Goal: Task Accomplishment & Management: Manage account settings

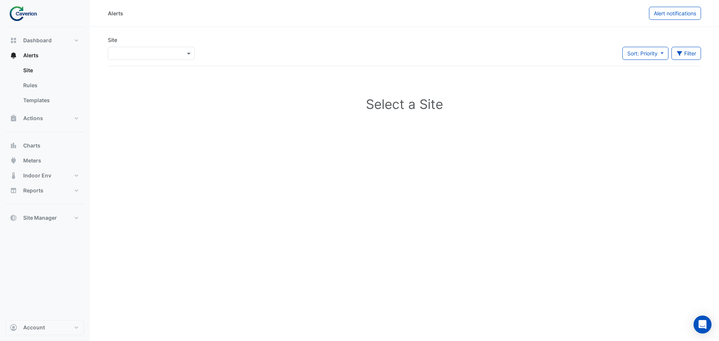
click at [16, 74] on ul "Site Rules Templates" at bounding box center [45, 87] width 78 height 48
click at [23, 72] on link "Site" at bounding box center [50, 70] width 67 height 15
click at [30, 87] on link "Rules" at bounding box center [50, 85] width 67 height 15
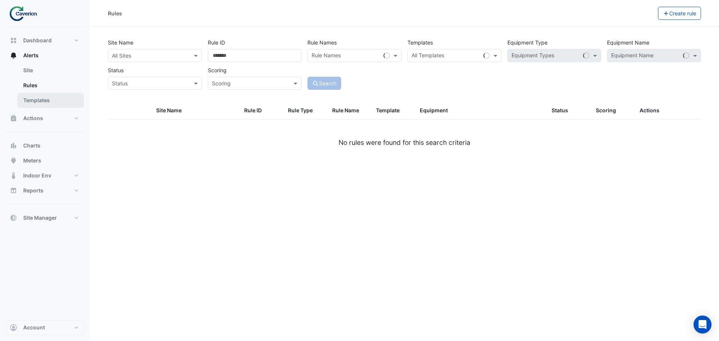
click at [30, 100] on link "Templates" at bounding box center [50, 100] width 67 height 15
select select
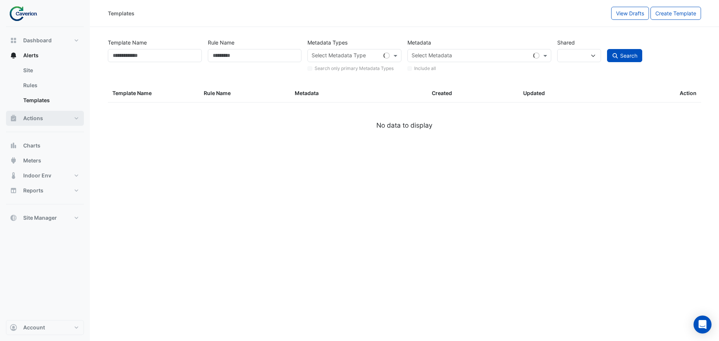
click at [26, 121] on span "Actions" at bounding box center [33, 118] width 20 height 7
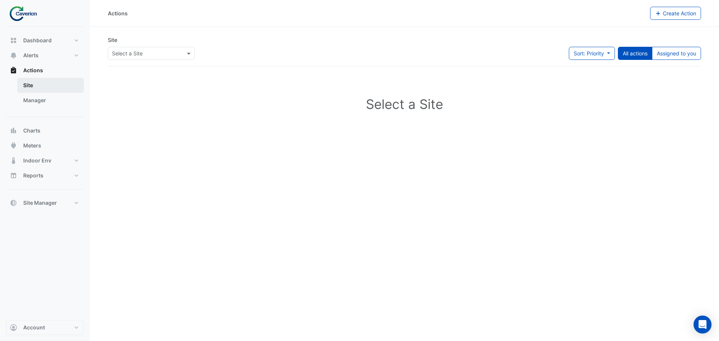
click at [26, 88] on link "Site" at bounding box center [50, 85] width 67 height 15
click at [28, 98] on link "Manager" at bounding box center [50, 100] width 67 height 15
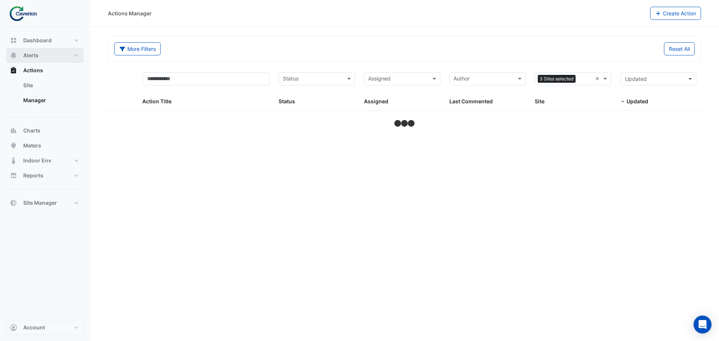
select select "***"
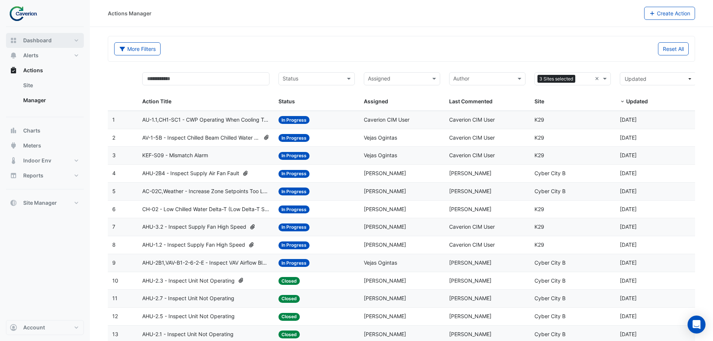
click at [33, 38] on span "Dashboard" at bounding box center [37, 40] width 28 height 7
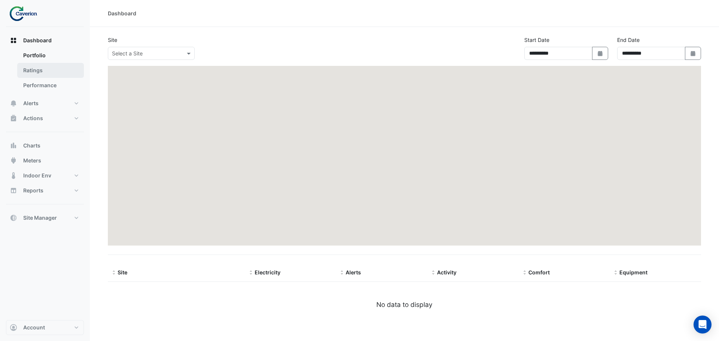
click at [35, 72] on link "Ratings" at bounding box center [50, 70] width 67 height 15
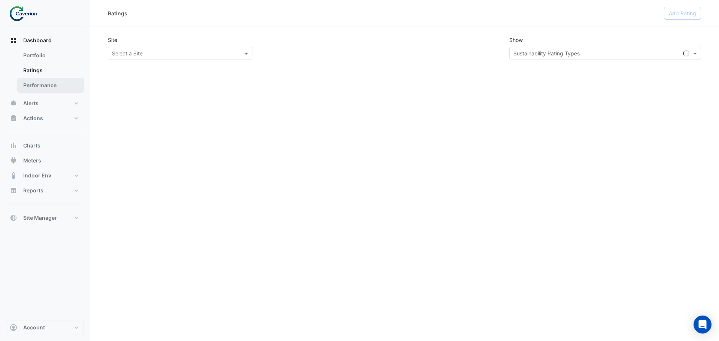
click at [44, 86] on link "Performance" at bounding box center [50, 85] width 67 height 15
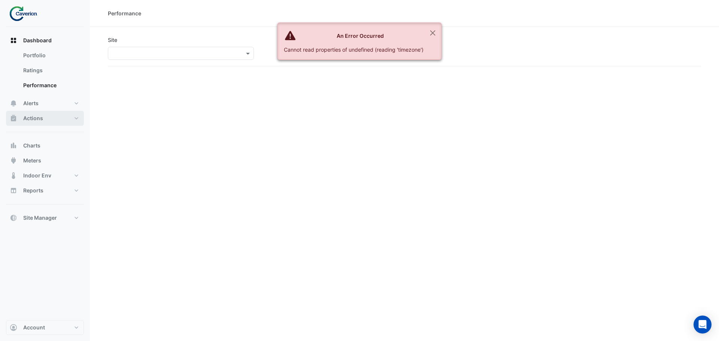
click at [46, 112] on button "Actions" at bounding box center [45, 118] width 78 height 15
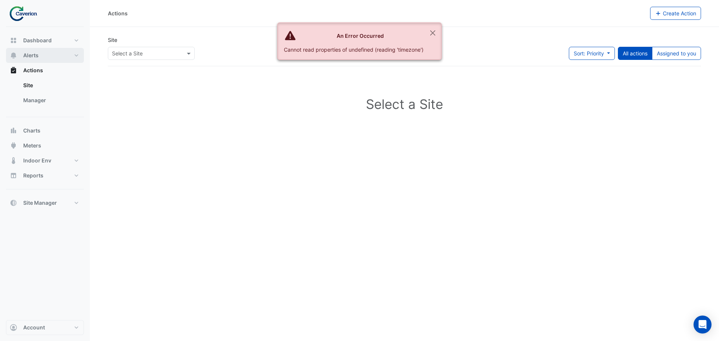
click at [42, 63] on button "Alerts" at bounding box center [45, 55] width 78 height 15
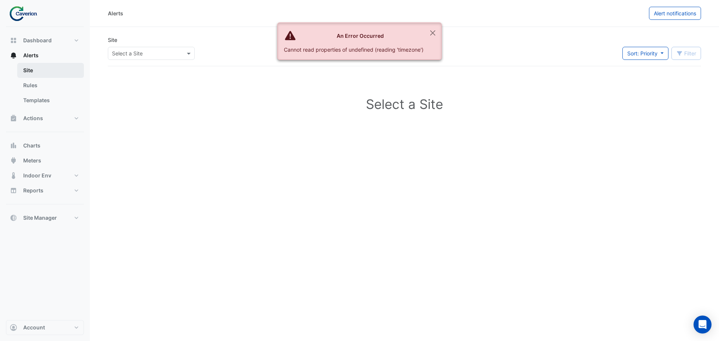
click at [34, 72] on link "Site" at bounding box center [50, 70] width 67 height 15
click at [34, 82] on link "Rules" at bounding box center [50, 85] width 67 height 15
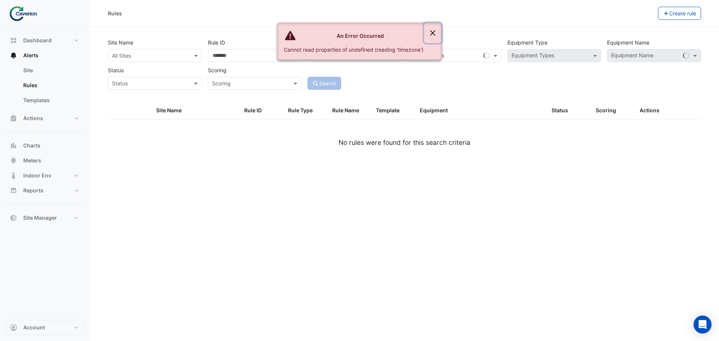
click at [432, 28] on button "Close" at bounding box center [432, 33] width 17 height 20
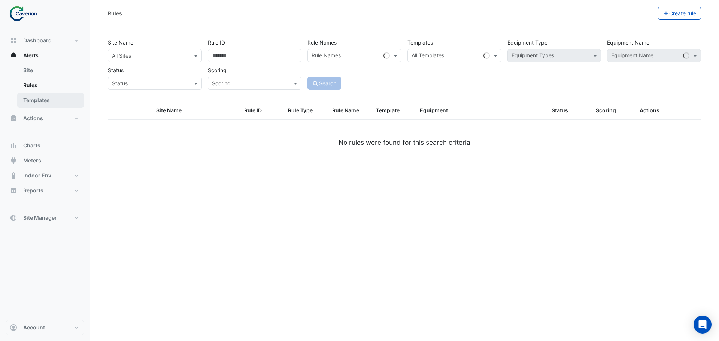
click at [58, 97] on link "Templates" at bounding box center [50, 100] width 67 height 15
select select
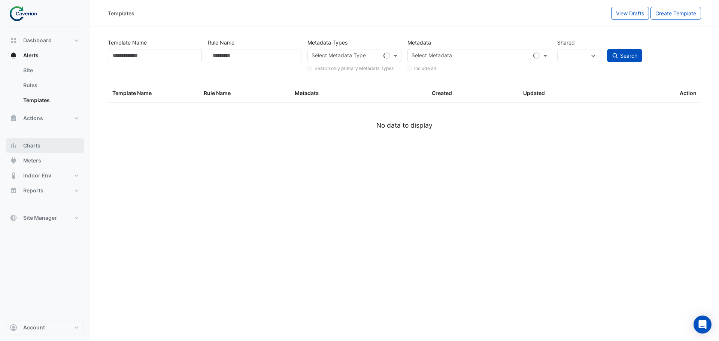
click at [45, 144] on button "Charts" at bounding box center [45, 145] width 78 height 15
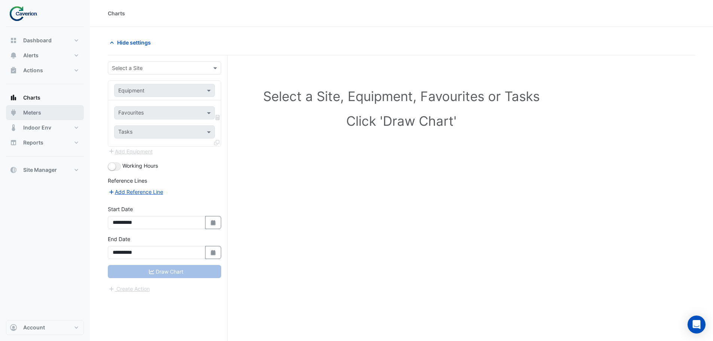
click at [30, 110] on span "Meters" at bounding box center [32, 112] width 18 height 7
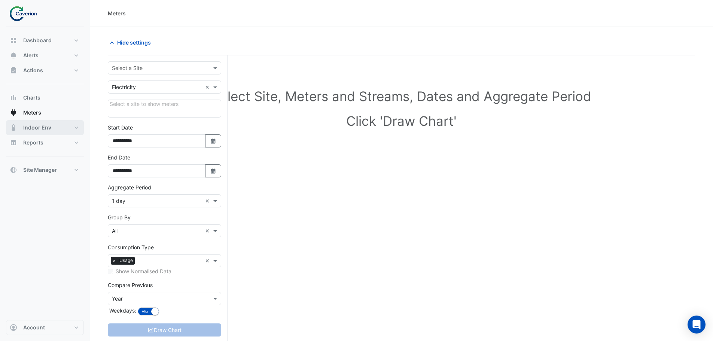
click at [34, 128] on span "Indoor Env" at bounding box center [37, 127] width 28 height 7
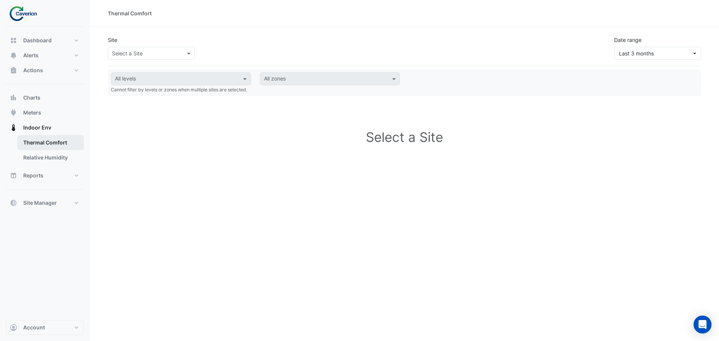
click at [33, 142] on link "Thermal Comfort" at bounding box center [50, 142] width 67 height 15
click at [35, 154] on link "Relative Humidity" at bounding box center [50, 157] width 67 height 15
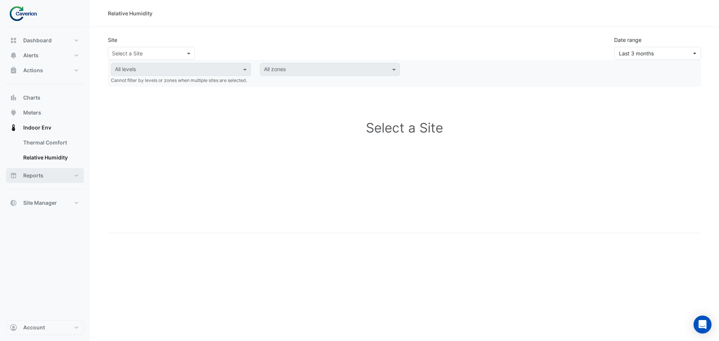
click at [44, 171] on button "Reports" at bounding box center [45, 175] width 78 height 15
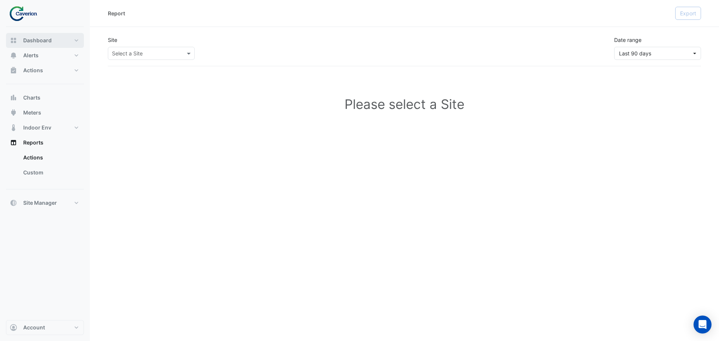
click at [42, 40] on span "Dashboard" at bounding box center [37, 40] width 28 height 7
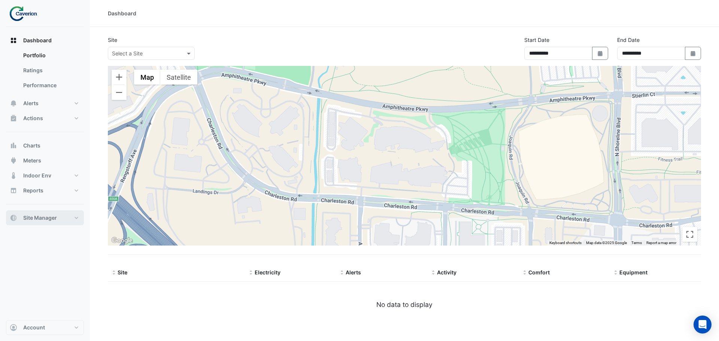
click at [58, 217] on button "Site Manager" at bounding box center [45, 217] width 78 height 15
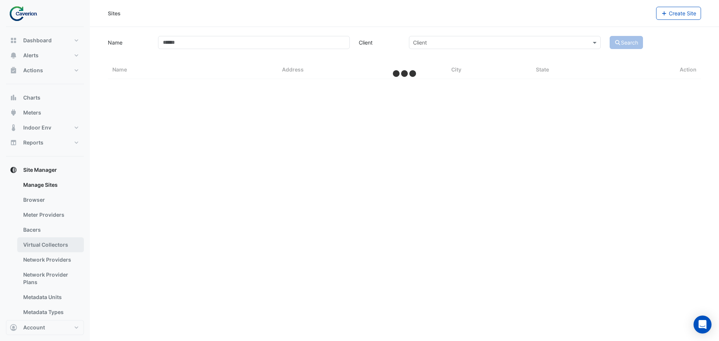
select select "***"
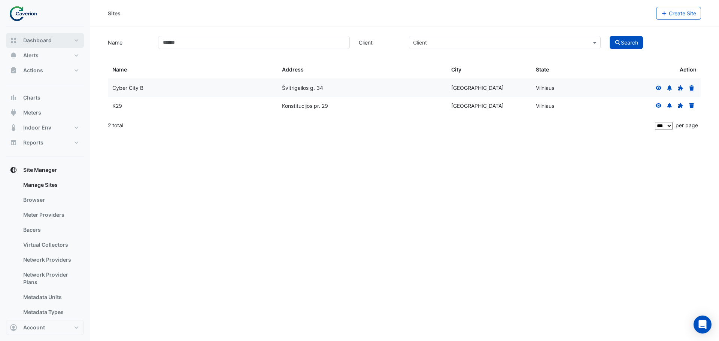
click at [40, 39] on span "Dashboard" at bounding box center [37, 40] width 28 height 7
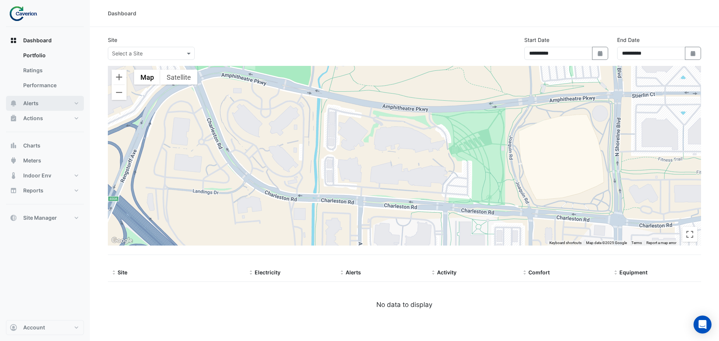
click at [42, 104] on button "Alerts" at bounding box center [45, 103] width 78 height 15
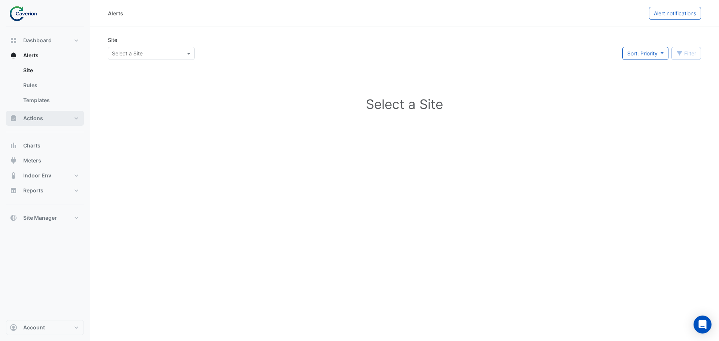
click at [46, 115] on button "Actions" at bounding box center [45, 118] width 78 height 15
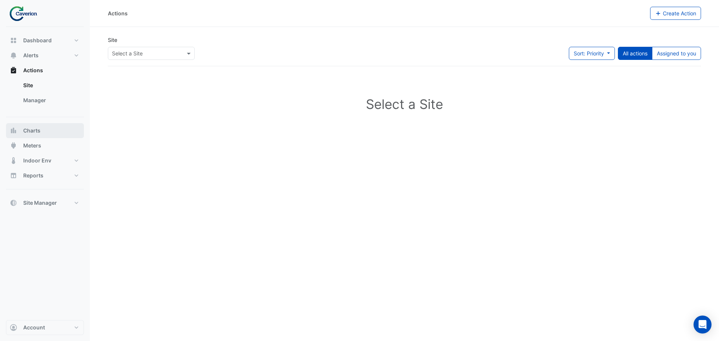
click at [44, 124] on button "Charts" at bounding box center [45, 130] width 78 height 15
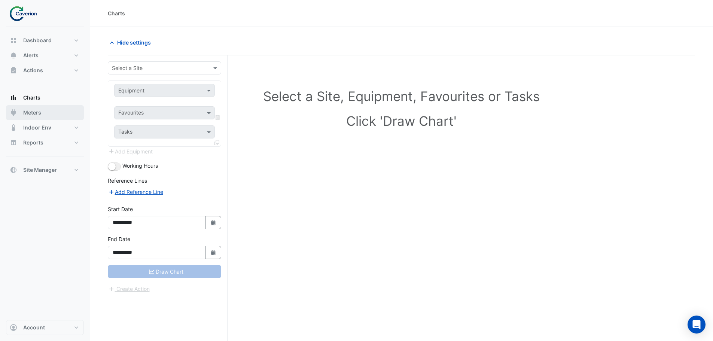
click at [52, 110] on button "Meters" at bounding box center [45, 112] width 78 height 15
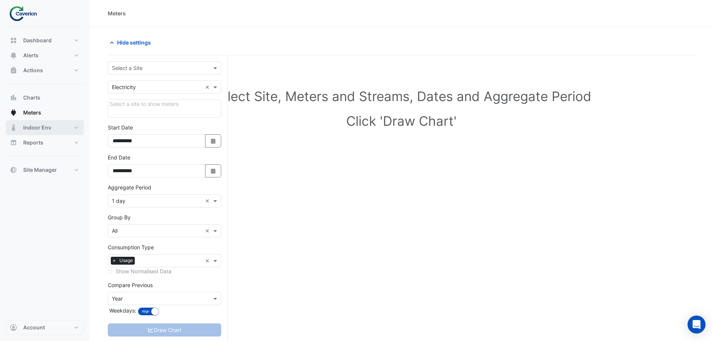
click at [49, 127] on span "Indoor Env" at bounding box center [37, 127] width 28 height 7
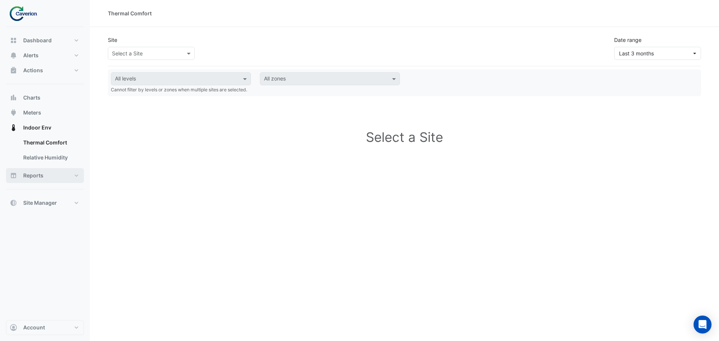
click at [40, 181] on button "Reports" at bounding box center [45, 175] width 78 height 15
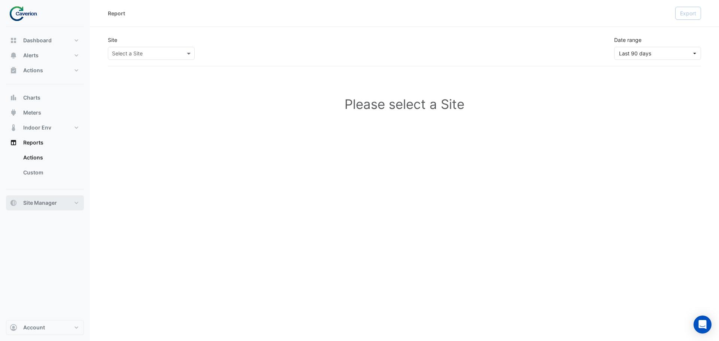
click at [44, 200] on span "Site Manager" at bounding box center [40, 202] width 34 height 7
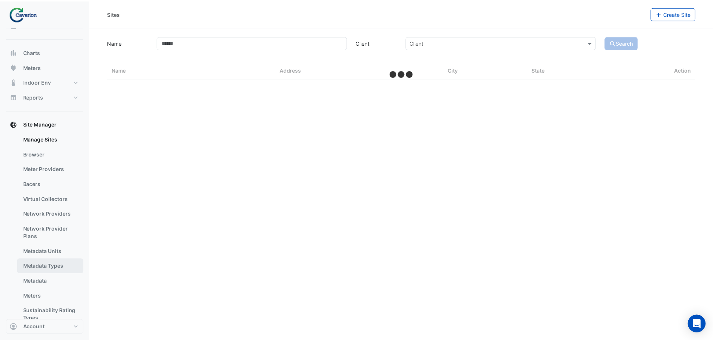
scroll to position [64, 0]
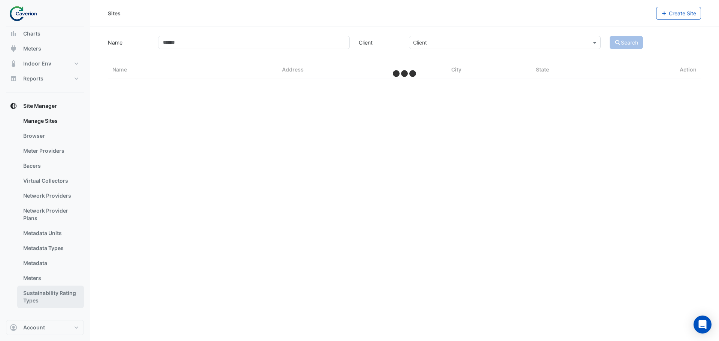
select select "***"
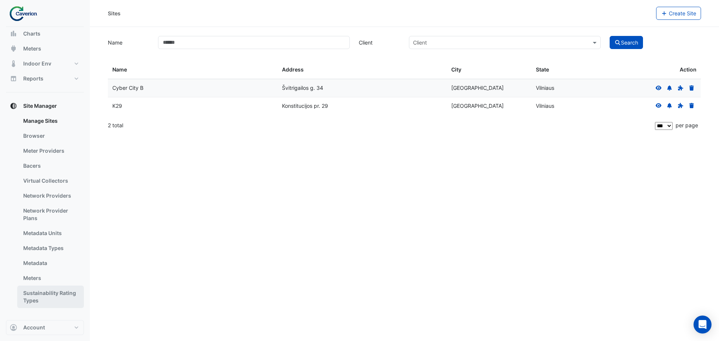
click at [52, 295] on link "Sustainability Rating Types" at bounding box center [50, 297] width 67 height 22
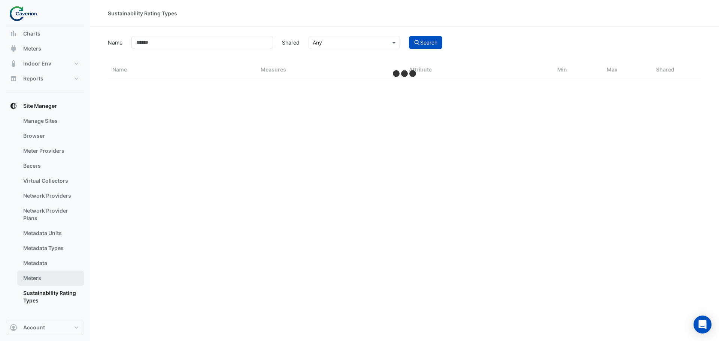
click at [40, 283] on link "Meters" at bounding box center [50, 278] width 67 height 15
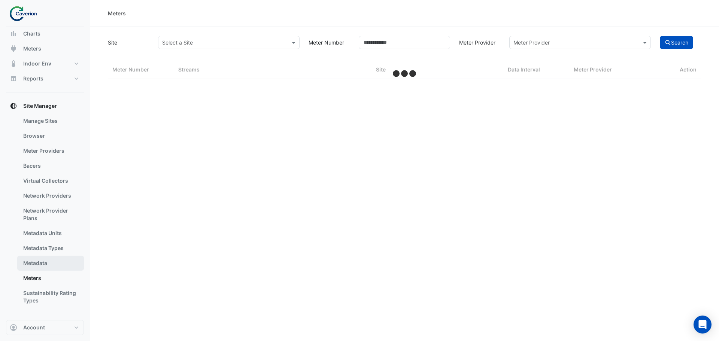
select select "***"
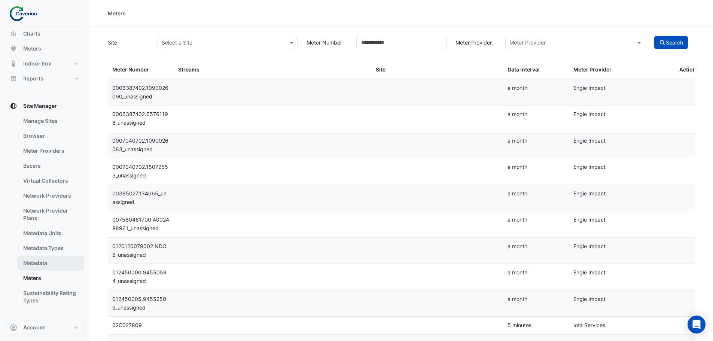
click at [42, 259] on link "Metadata" at bounding box center [50, 263] width 67 height 15
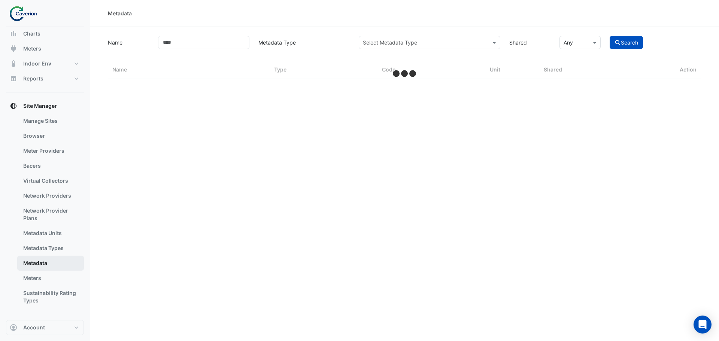
select select "***"
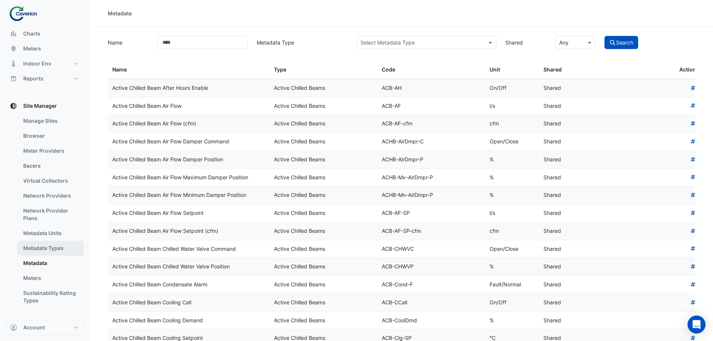
click at [43, 252] on link "Metadata Types" at bounding box center [50, 248] width 67 height 15
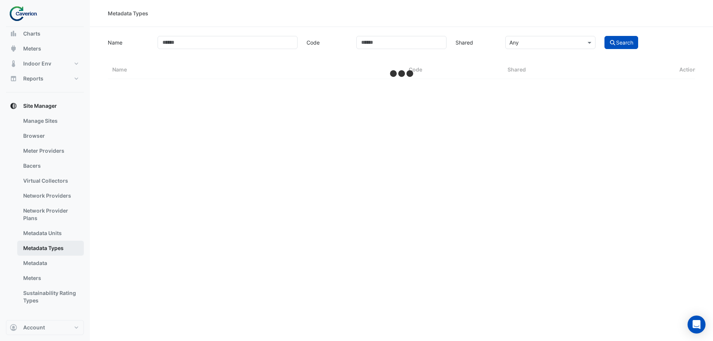
select select "***"
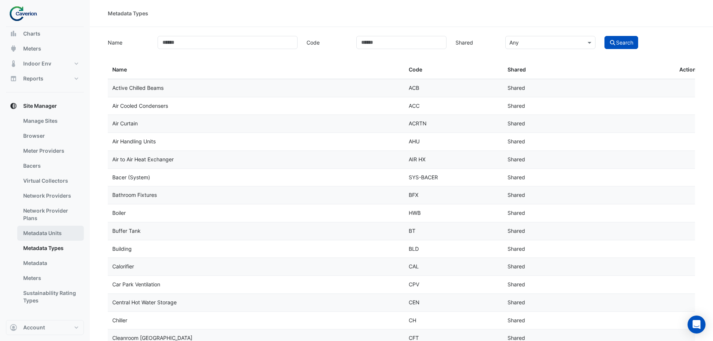
click at [43, 237] on link "Metadata Units" at bounding box center [50, 233] width 67 height 15
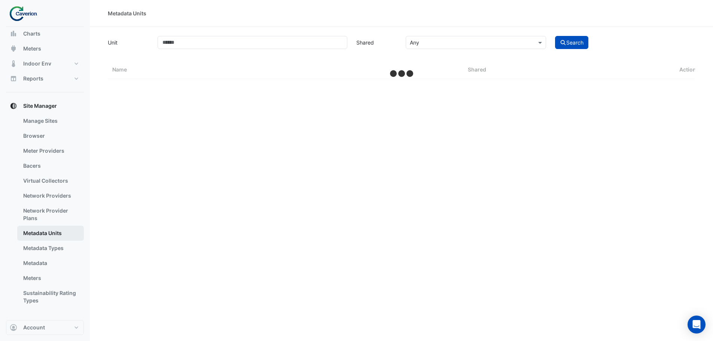
select select "***"
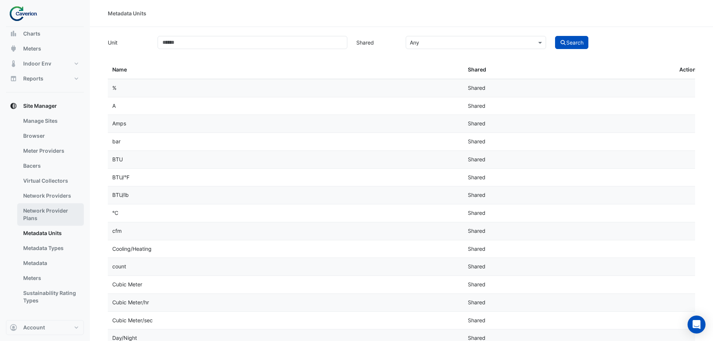
click at [37, 224] on link "Network Provider Plans" at bounding box center [50, 214] width 67 height 22
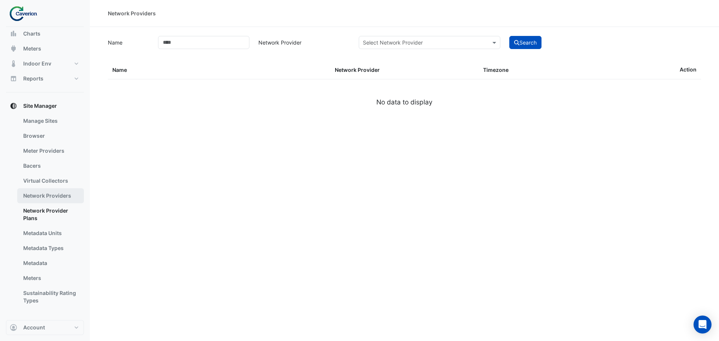
click at [41, 200] on link "Network Providers" at bounding box center [50, 195] width 67 height 15
click at [51, 180] on link "Virtual Collectors" at bounding box center [50, 180] width 67 height 15
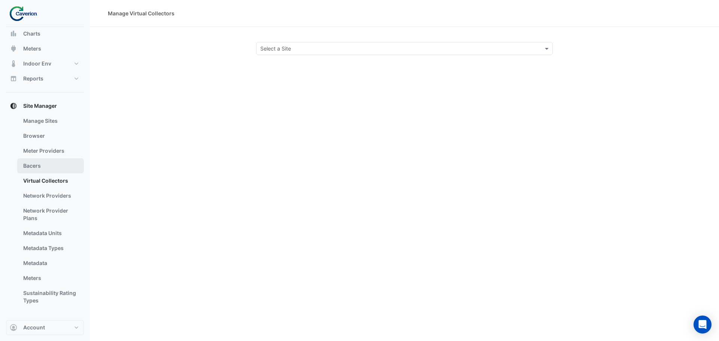
click at [47, 158] on link "Bacers" at bounding box center [50, 165] width 67 height 15
click at [54, 142] on link "Browser" at bounding box center [50, 135] width 67 height 15
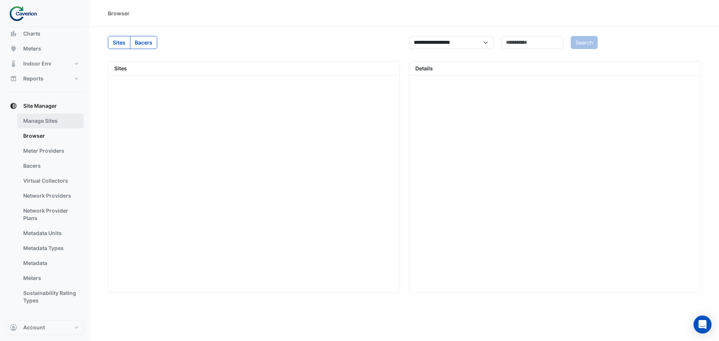
click at [51, 122] on link "Manage Sites" at bounding box center [50, 120] width 67 height 15
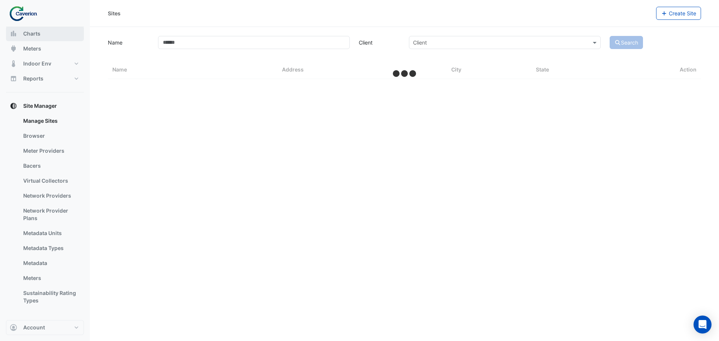
select select "***"
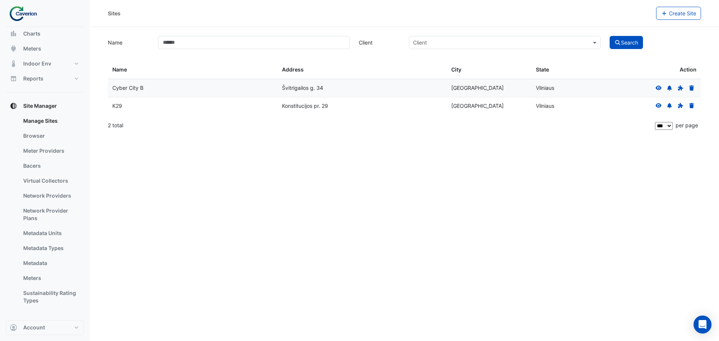
click at [46, 25] on div at bounding box center [45, 13] width 78 height 27
click at [33, 27] on div at bounding box center [45, 13] width 78 height 27
click at [31, 28] on button "Charts" at bounding box center [45, 33] width 78 height 15
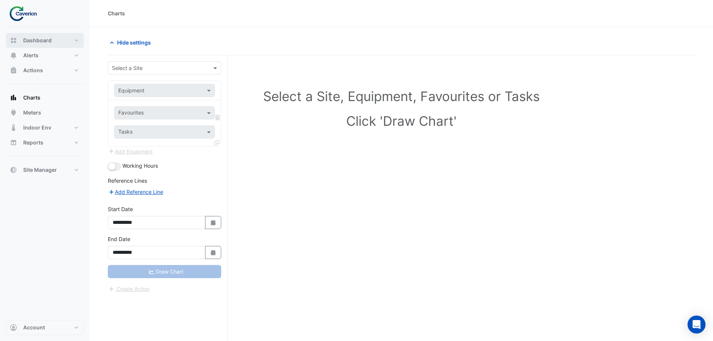
click at [56, 39] on button "Dashboard" at bounding box center [45, 40] width 78 height 15
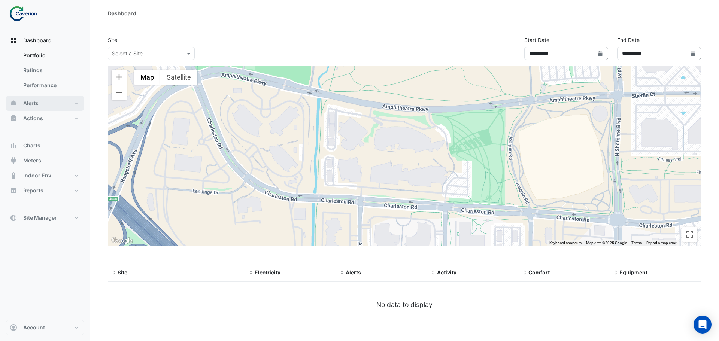
click at [50, 103] on button "Alerts" at bounding box center [45, 103] width 78 height 15
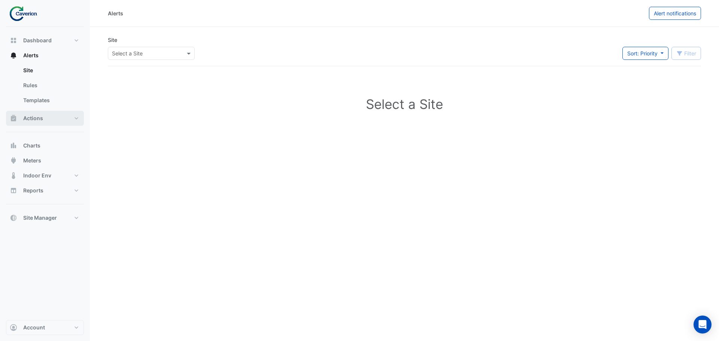
click at [42, 119] on span "Actions" at bounding box center [33, 118] width 20 height 7
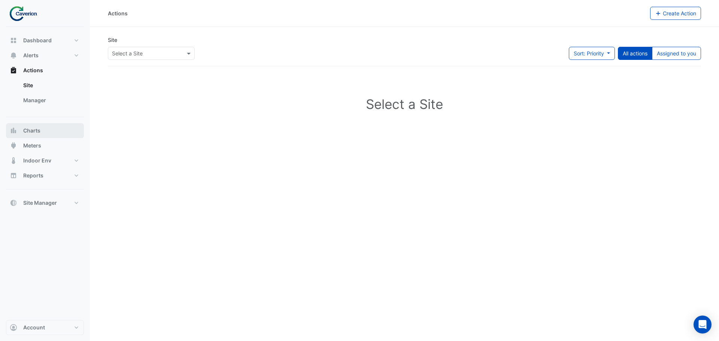
click at [43, 134] on button "Charts" at bounding box center [45, 130] width 78 height 15
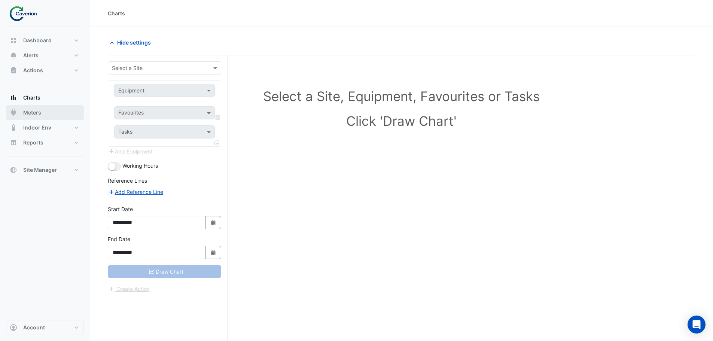
click at [42, 109] on button "Meters" at bounding box center [45, 112] width 78 height 15
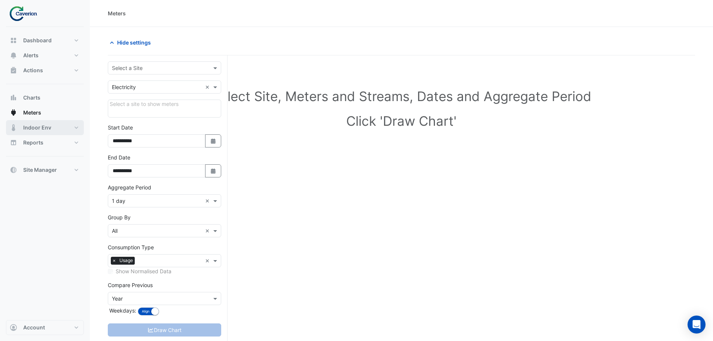
click at [50, 133] on button "Indoor Env" at bounding box center [45, 127] width 78 height 15
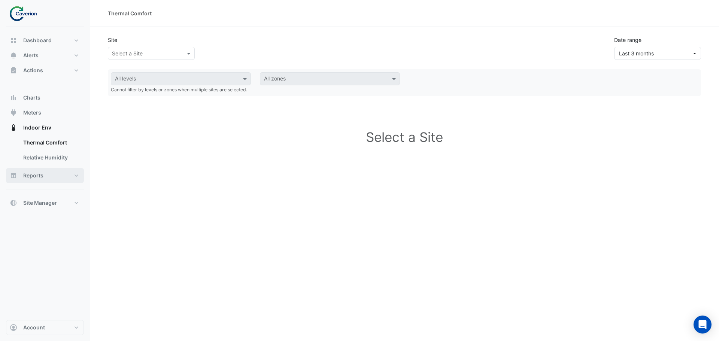
click at [48, 176] on button "Reports" at bounding box center [45, 175] width 78 height 15
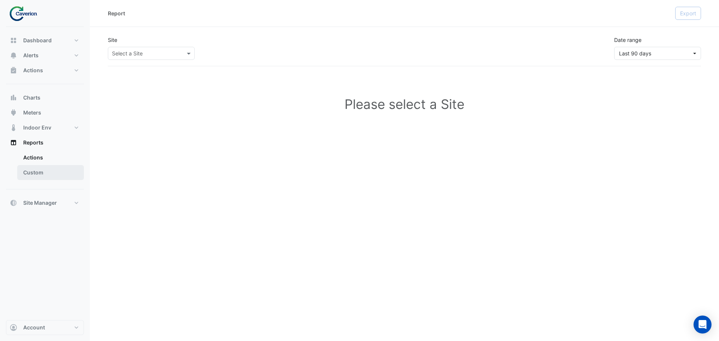
click at [38, 172] on link "Custom" at bounding box center [50, 172] width 67 height 15
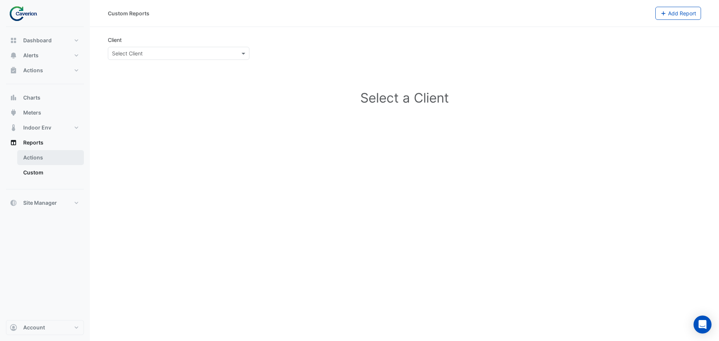
click at [35, 163] on link "Actions" at bounding box center [50, 157] width 67 height 15
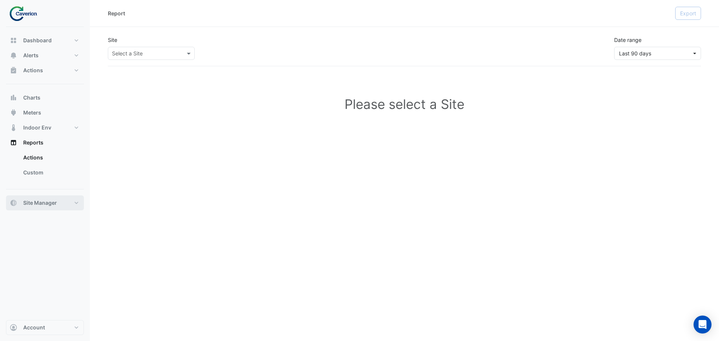
click at [38, 198] on button "Site Manager" at bounding box center [45, 202] width 78 height 15
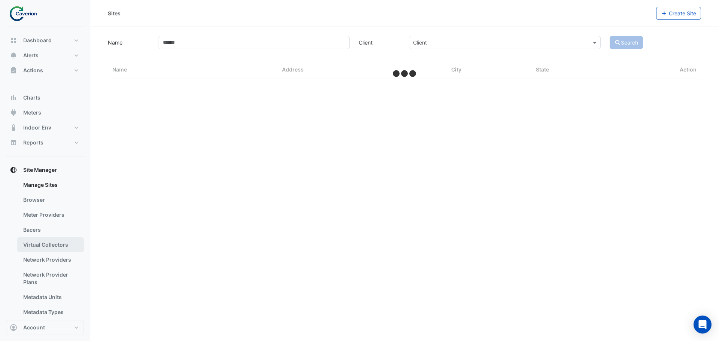
select select "***"
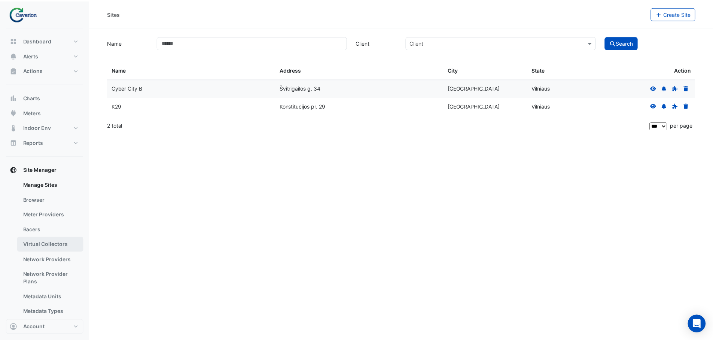
scroll to position [64, 0]
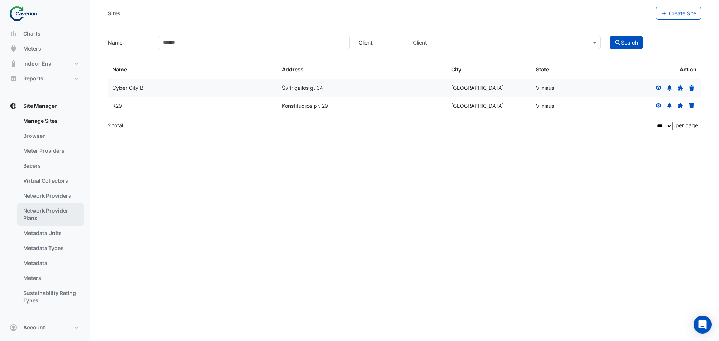
click at [45, 213] on link "Network Provider Plans" at bounding box center [50, 214] width 67 height 22
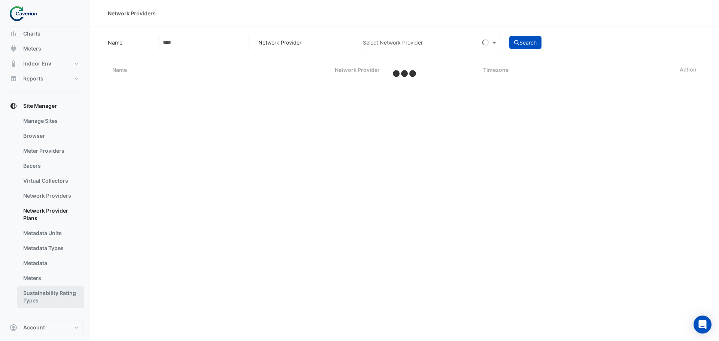
click at [39, 302] on link "Sustainability Rating Types" at bounding box center [50, 297] width 67 height 22
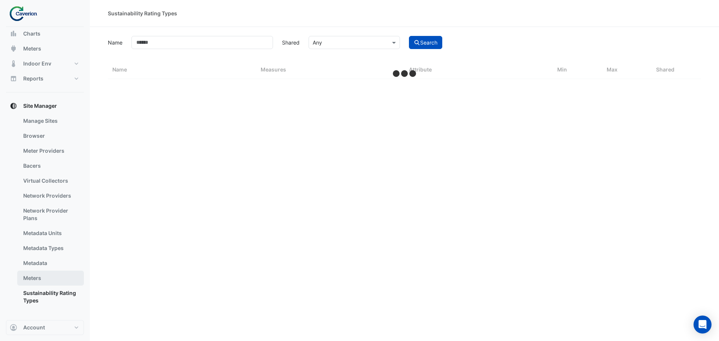
select select "***"
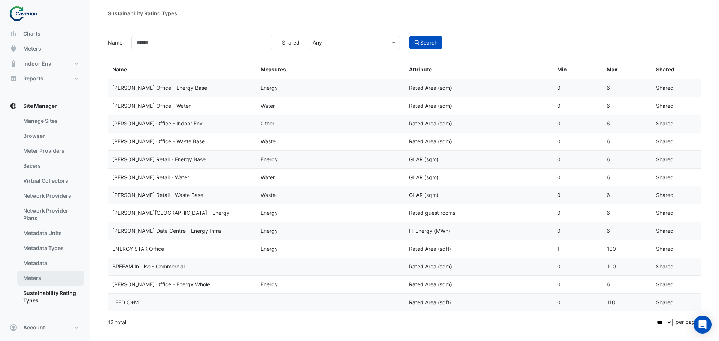
click at [36, 278] on link "Meters" at bounding box center [50, 278] width 67 height 15
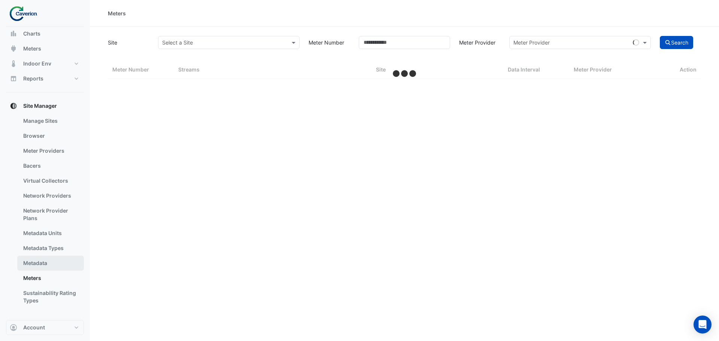
click at [36, 265] on link "Metadata" at bounding box center [50, 263] width 67 height 15
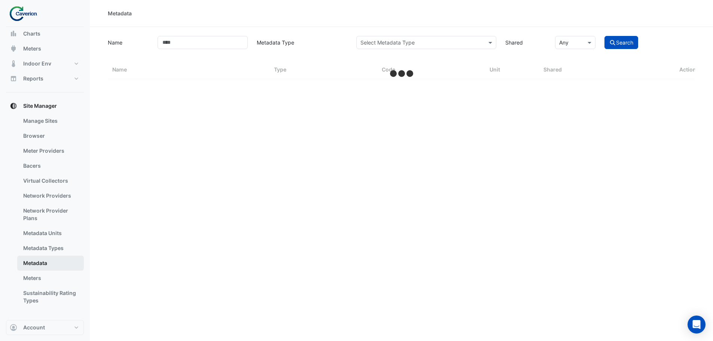
select select "***"
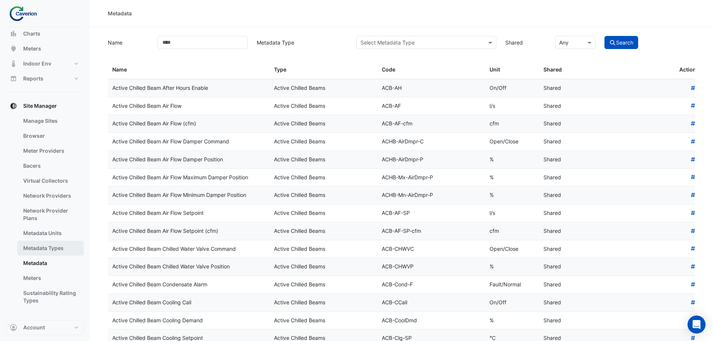
click at [36, 254] on link "Metadata Types" at bounding box center [50, 248] width 67 height 15
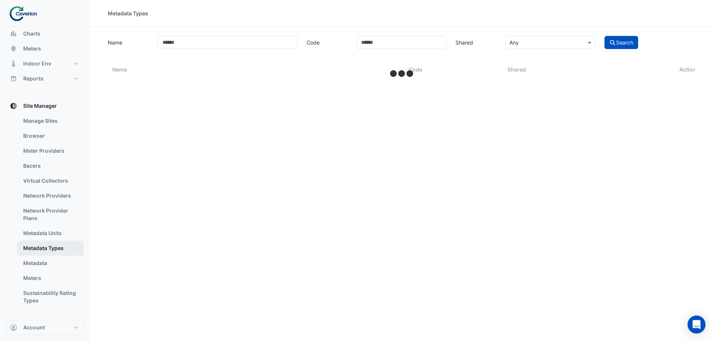
select select "***"
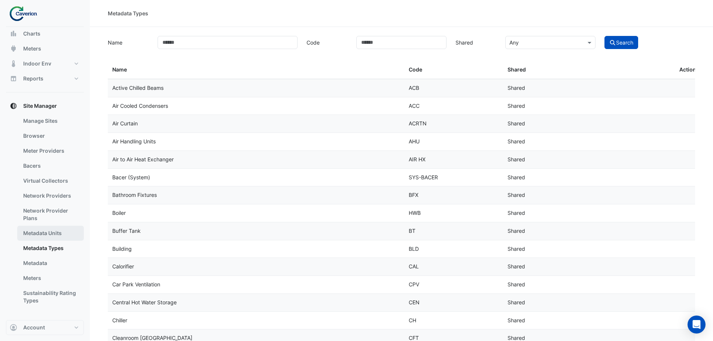
click at [42, 227] on link "Metadata Units" at bounding box center [50, 233] width 67 height 15
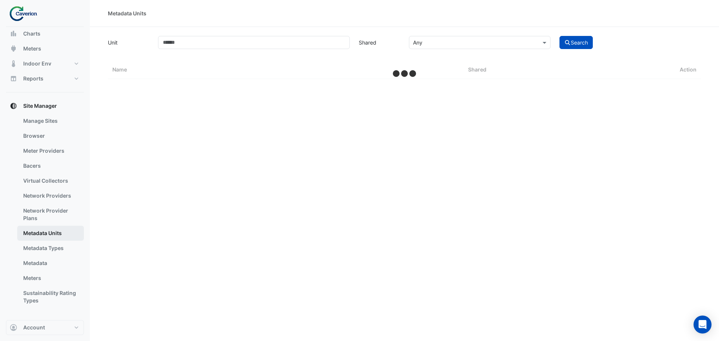
select select "***"
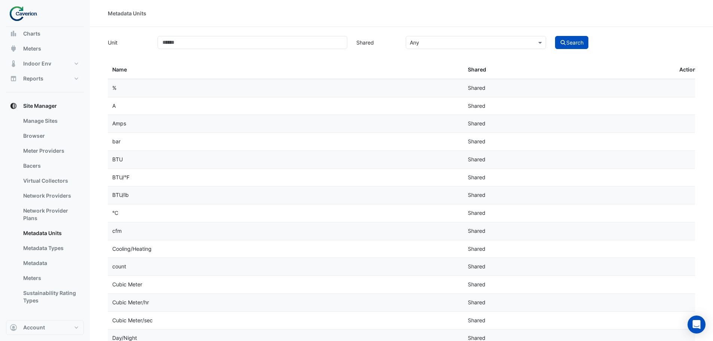
click at [44, 24] on div at bounding box center [45, 13] width 78 height 27
click at [44, 31] on button "Charts" at bounding box center [45, 33] width 78 height 15
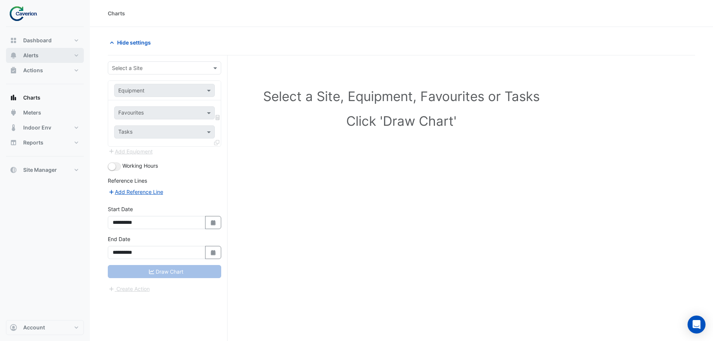
click at [24, 54] on span "Alerts" at bounding box center [30, 55] width 15 height 7
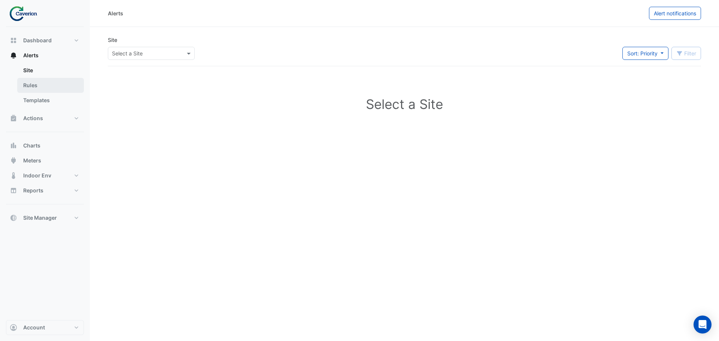
click at [62, 84] on link "Rules" at bounding box center [50, 85] width 67 height 15
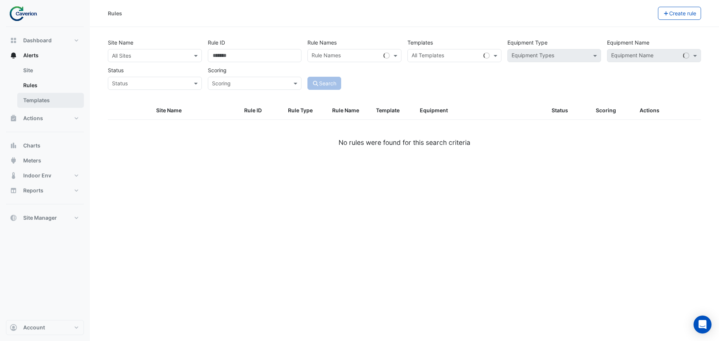
click at [50, 100] on link "Templates" at bounding box center [50, 100] width 67 height 15
select select
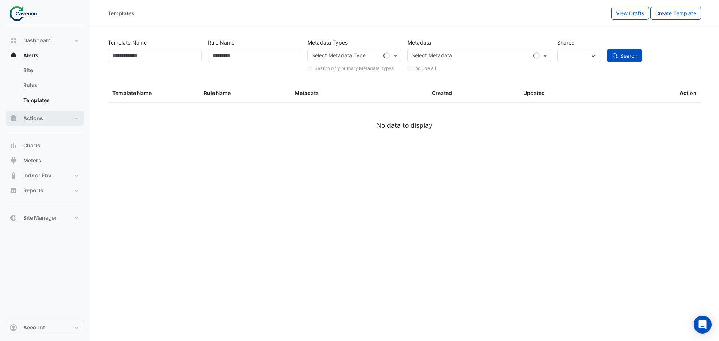
click at [53, 118] on button "Actions" at bounding box center [45, 118] width 78 height 15
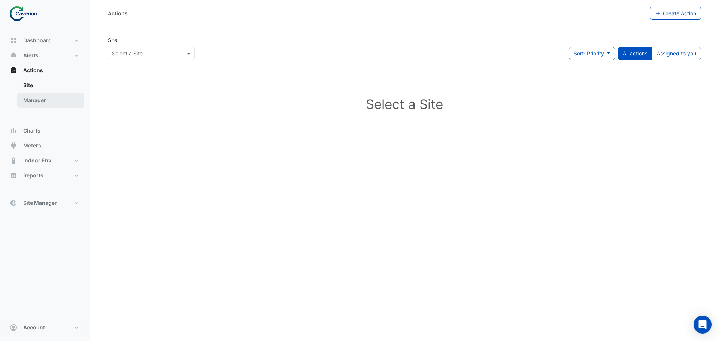
click at [41, 95] on link "Manager" at bounding box center [50, 100] width 67 height 15
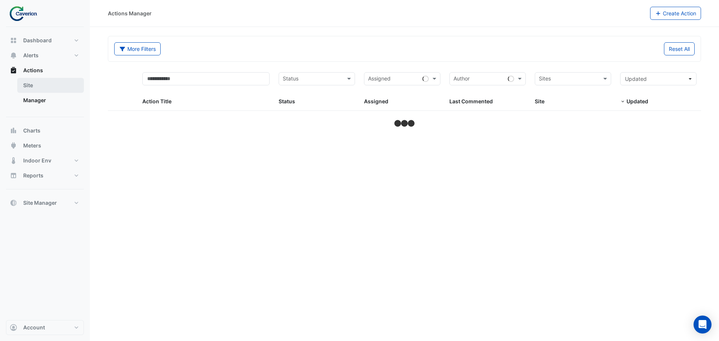
click at [36, 90] on link "Site" at bounding box center [50, 85] width 67 height 15
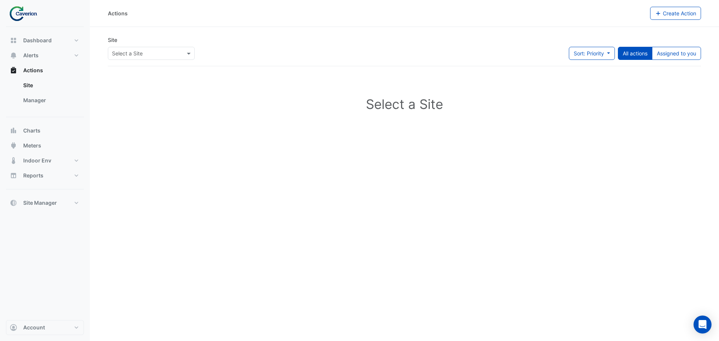
click at [42, 123] on div "Dashboard Portfolio Ratings Performance Alerts Site Rules Templates Actions Sit…" at bounding box center [45, 121] width 78 height 177
click at [36, 130] on span "Charts" at bounding box center [31, 130] width 17 height 7
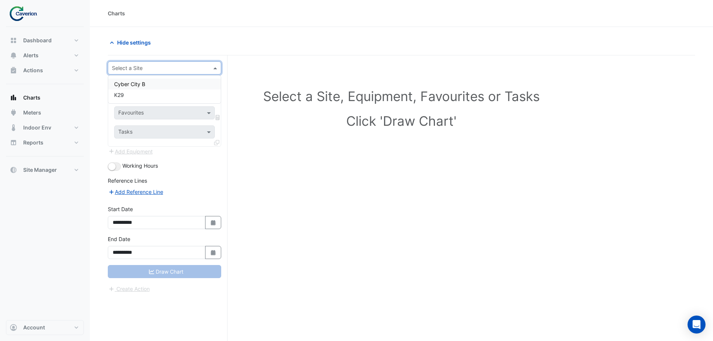
click at [180, 63] on div "Select a Site" at bounding box center [164, 67] width 113 height 13
click at [131, 92] on div "K29" at bounding box center [164, 94] width 113 height 11
click at [165, 95] on div "Equipment" at bounding box center [164, 90] width 101 height 13
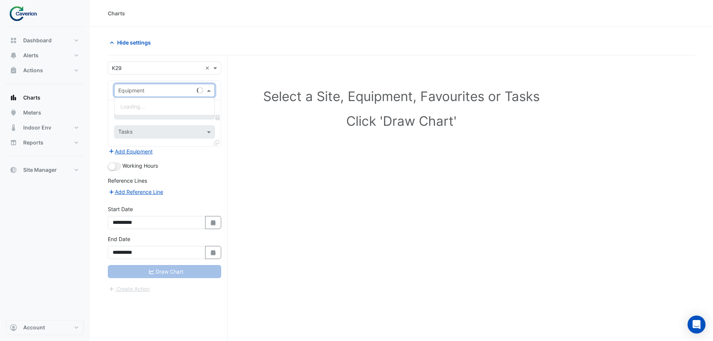
click at [166, 91] on input "text" at bounding box center [156, 91] width 77 height 8
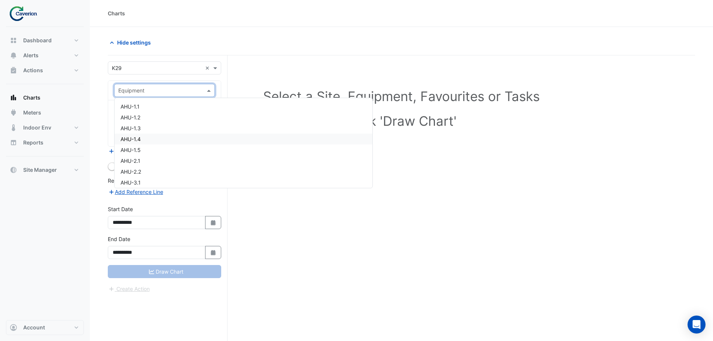
click at [143, 139] on div "AHU-1.4" at bounding box center [244, 139] width 258 height 11
click at [153, 109] on div "Favourites" at bounding box center [159, 113] width 88 height 12
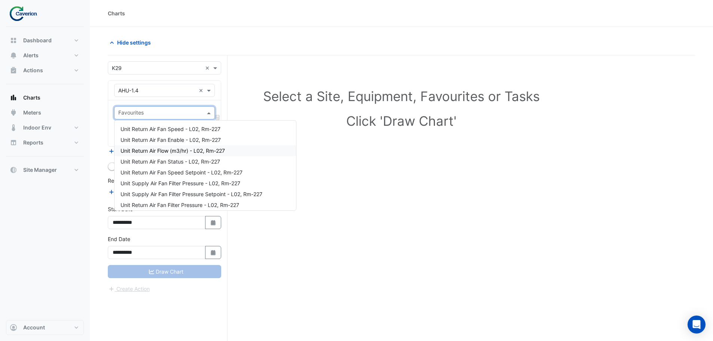
click at [159, 147] on span "Unit Return Air Flow (m3/hr) - L02, Rm-227" at bounding box center [173, 150] width 104 height 6
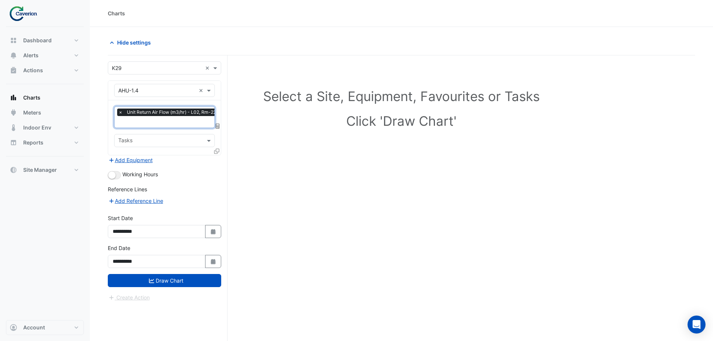
click at [142, 145] on div at bounding box center [159, 142] width 85 height 10
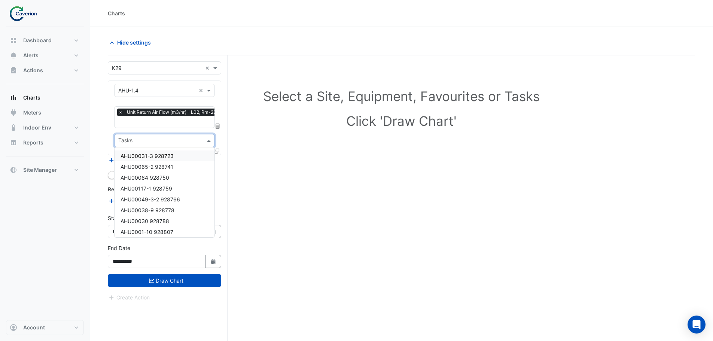
click at [138, 171] on div "AHU00065-2 928741" at bounding box center [165, 166] width 100 height 11
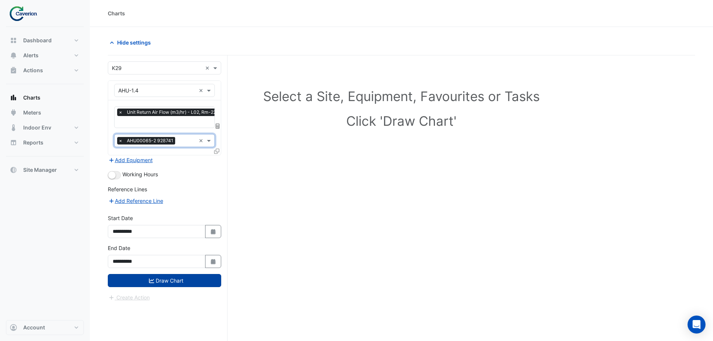
click at [147, 280] on button "Draw Chart" at bounding box center [164, 280] width 113 height 13
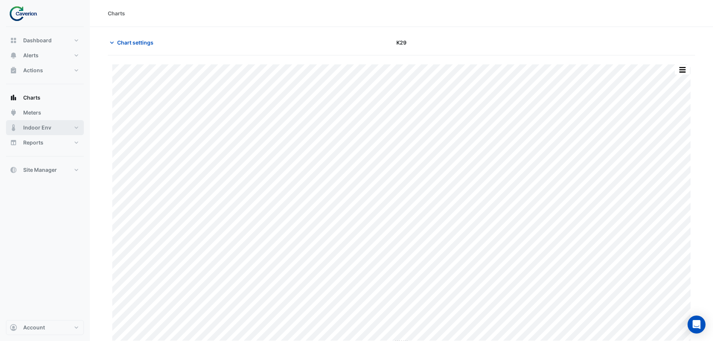
click at [52, 131] on button "Indoor Env" at bounding box center [45, 127] width 78 height 15
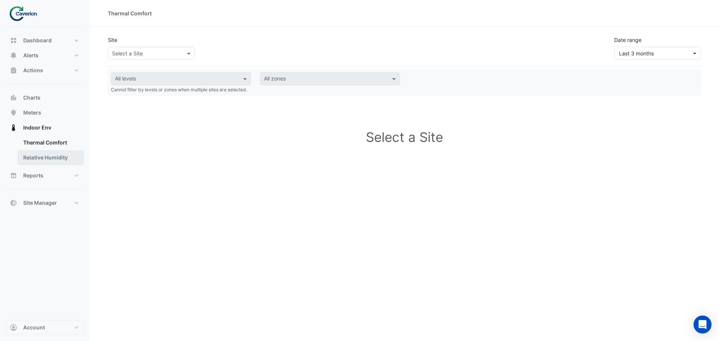
click at [33, 150] on link "Relative Humidity" at bounding box center [50, 157] width 67 height 15
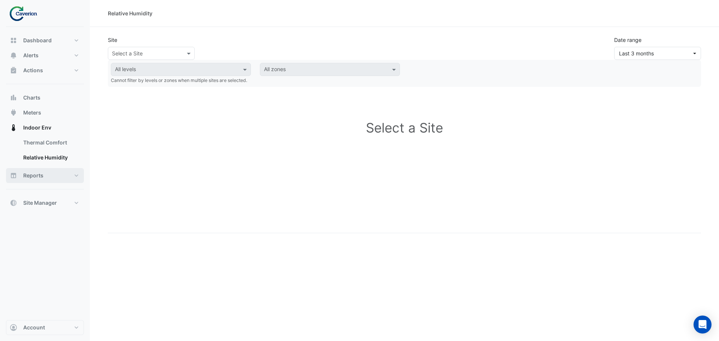
click at [35, 180] on button "Reports" at bounding box center [45, 175] width 78 height 15
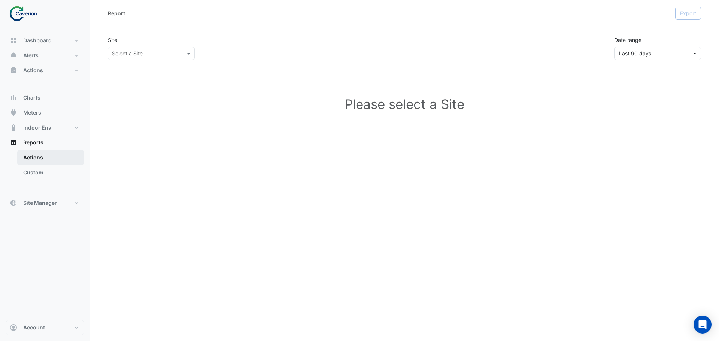
click at [40, 162] on link "Actions" at bounding box center [50, 157] width 67 height 15
click at [37, 166] on link "Custom" at bounding box center [50, 172] width 67 height 15
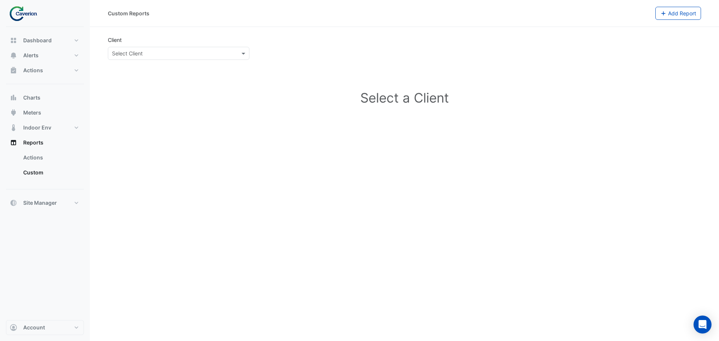
click at [39, 214] on div "Dashboard Portfolio Ratings Performance Alerts Site Rules Templates Actions Sit…" at bounding box center [45, 173] width 78 height 293
click at [43, 201] on span "Site Manager" at bounding box center [40, 202] width 34 height 7
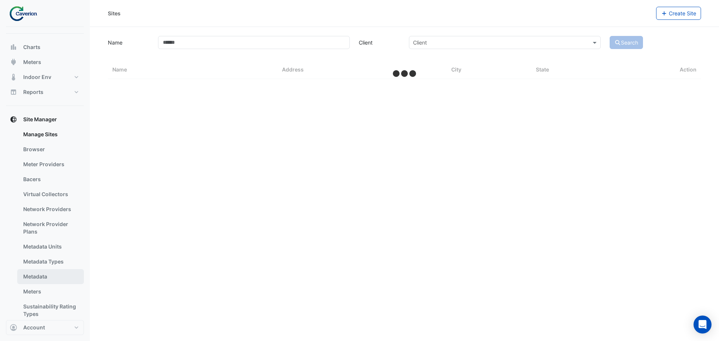
scroll to position [64, 0]
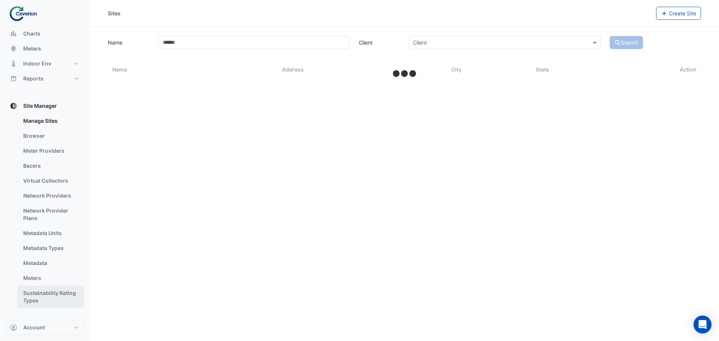
click at [43, 290] on link "Sustainability Rating Types" at bounding box center [50, 297] width 67 height 22
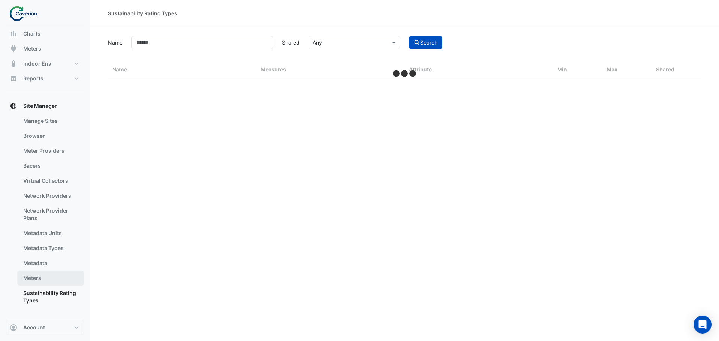
click at [43, 278] on link "Meters" at bounding box center [50, 278] width 67 height 15
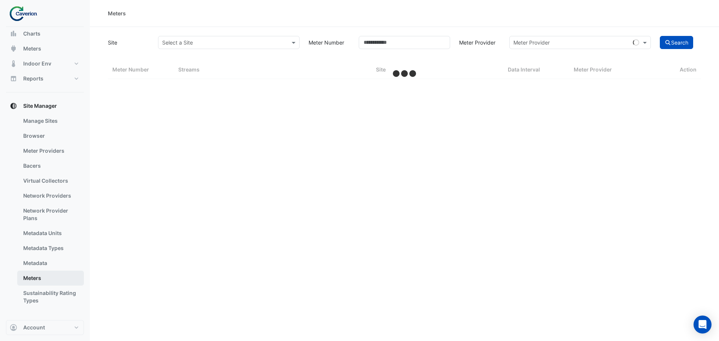
select select "***"
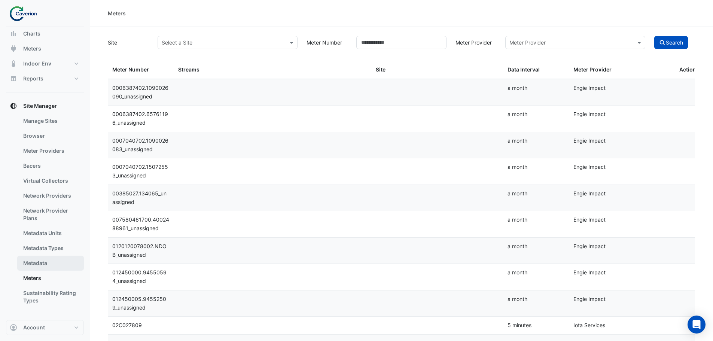
click at [46, 268] on link "Metadata" at bounding box center [50, 263] width 67 height 15
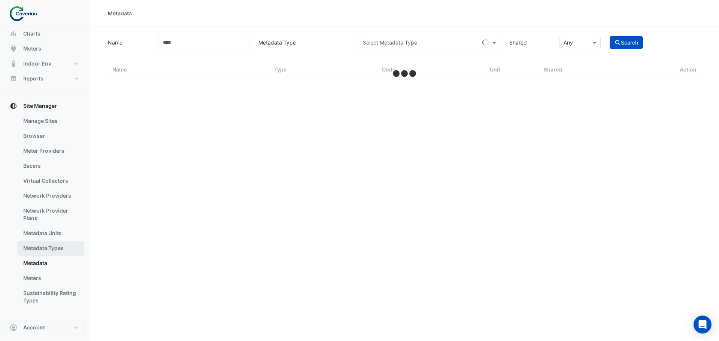
select select "***"
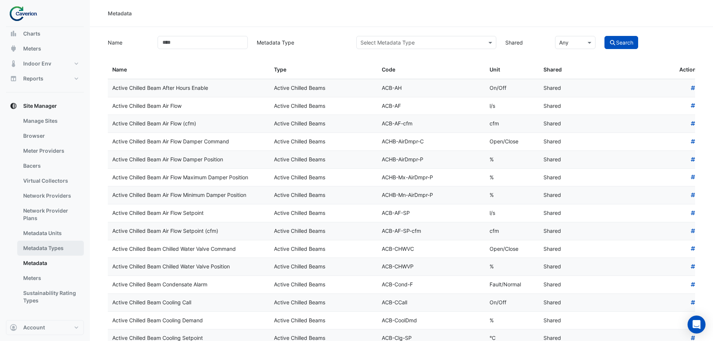
click at [46, 249] on link "Metadata Types" at bounding box center [50, 248] width 67 height 15
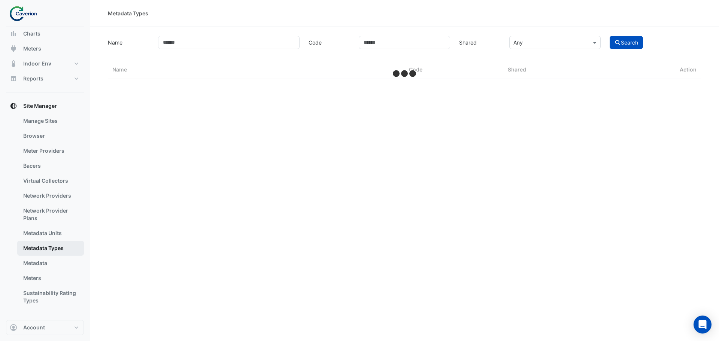
select select "***"
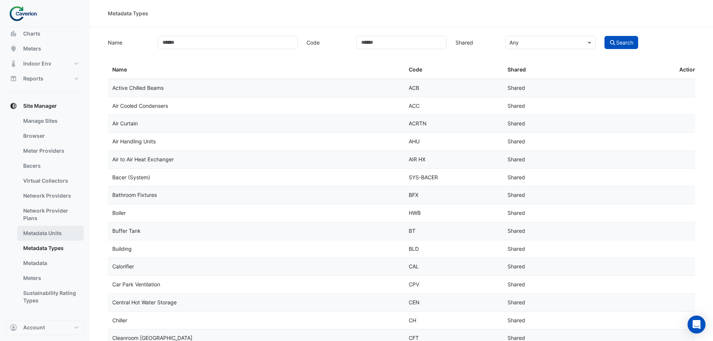
click at [49, 238] on link "Metadata Units" at bounding box center [50, 233] width 67 height 15
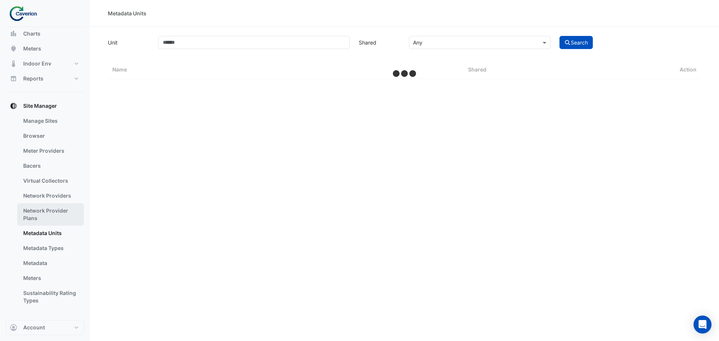
select select "***"
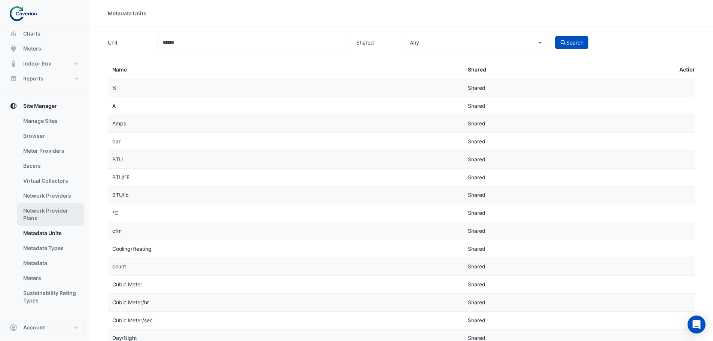
click at [39, 220] on link "Network Provider Plans" at bounding box center [50, 214] width 67 height 22
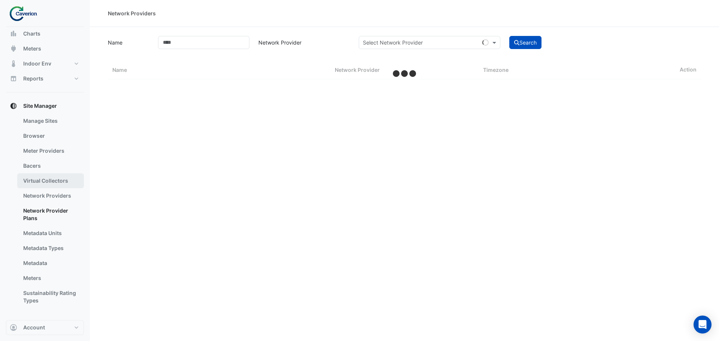
click at [45, 188] on link "Virtual Collectors" at bounding box center [50, 180] width 67 height 15
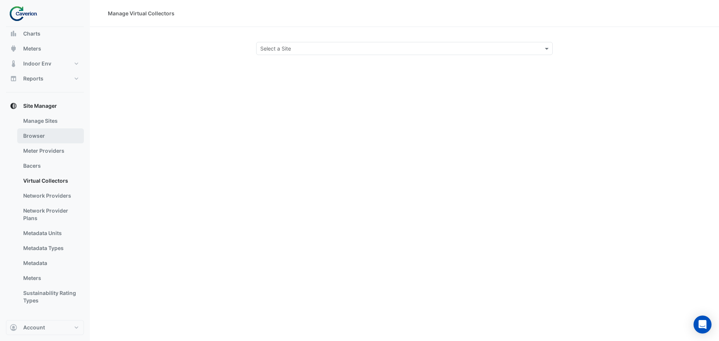
click at [50, 147] on link "Meter Providers" at bounding box center [50, 150] width 67 height 15
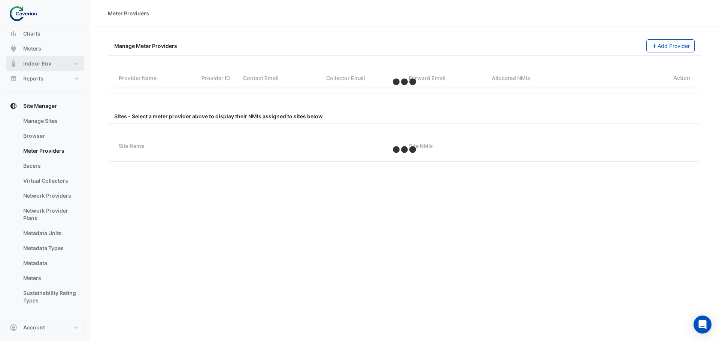
click at [36, 62] on span "Indoor Env" at bounding box center [37, 63] width 28 height 7
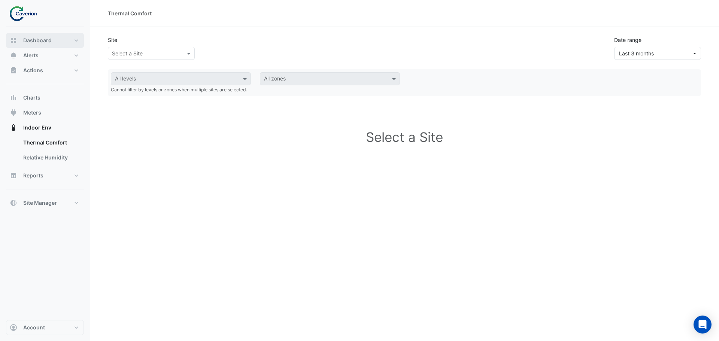
click at [27, 41] on span "Dashboard" at bounding box center [37, 40] width 28 height 7
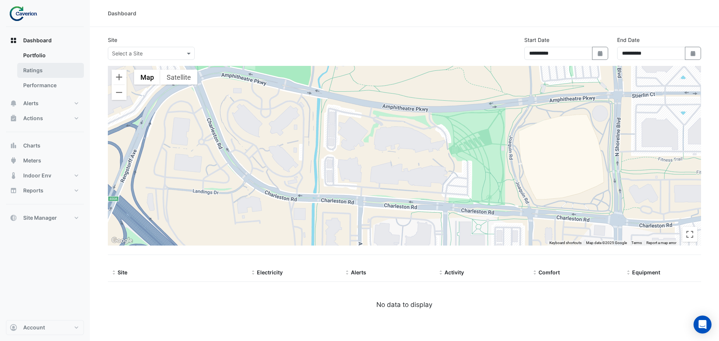
click at [41, 69] on link "Ratings" at bounding box center [50, 70] width 67 height 15
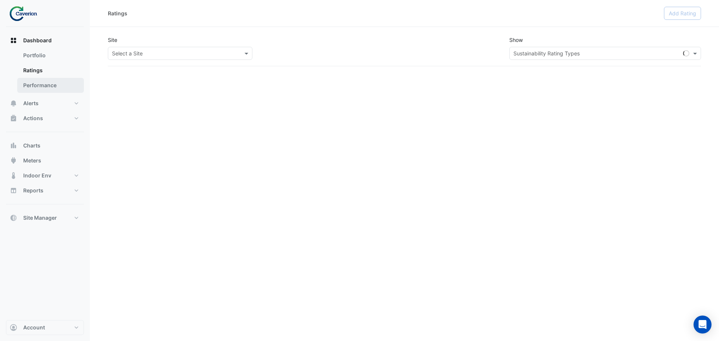
click at [54, 82] on link "Performance" at bounding box center [50, 85] width 67 height 15
click at [74, 63] on link "Ratings" at bounding box center [50, 70] width 67 height 15
click at [55, 55] on link "Portfolio" at bounding box center [50, 55] width 67 height 15
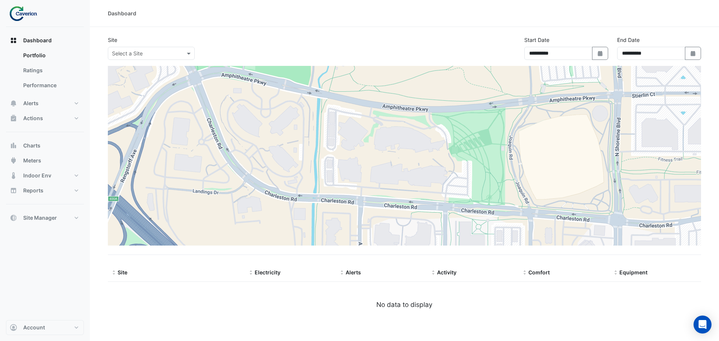
click at [28, 134] on div "Dashboard Portfolio Ratings Performance Alerts Site Rules Templates Actions Sit…" at bounding box center [45, 129] width 78 height 192
click at [40, 105] on button "Alerts" at bounding box center [45, 103] width 78 height 15
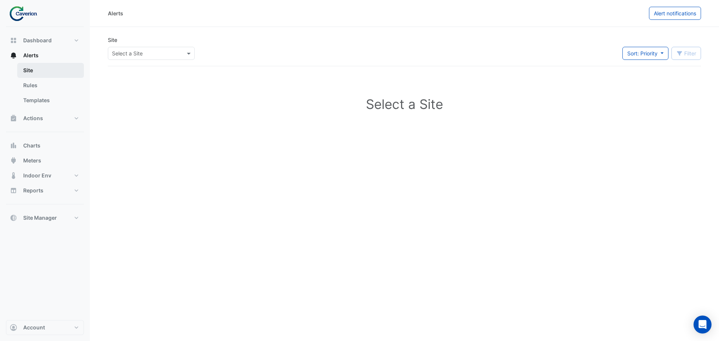
click at [27, 65] on link "Site" at bounding box center [50, 70] width 67 height 15
click at [144, 53] on input "text" at bounding box center [144, 54] width 64 height 8
click at [127, 82] on div "K29" at bounding box center [129, 80] width 43 height 11
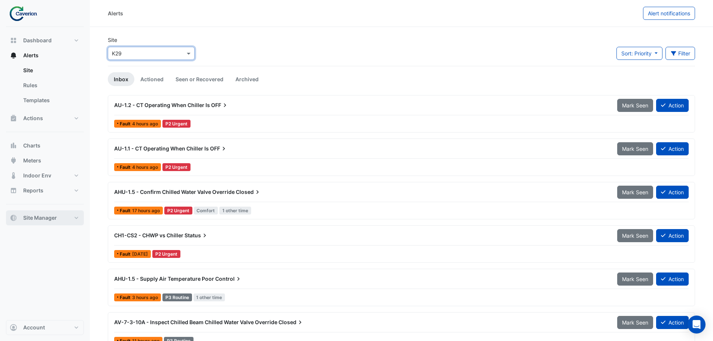
click at [37, 222] on button "Site Manager" at bounding box center [45, 217] width 78 height 15
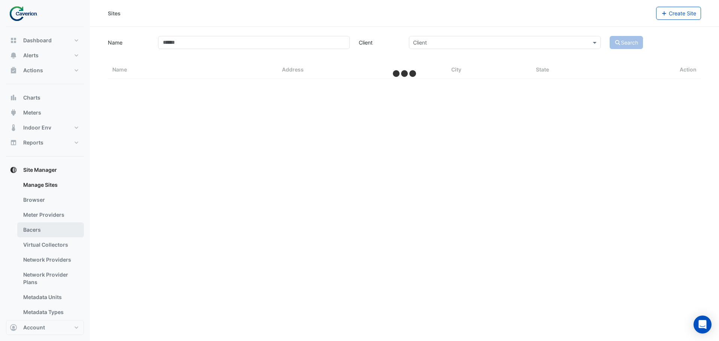
select select "***"
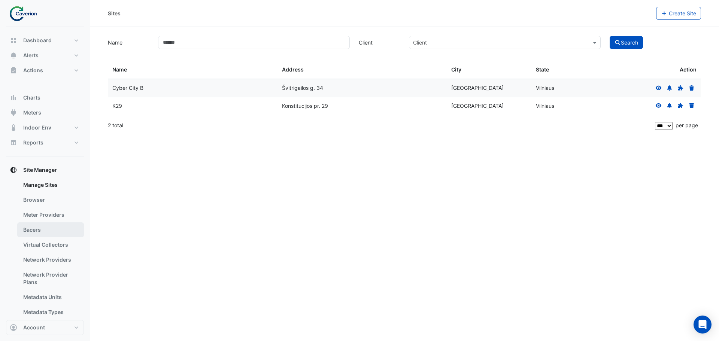
click at [24, 228] on link "Bacers" at bounding box center [50, 229] width 67 height 15
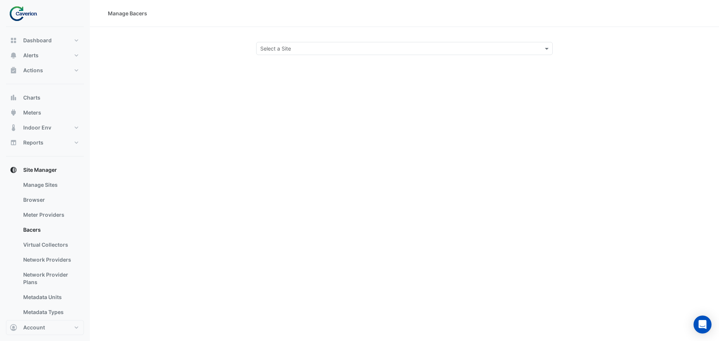
click at [321, 45] on input "text" at bounding box center [396, 49] width 273 height 8
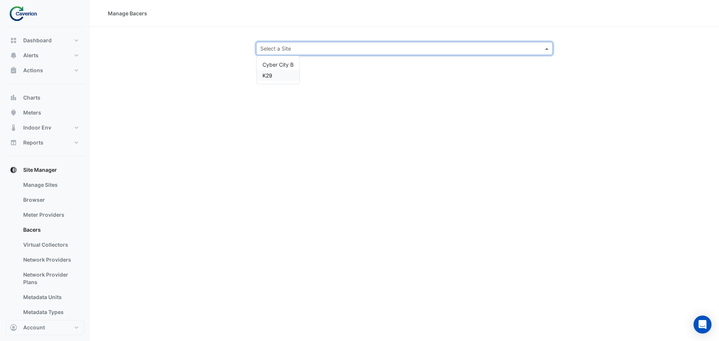
click at [276, 74] on div "K29" at bounding box center [277, 75] width 43 height 11
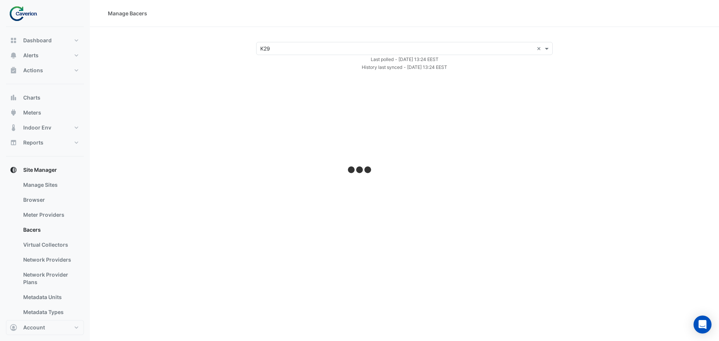
select select "***"
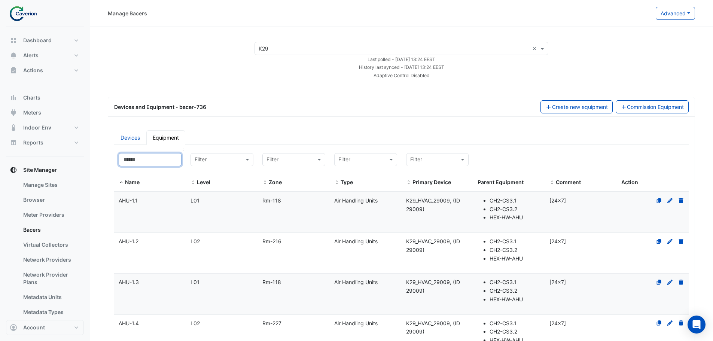
click at [144, 158] on input at bounding box center [150, 159] width 63 height 13
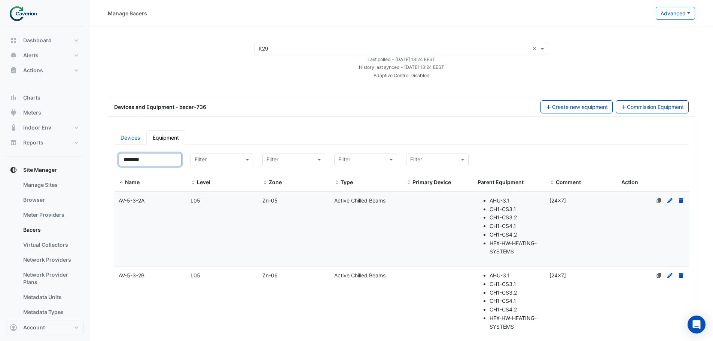
type input "********"
click at [133, 201] on span "AV-5-3-2A" at bounding box center [132, 200] width 26 height 6
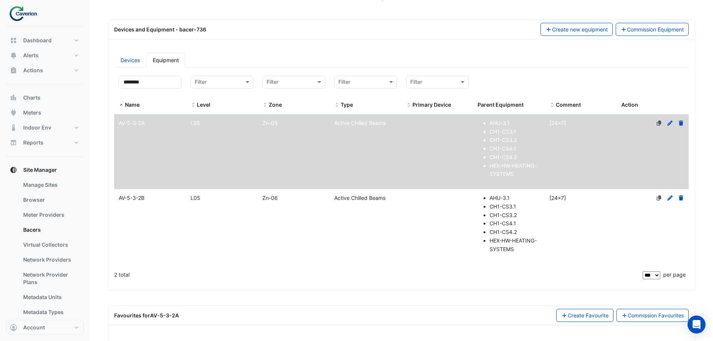
scroll to position [105, 0]
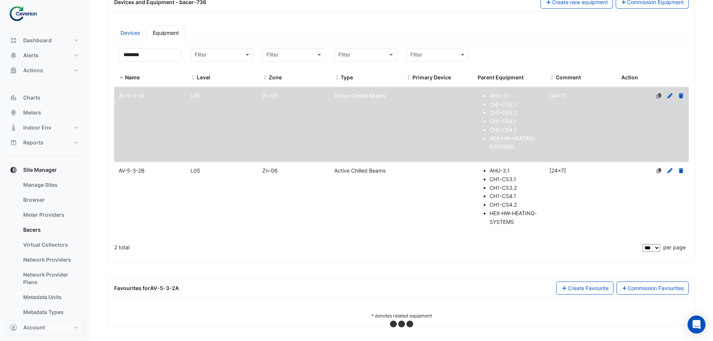
select select "***"
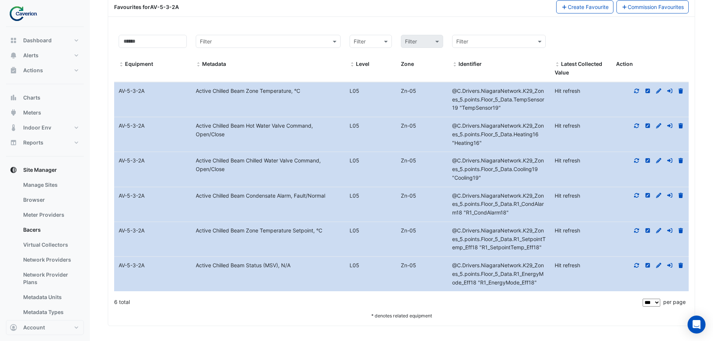
scroll to position [0, 0]
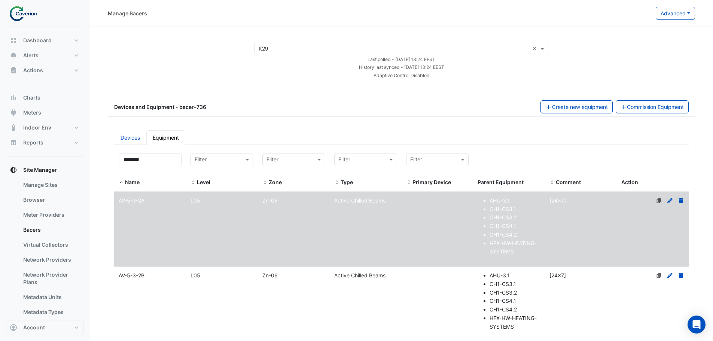
click at [175, 285] on datatable-body-cell "Name AV-5-3-2B" at bounding box center [150, 304] width 72 height 74
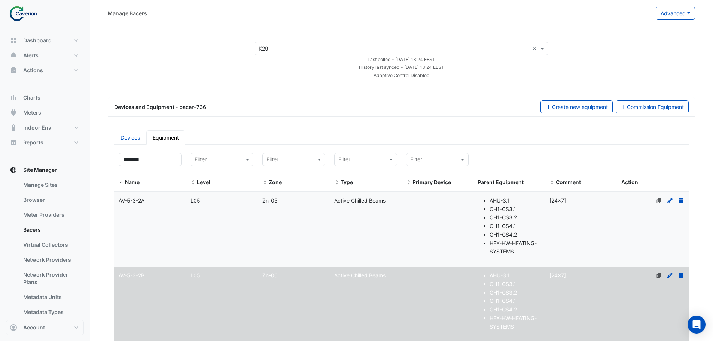
scroll to position [156, 0]
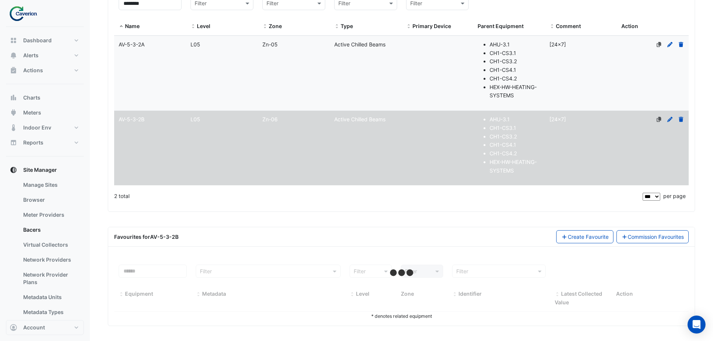
select select "***"
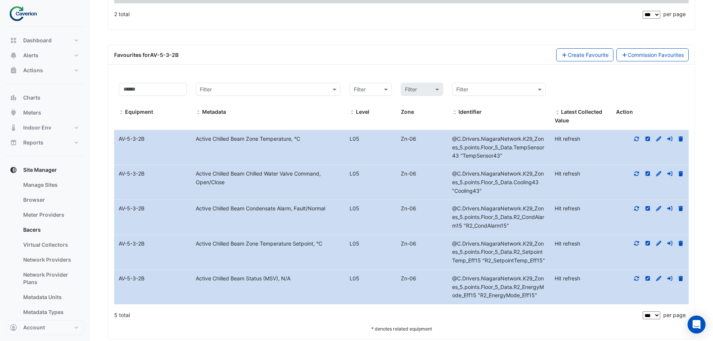
scroll to position [351, 0]
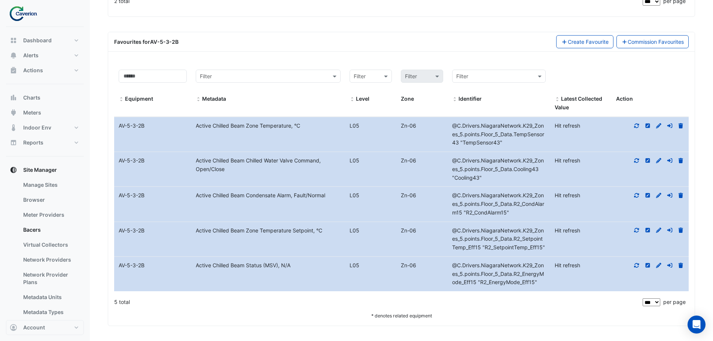
click at [637, 117] on datatable-body-cell "Action" at bounding box center [650, 134] width 77 height 34
click at [637, 131] on datatable-body-cell "Action" at bounding box center [650, 134] width 77 height 34
click at [639, 127] on icon at bounding box center [637, 125] width 5 height 4
click at [639, 158] on icon at bounding box center [636, 160] width 7 height 5
click at [633, 194] on icon at bounding box center [636, 195] width 7 height 5
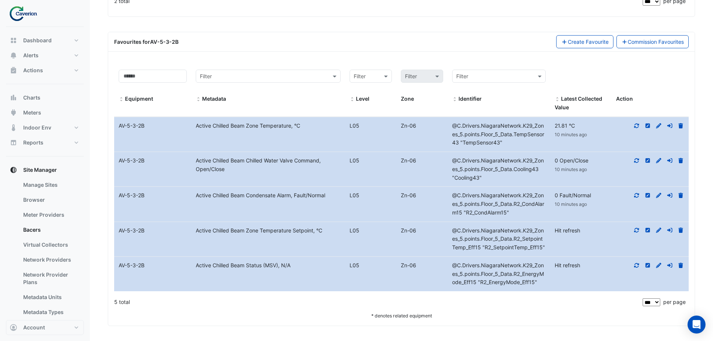
click at [635, 234] on div at bounding box center [650, 230] width 77 height 9
click at [635, 232] on icon at bounding box center [637, 230] width 5 height 4
click at [635, 268] on icon at bounding box center [636, 265] width 7 height 5
drag, startPoint x: 465, startPoint y: 261, endPoint x: 529, endPoint y: 296, distance: 72.2
click at [529, 296] on div "Equipment Filter Metadata Filter Filter Level Zone Filter Identifier Latest Col…" at bounding box center [401, 188] width 575 height 246
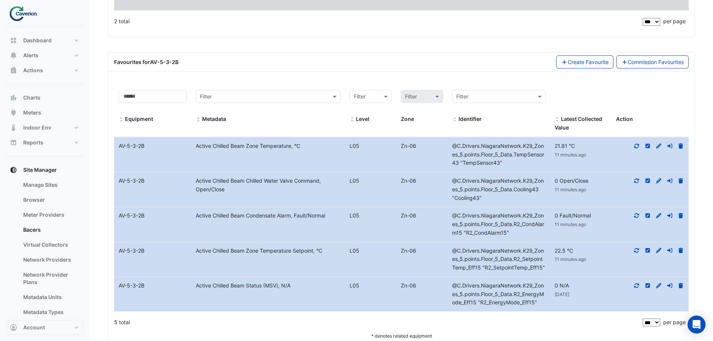
scroll to position [0, 0]
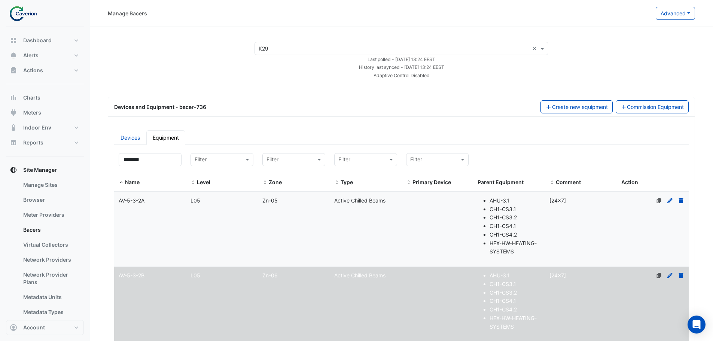
click at [481, 67] on div "History last synced - [DATE] 13:24 EEST" at bounding box center [401, 67] width 303 height 8
click at [495, 60] on div "Last polled - Wed 27-Aug-2025 13:24 EEST" at bounding box center [401, 59] width 303 height 8
drag, startPoint x: 37, startPoint y: 237, endPoint x: 39, endPoint y: 232, distance: 5.2
click at [37, 235] on link "Bacers" at bounding box center [50, 229] width 67 height 15
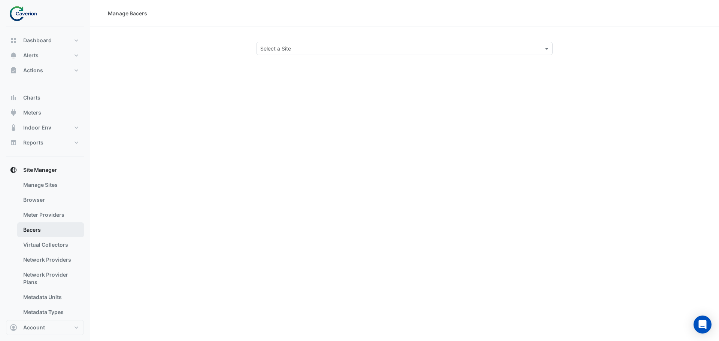
click at [39, 232] on link "Bacers" at bounding box center [50, 229] width 67 height 15
click at [521, 55] on div "Manage Bacers Select a Site" at bounding box center [404, 170] width 629 height 341
click at [319, 67] on div "Manage Bacers Select a Site" at bounding box center [404, 170] width 629 height 341
click at [319, 52] on input "text" at bounding box center [396, 49] width 273 height 8
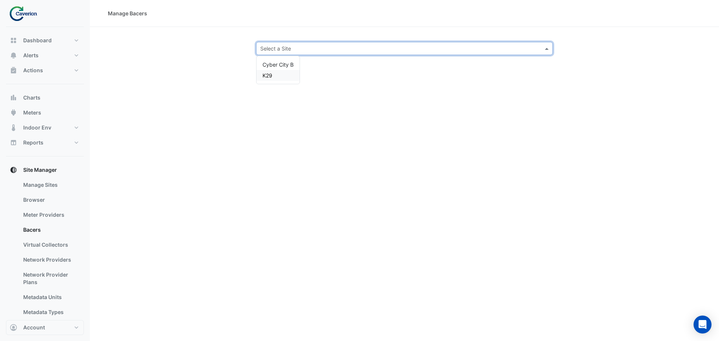
click at [273, 75] on div "K29" at bounding box center [277, 75] width 43 height 11
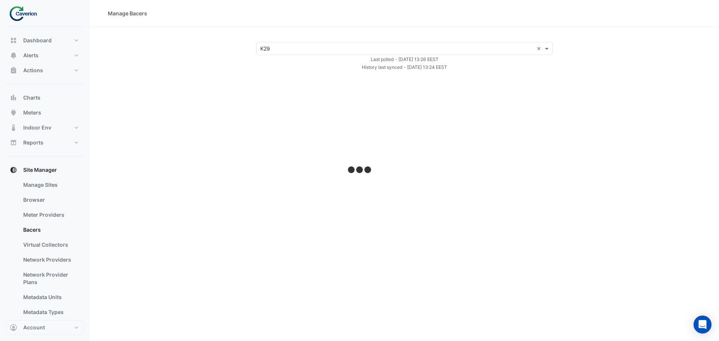
select select "***"
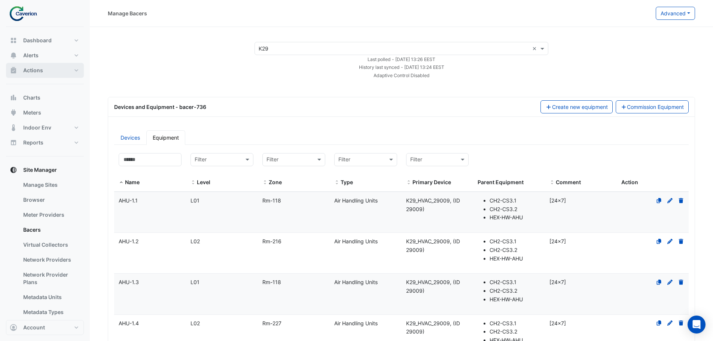
click at [32, 70] on span "Actions" at bounding box center [33, 70] width 20 height 7
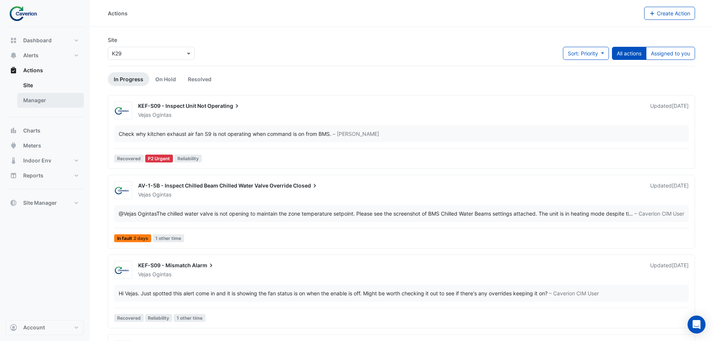
click at [36, 100] on link "Manager" at bounding box center [50, 100] width 67 height 15
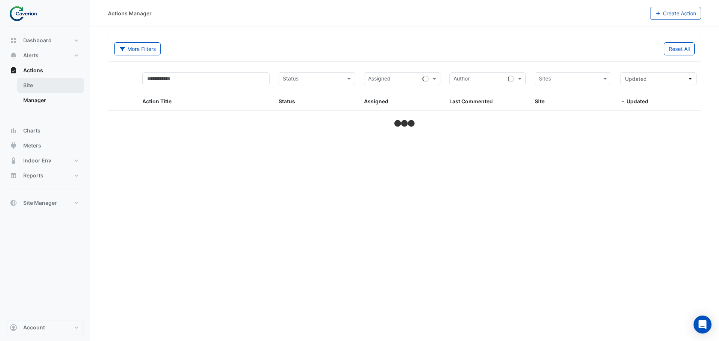
click at [33, 89] on link "Site" at bounding box center [50, 85] width 67 height 15
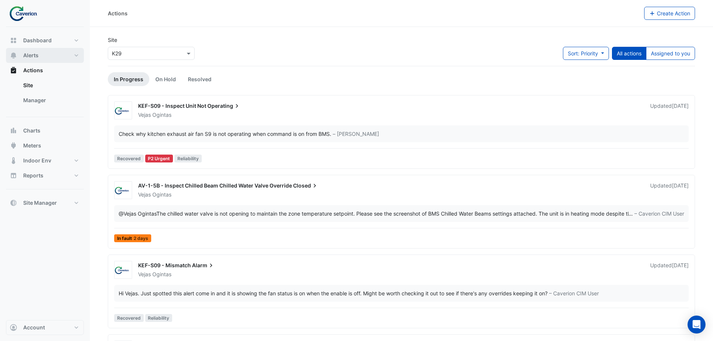
click at [43, 59] on button "Alerts" at bounding box center [45, 55] width 78 height 15
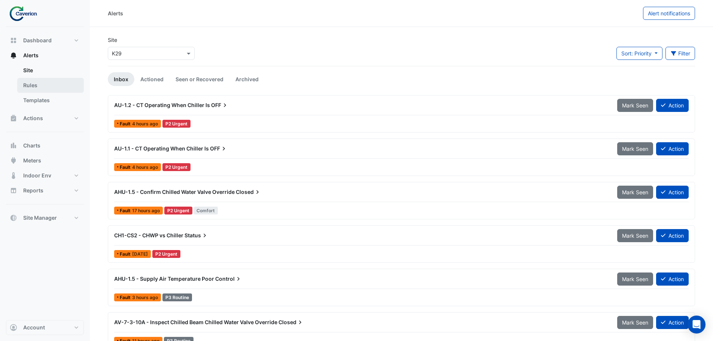
click at [51, 87] on link "Rules" at bounding box center [50, 85] width 67 height 15
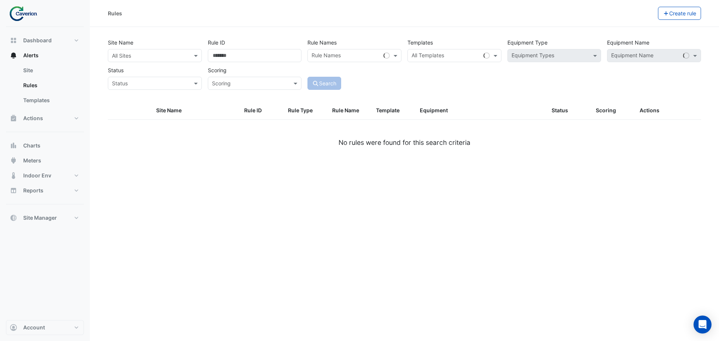
click at [439, 34] on section "Site Name All Sites Rule ID Rule Names Rule Names Templates All Templates Equip…" at bounding box center [404, 96] width 629 height 139
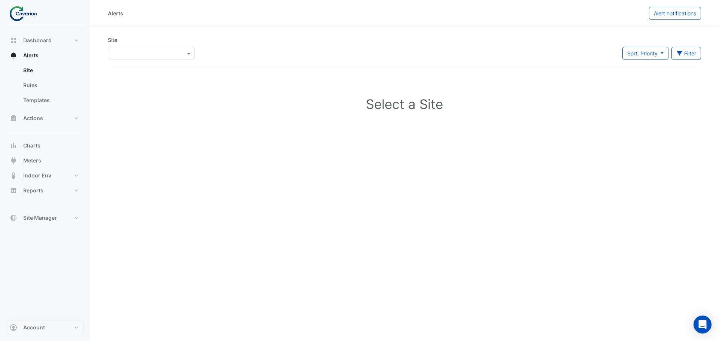
click at [138, 80] on div "Select a Site" at bounding box center [404, 105] width 593 height 67
click at [147, 41] on div "Site Select a Site ×" at bounding box center [151, 48] width 87 height 24
click at [140, 55] on input "text" at bounding box center [144, 54] width 64 height 8
click at [129, 77] on div "K29" at bounding box center [129, 80] width 43 height 11
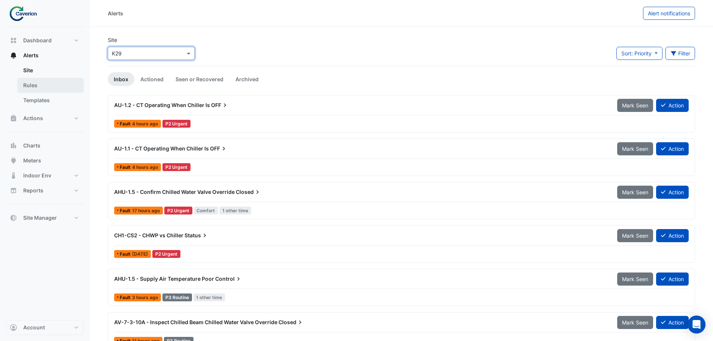
click at [42, 81] on link "Rules" at bounding box center [50, 85] width 67 height 15
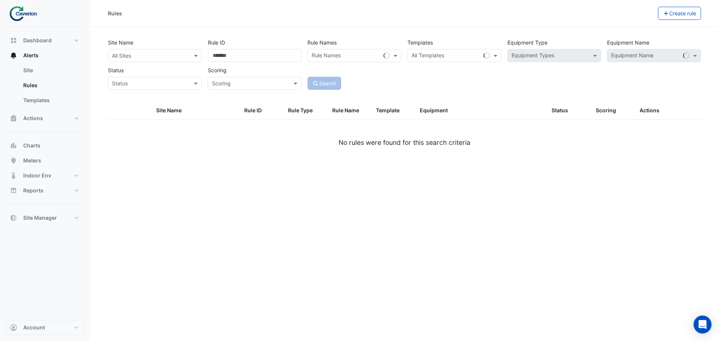
click at [435, 55] on input "text" at bounding box center [445, 56] width 69 height 8
paste input "********"
type input "********"
click at [469, 127] on div "Site Name Rule ID Rule Type Rule Name Template Equipment Status Scoring Actions…" at bounding box center [404, 125] width 593 height 46
click at [125, 56] on input "text" at bounding box center [147, 56] width 71 height 8
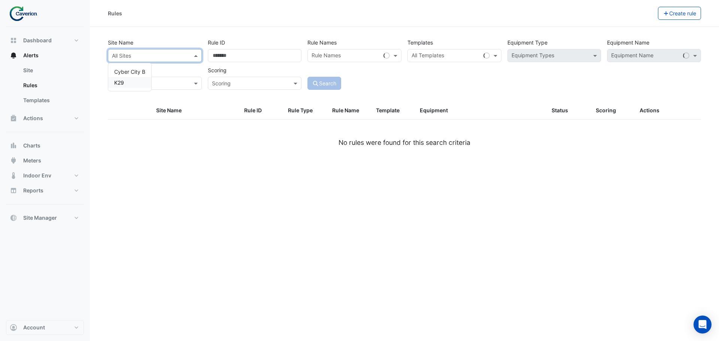
click at [134, 85] on div "K29" at bounding box center [129, 82] width 43 height 11
click at [450, 53] on input "text" at bounding box center [445, 56] width 69 height 8
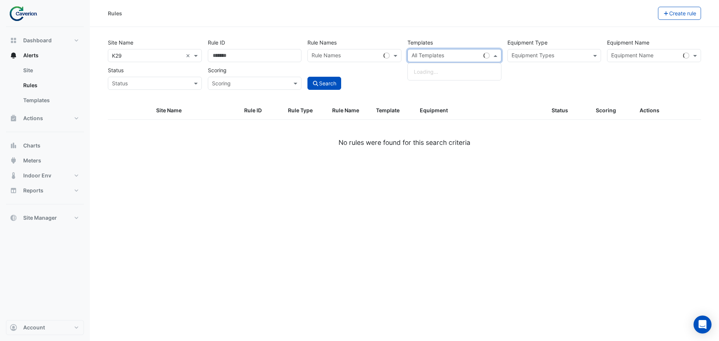
paste input "********"
type input "********"
click at [501, 91] on div "Site Name All Sites × K29 × Rule ID Rule Names Rule Names Templates All Templat…" at bounding box center [404, 69] width 602 height 66
click at [464, 64] on div "Site Name All Sites × K29 × Rule ID Rule Names Rule Names Templates All Templat…" at bounding box center [404, 61] width 599 height 55
click at [453, 53] on input "text" at bounding box center [445, 56] width 69 height 8
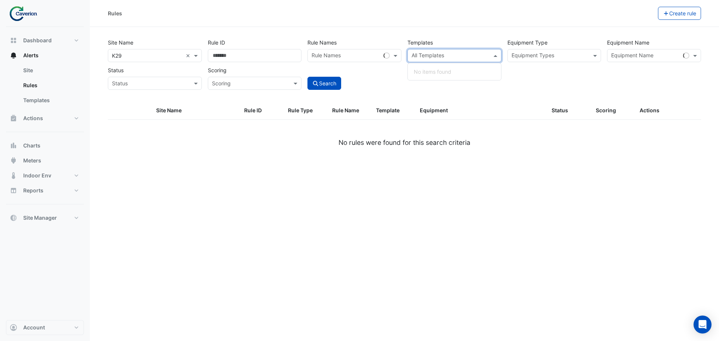
paste input "********"
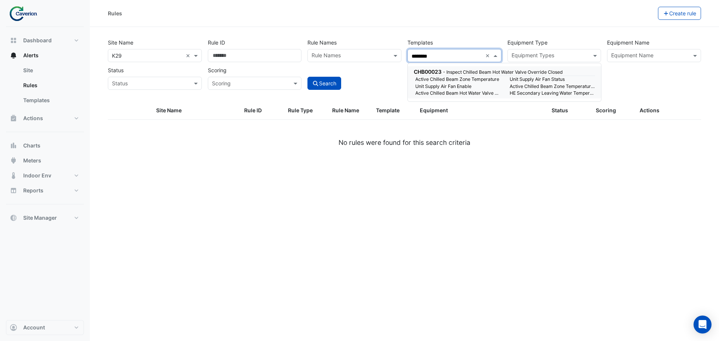
click at [441, 72] on span "CHB00023" at bounding box center [428, 72] width 28 height 6
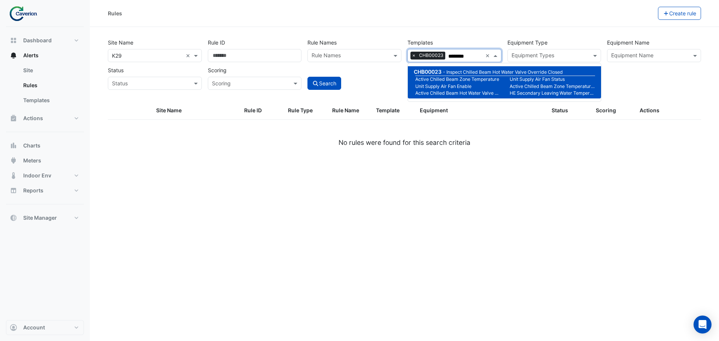
click at [439, 77] on small "Active Chilled Beam Zone Temperature" at bounding box center [458, 79] width 94 height 7
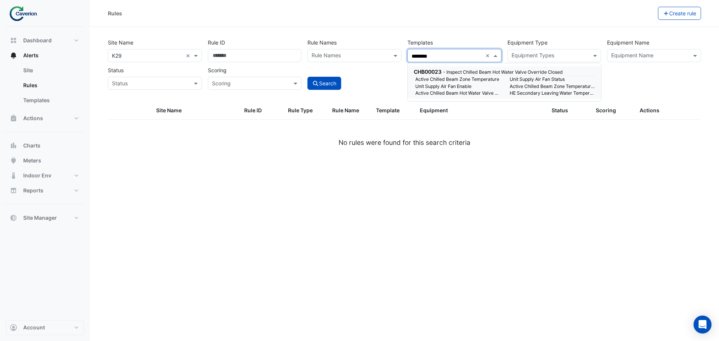
click at [455, 85] on small "Unit Supply Air Fan Enable" at bounding box center [458, 86] width 94 height 7
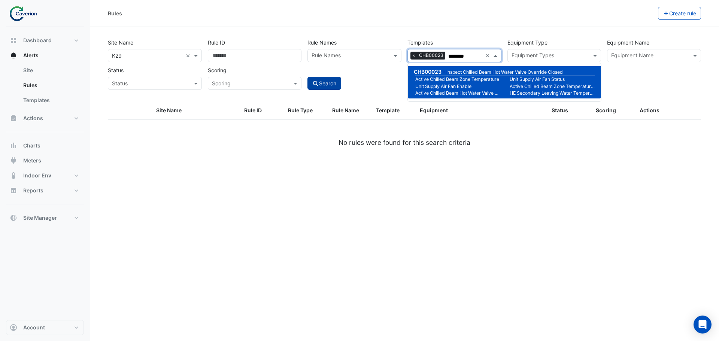
type input "********"
click at [319, 85] on button "Search" at bounding box center [324, 83] width 34 height 13
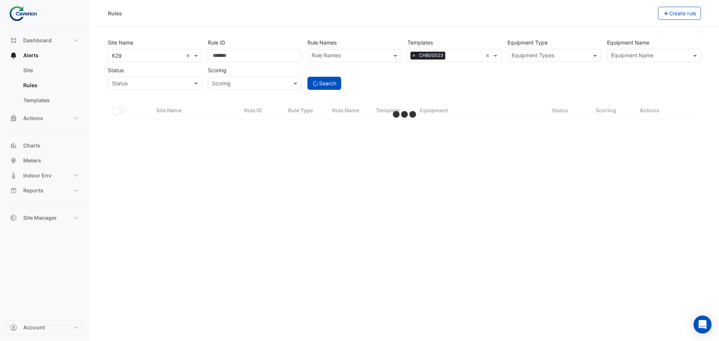
select select "***"
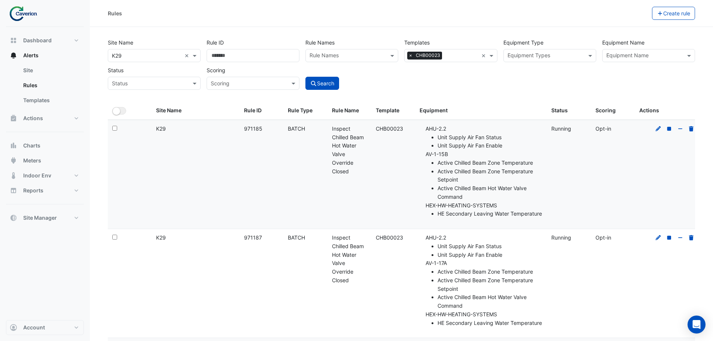
click at [489, 184] on li "Active Chilled Beam Hot Water Valve Command" at bounding box center [490, 192] width 105 height 17
click at [659, 133] on datatable-body-cell at bounding box center [668, 174] width 66 height 109
click at [658, 131] on icon at bounding box center [658, 128] width 7 height 5
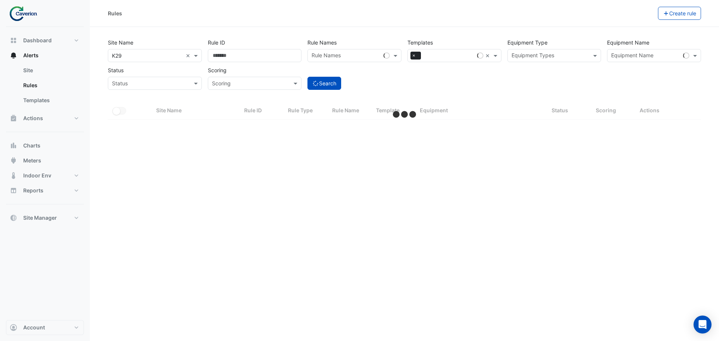
select select "***"
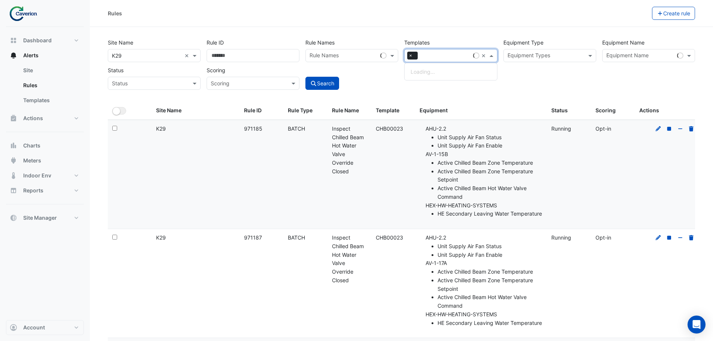
drag, startPoint x: 427, startPoint y: 53, endPoint x: 431, endPoint y: 51, distance: 4.6
click at [427, 52] on input "text" at bounding box center [445, 56] width 49 height 8
click at [414, 92] on div "Site Name All Sites × K29 × Rule ID Rule Names Rule Names Templates All Templat…" at bounding box center [401, 69] width 596 height 66
click at [253, 59] on input "Rule ID" at bounding box center [253, 55] width 93 height 13
click at [326, 57] on input "text" at bounding box center [348, 56] width 76 height 8
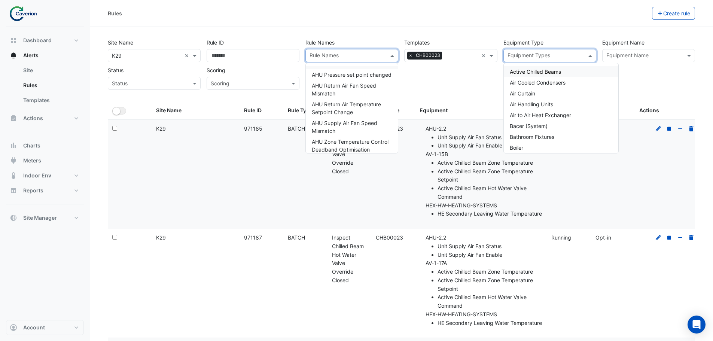
click at [528, 56] on input "text" at bounding box center [546, 56] width 76 height 8
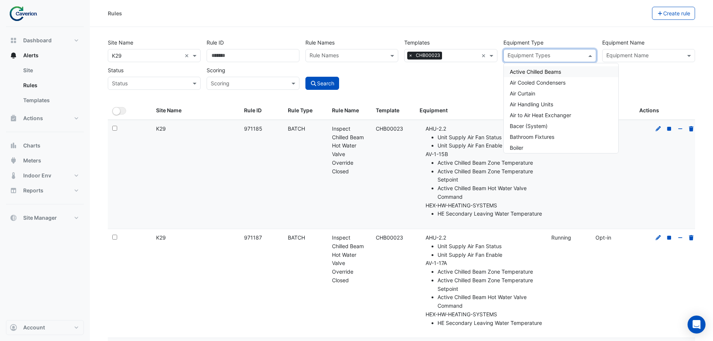
click at [613, 56] on input "text" at bounding box center [644, 56] width 76 height 8
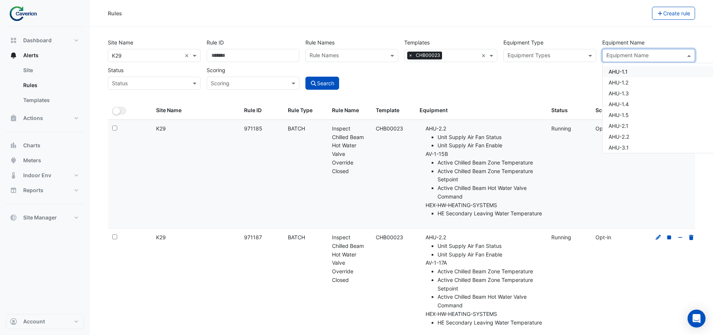
click at [613, 56] on input "text" at bounding box center [644, 56] width 76 height 8
click at [148, 84] on input "text" at bounding box center [147, 84] width 70 height 8
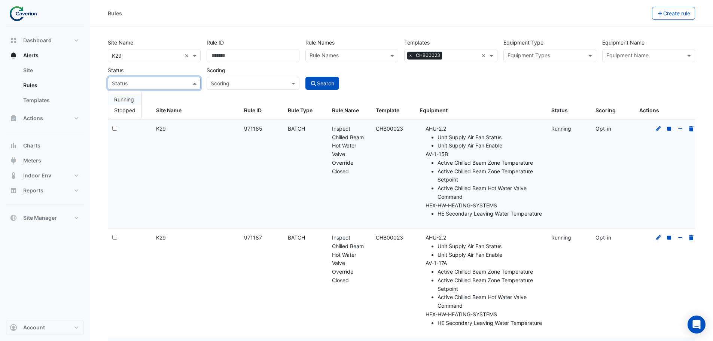
click at [148, 84] on input "text" at bounding box center [147, 84] width 70 height 8
click at [232, 86] on input "text" at bounding box center [246, 84] width 70 height 8
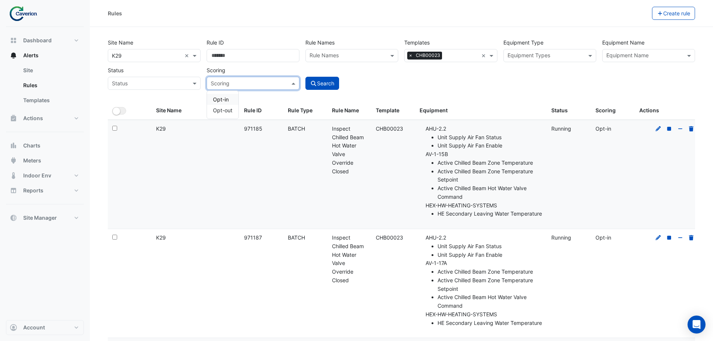
click at [531, 73] on div "Site Name All Sites × K29 × Rule ID Rule Names Rule Names Templates All Templat…" at bounding box center [401, 61] width 593 height 55
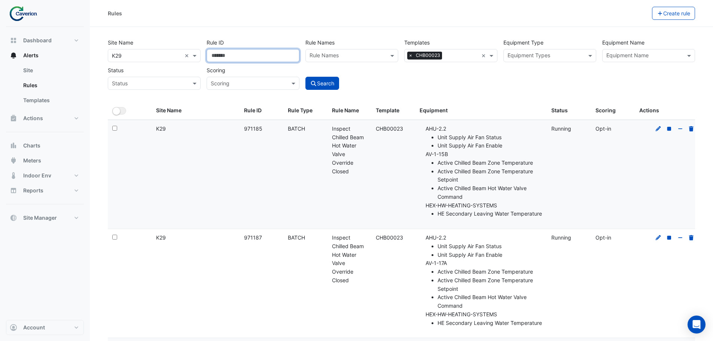
click at [255, 62] on input "Rule ID" at bounding box center [253, 55] width 93 height 13
click at [375, 52] on div "Rule Names" at bounding box center [346, 56] width 80 height 12
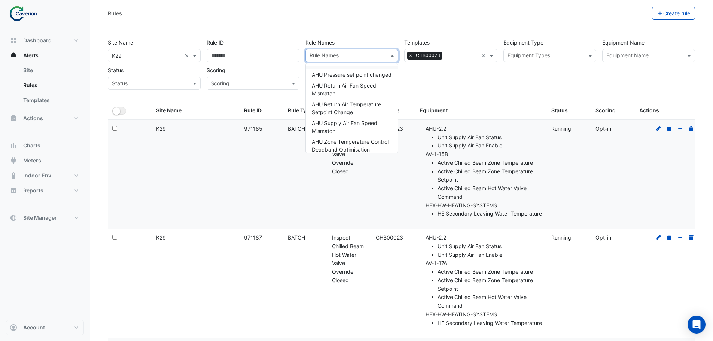
click at [375, 52] on div "Rule Names" at bounding box center [346, 56] width 80 height 12
click at [133, 73] on div "Status Status" at bounding box center [154, 77] width 99 height 26
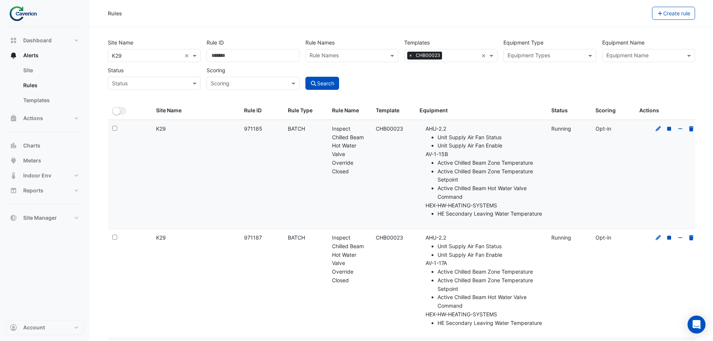
click at [254, 37] on div "Rule ID" at bounding box center [253, 49] width 99 height 26
click at [613, 58] on input "text" at bounding box center [644, 56] width 76 height 8
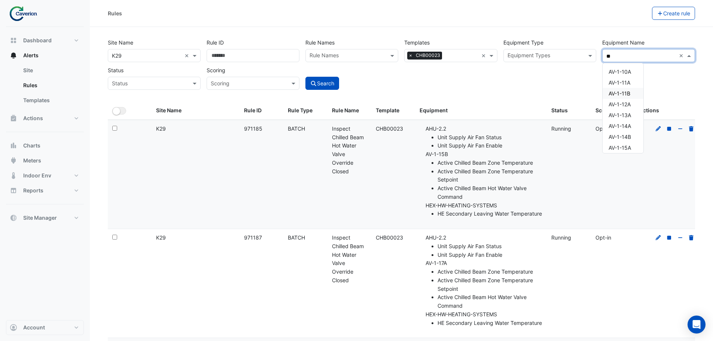
type input "**"
click at [521, 80] on div "Site Name All Sites × K29 × Rule ID Rule Names Rule Names Templates All Templat…" at bounding box center [401, 61] width 593 height 55
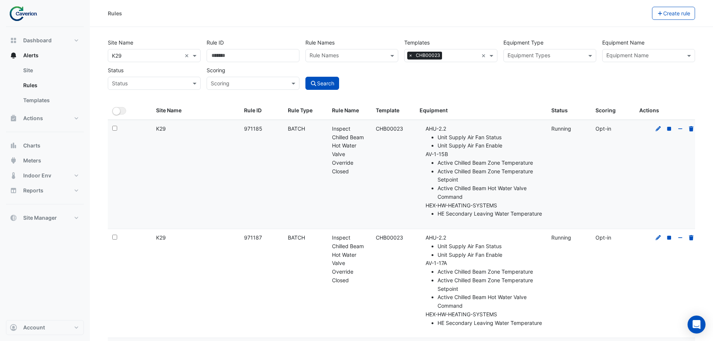
click at [540, 52] on div "Equipment Types" at bounding box center [529, 56] width 44 height 10
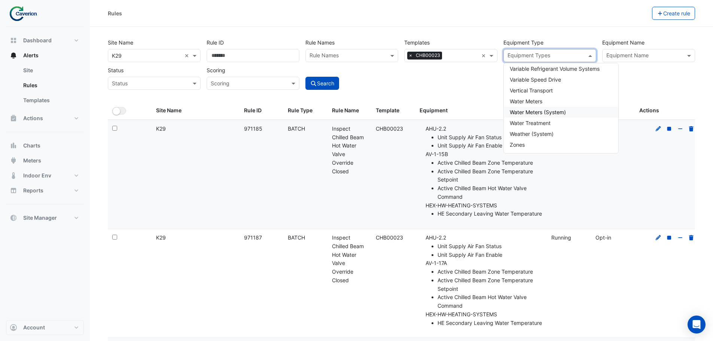
click at [382, 75] on div "Search" at bounding box center [351, 77] width 99 height 26
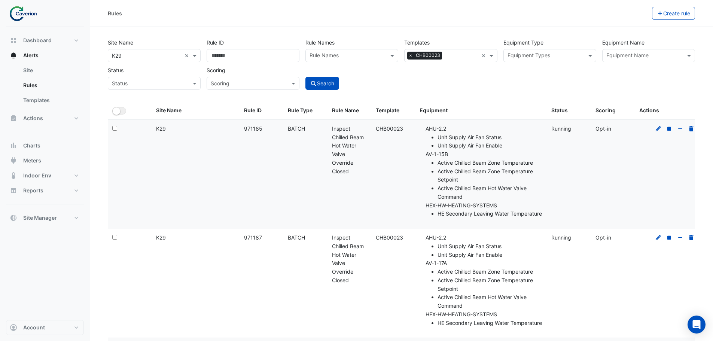
click at [337, 58] on input "text" at bounding box center [348, 56] width 76 height 8
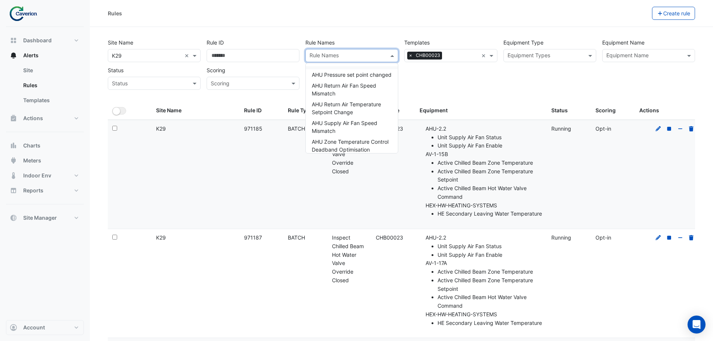
click at [339, 55] on input "text" at bounding box center [348, 56] width 76 height 8
click at [217, 103] on datatable-header-cell "Site Name" at bounding box center [196, 111] width 88 height 18
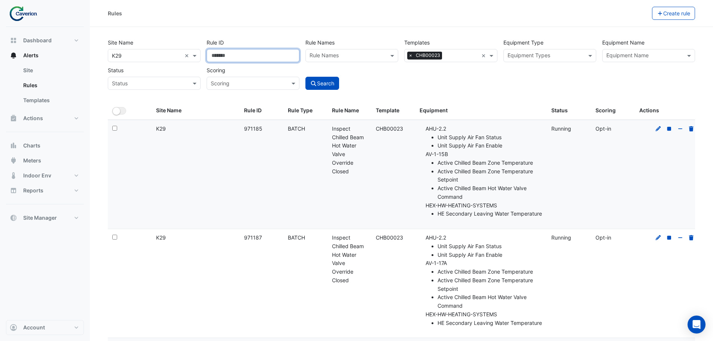
click at [223, 52] on input "Rule ID" at bounding box center [253, 55] width 93 height 13
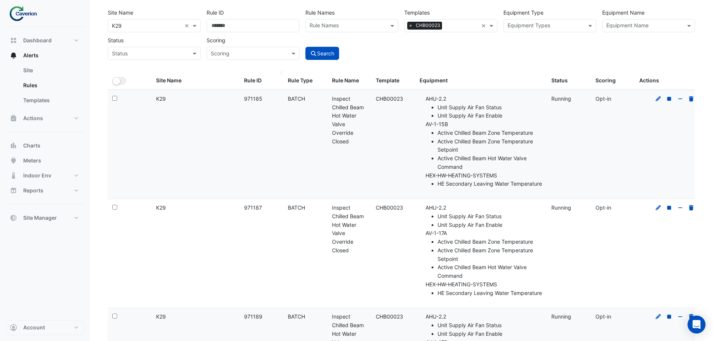
scroll to position [0, 0]
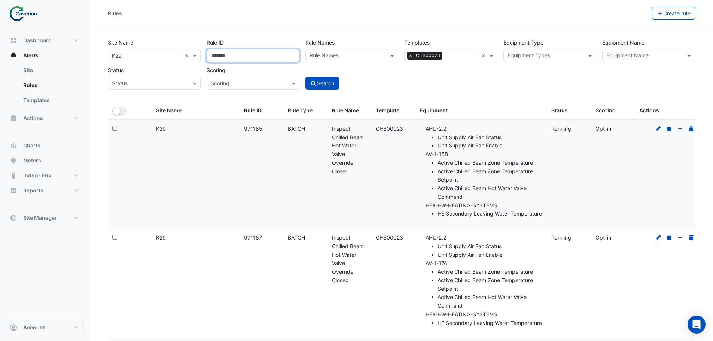
click at [243, 55] on input "Rule ID" at bounding box center [253, 55] width 93 height 13
click at [364, 54] on input "text" at bounding box center [348, 56] width 76 height 8
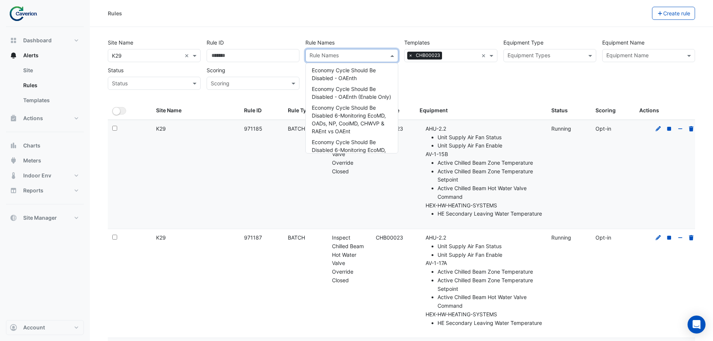
scroll to position [4492, 0]
click at [474, 92] on div "Site Name All Sites × K29 × Rule ID Rule Names Rule Names AHU Pressure set poin…" at bounding box center [401, 69] width 596 height 66
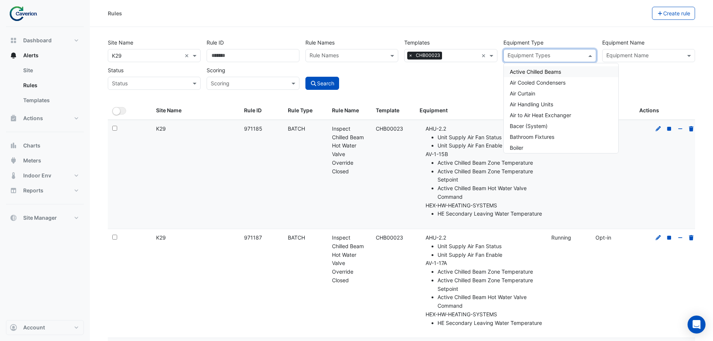
click at [543, 57] on input "text" at bounding box center [546, 56] width 76 height 8
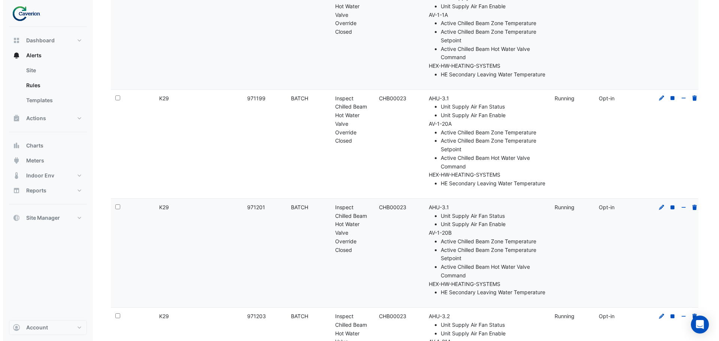
scroll to position [0, 0]
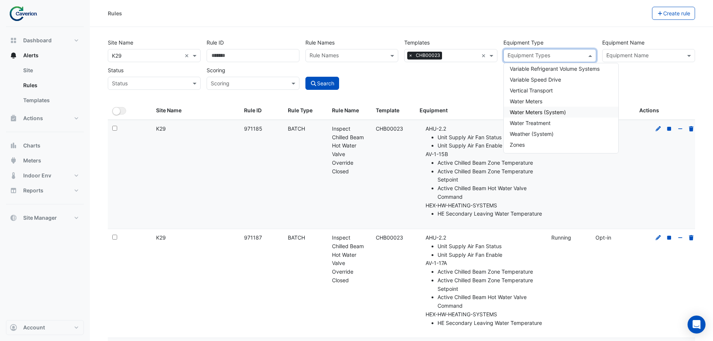
click at [445, 96] on div "Site Name All Sites × K29 × Rule ID Rule Names Rule Names Templates All Templat…" at bounding box center [401, 69] width 596 height 66
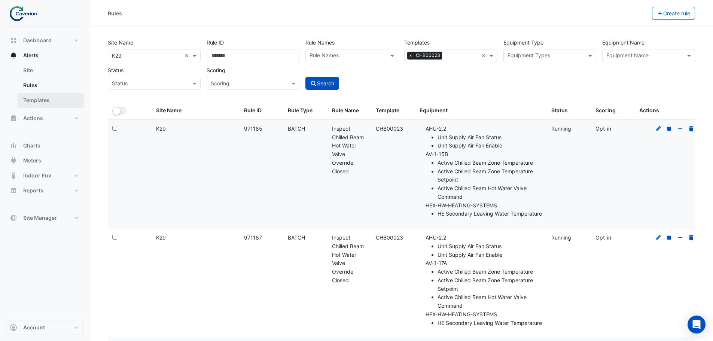
click at [52, 99] on link "Templates" at bounding box center [50, 100] width 67 height 15
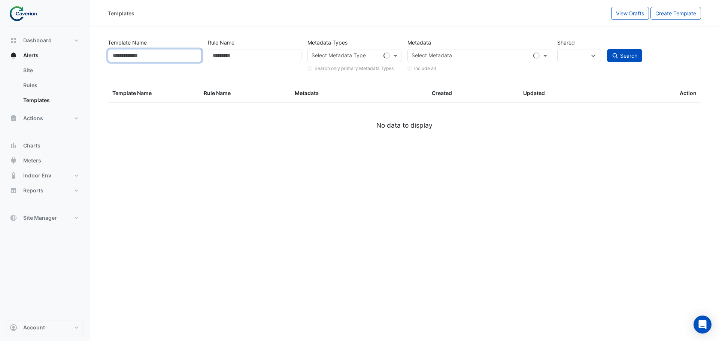
click at [177, 56] on input "Template Name" at bounding box center [155, 55] width 94 height 13
select select
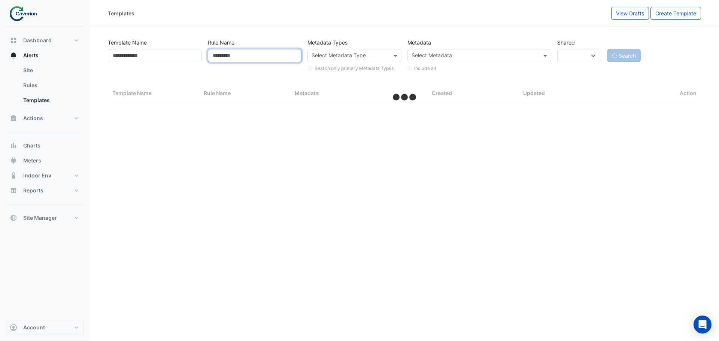
click at [271, 60] on input "Rule Name" at bounding box center [255, 55] width 94 height 13
click at [474, 34] on div "Template Name Rule Name Metadata Types Select Metadata Type Search only primary…" at bounding box center [404, 53] width 599 height 38
select select "***"
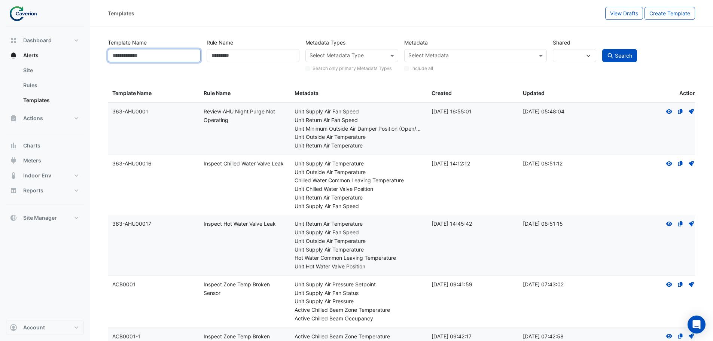
click at [192, 57] on input "Template Name" at bounding box center [154, 55] width 93 height 13
click at [257, 47] on div "Rule Name" at bounding box center [253, 54] width 99 height 37
click at [253, 55] on input "Rule Name" at bounding box center [253, 55] width 93 height 13
click at [363, 52] on input "text" at bounding box center [348, 56] width 76 height 8
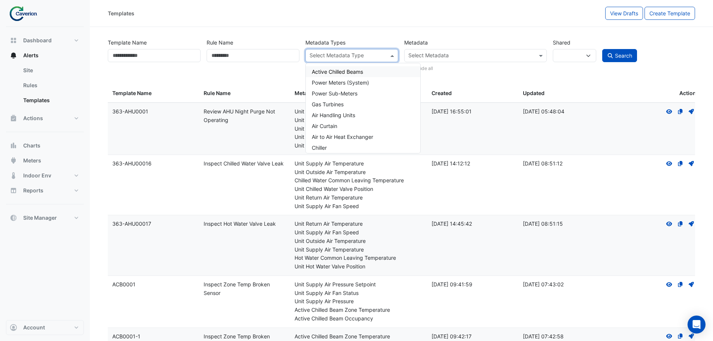
click at [443, 54] on input "text" at bounding box center [470, 56] width 125 height 8
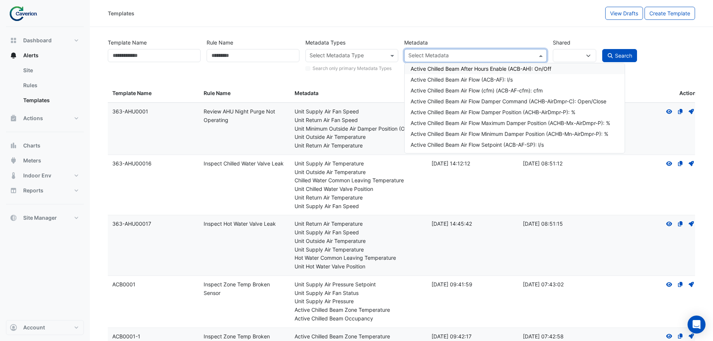
paste input "********"
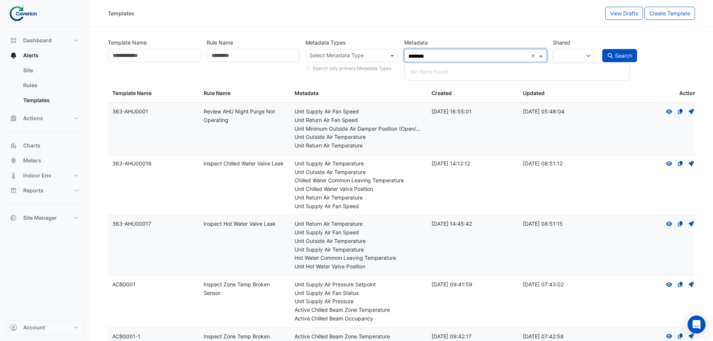
type input "********"
click at [27, 86] on link "Rules" at bounding box center [50, 85] width 67 height 15
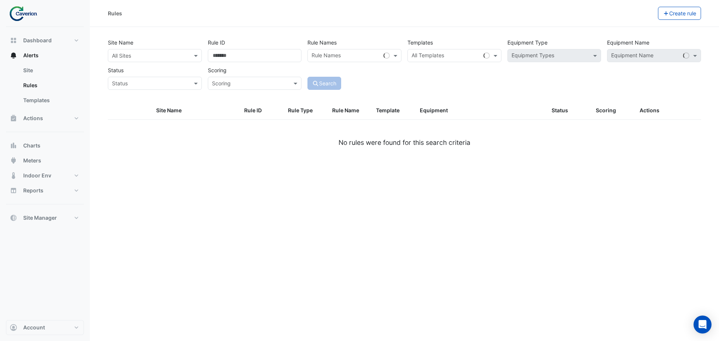
click at [179, 52] on input "text" at bounding box center [147, 56] width 71 height 8
click at [119, 79] on span "K29" at bounding box center [119, 82] width 10 height 6
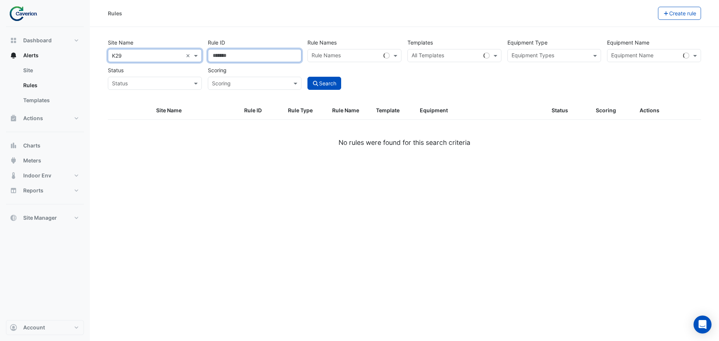
click at [252, 55] on input "Rule ID" at bounding box center [255, 55] width 94 height 13
click at [385, 24] on div "Rules Create rule" at bounding box center [404, 13] width 629 height 27
click at [317, 48] on label "Rule Names" at bounding box center [321, 42] width 29 height 13
click at [369, 52] on input "text" at bounding box center [345, 56] width 69 height 8
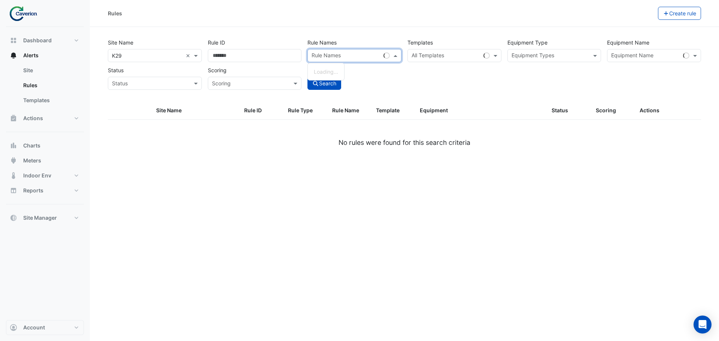
click at [444, 42] on div "Templates All Templates" at bounding box center [454, 49] width 100 height 26
click at [454, 52] on input "text" at bounding box center [445, 56] width 69 height 8
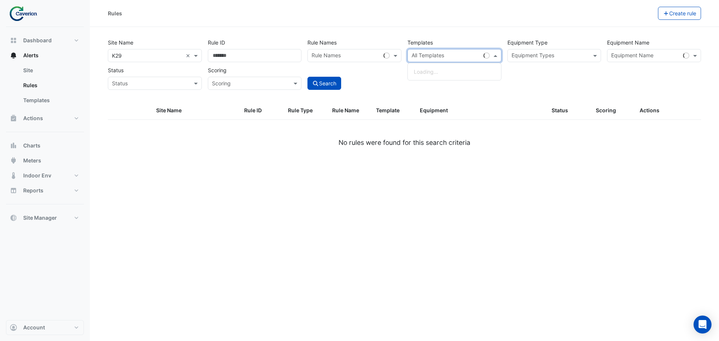
click at [533, 43] on label "Equipment Type" at bounding box center [527, 42] width 40 height 13
click at [535, 48] on label "Equipment Type" at bounding box center [527, 42] width 40 height 13
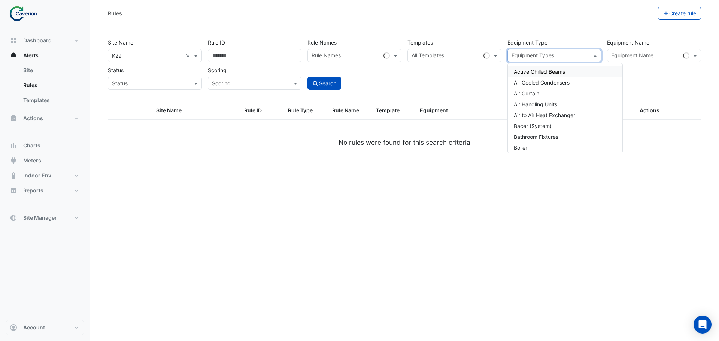
click at [536, 55] on input "text" at bounding box center [549, 56] width 77 height 8
click at [442, 61] on div "All Templates" at bounding box center [454, 55] width 94 height 13
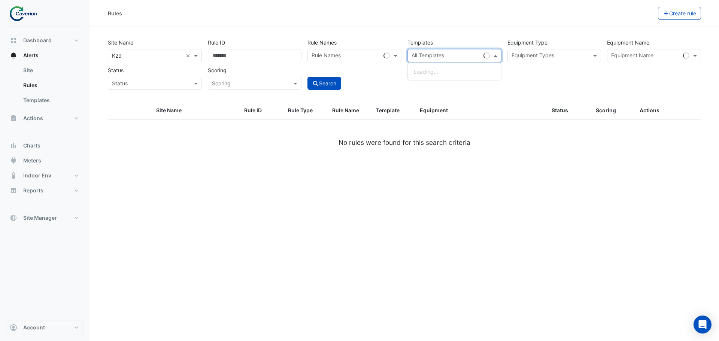
click at [377, 59] on input "text" at bounding box center [345, 56] width 69 height 8
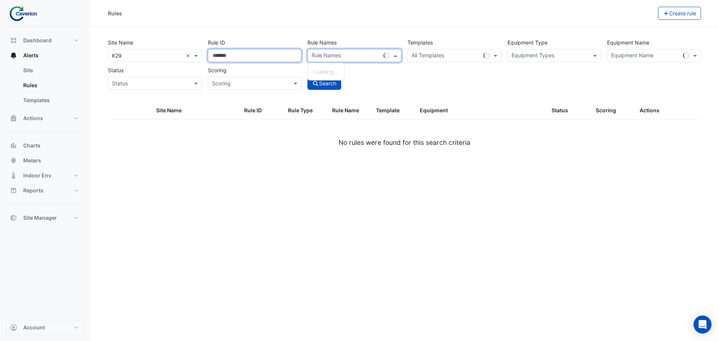
click at [245, 57] on input "Rule ID" at bounding box center [255, 55] width 94 height 13
drag, startPoint x: 262, startPoint y: 61, endPoint x: 262, endPoint y: 54, distance: 7.1
click at [265, 58] on input "Rule ID" at bounding box center [255, 55] width 94 height 13
drag, startPoint x: 262, startPoint y: 54, endPoint x: 267, endPoint y: 52, distance: 5.2
click at [265, 52] on input "Rule ID" at bounding box center [255, 55] width 94 height 13
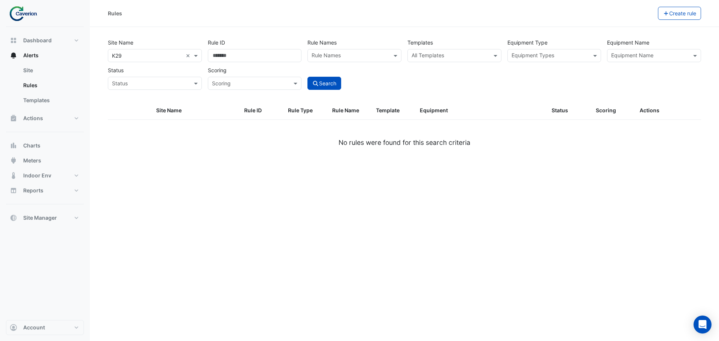
click at [293, 48] on div "Rule ID" at bounding box center [255, 49] width 100 height 26
type input "*"
click at [291, 54] on input "*" at bounding box center [255, 55] width 94 height 13
click at [332, 53] on input "text" at bounding box center [349, 56] width 77 height 8
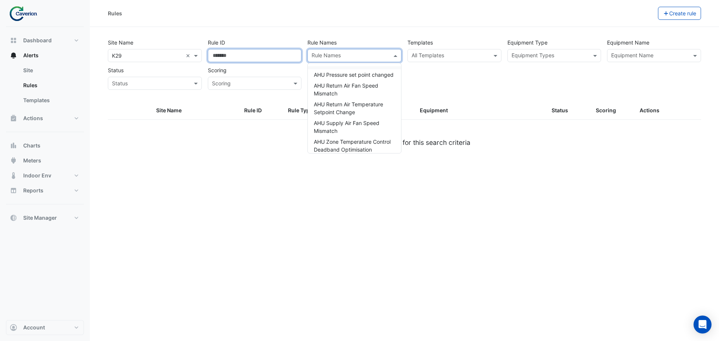
click at [266, 59] on input "*" at bounding box center [255, 55] width 94 height 13
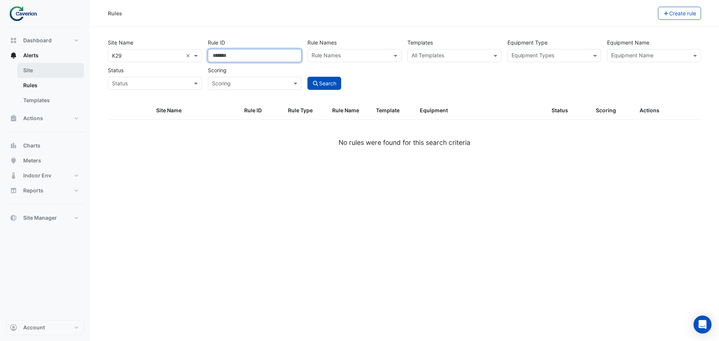
drag, startPoint x: 265, startPoint y: 58, endPoint x: 39, endPoint y: 64, distance: 226.2
click at [59, 64] on div "Rules Create rule Site Name All Sites × K29 × Rule ID * Rule Names Rule Names T…" at bounding box center [359, 170] width 719 height 341
click at [320, 57] on input "text" at bounding box center [349, 56] width 77 height 8
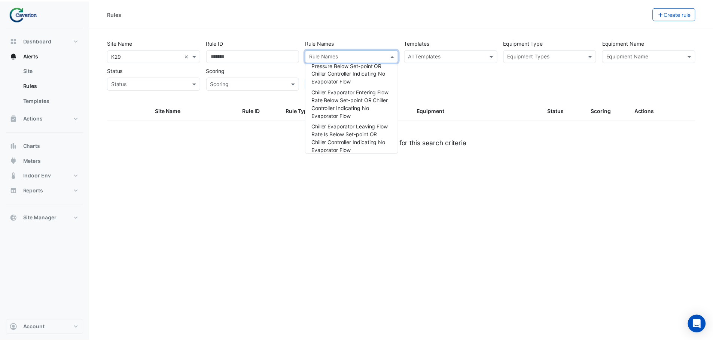
scroll to position [2695, 0]
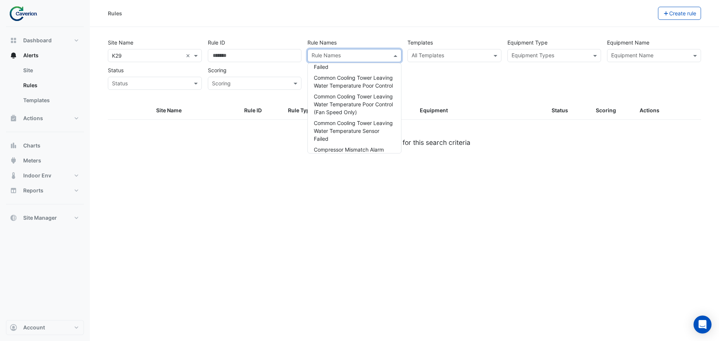
click at [502, 82] on div "Site Name All Sites × K29 × Rule ID Rule Names Rule Names AHU Pressure set poin…" at bounding box center [404, 61] width 599 height 55
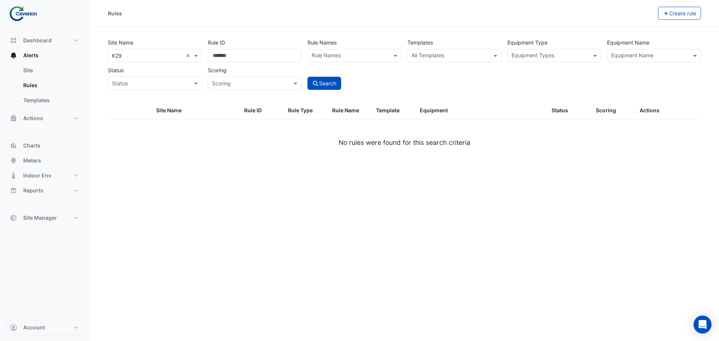
click at [477, 49] on div "All Templates" at bounding box center [454, 55] width 94 height 13
click at [465, 61] on div "All Templates" at bounding box center [454, 55] width 94 height 13
click at [461, 57] on input "text" at bounding box center [449, 56] width 77 height 8
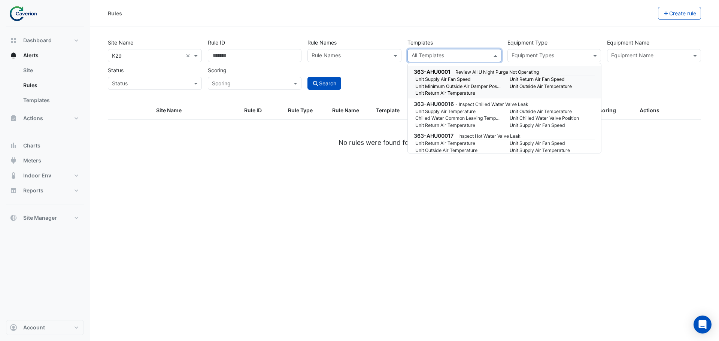
click at [430, 51] on div "All Templates" at bounding box center [448, 56] width 81 height 12
paste input "********"
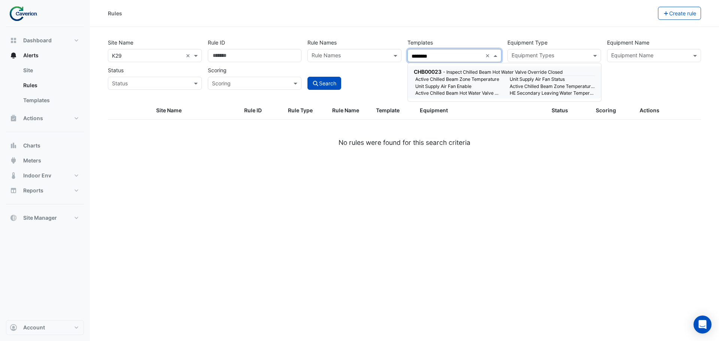
click at [447, 72] on small "- Inspect Chilled Beam Hot Water Valve Override Closed" at bounding box center [503, 72] width 120 height 6
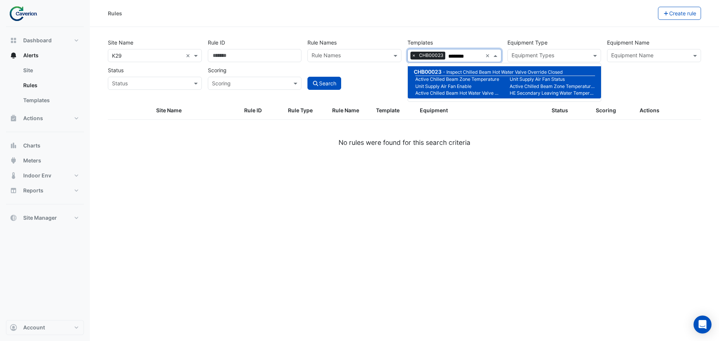
click at [447, 72] on small "- Inspect Chilled Beam Hot Water Valve Override Closed" at bounding box center [503, 72] width 120 height 6
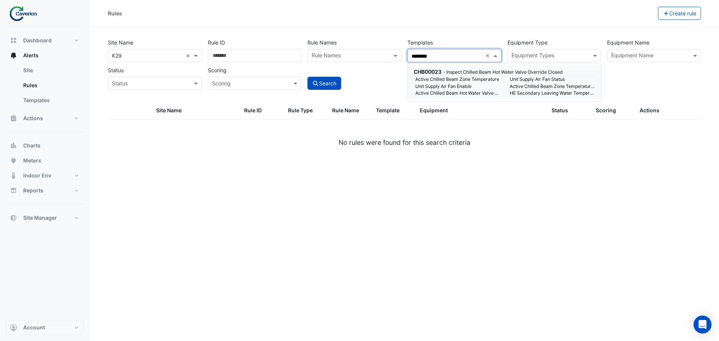
click at [450, 86] on small "Unit Supply Air Fan Enable" at bounding box center [458, 86] width 94 height 7
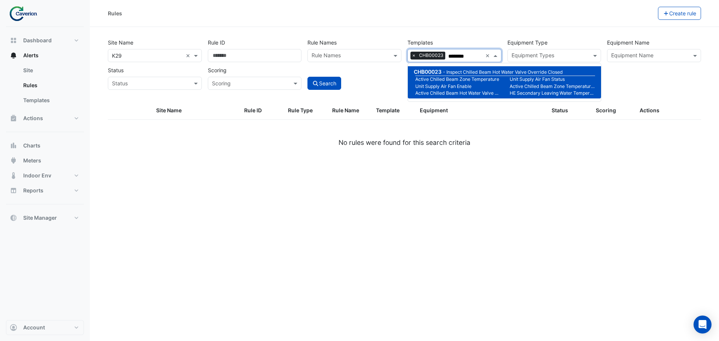
type input "********"
click at [480, 16] on div "Rules" at bounding box center [383, 13] width 550 height 13
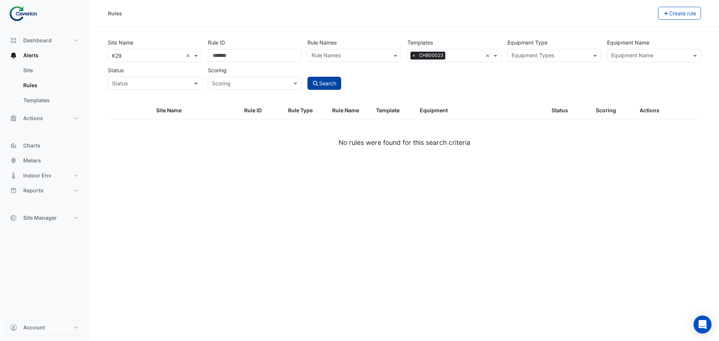
click at [318, 83] on icon "submit" at bounding box center [315, 83] width 7 height 5
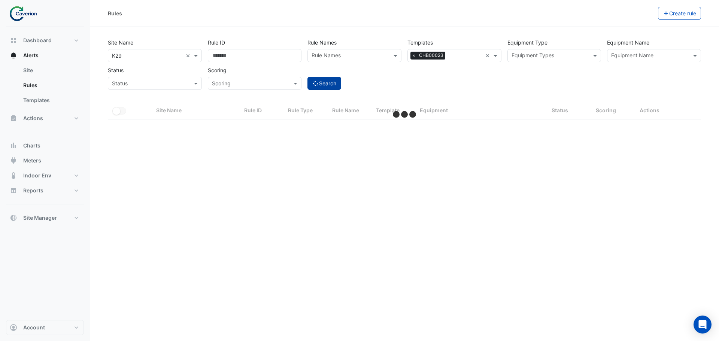
select select "***"
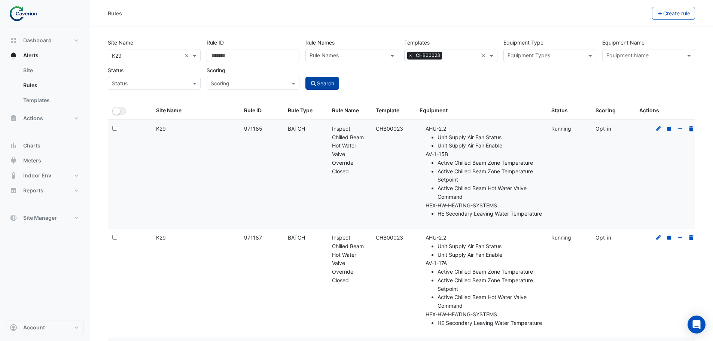
click at [559, 59] on input "text" at bounding box center [546, 56] width 76 height 8
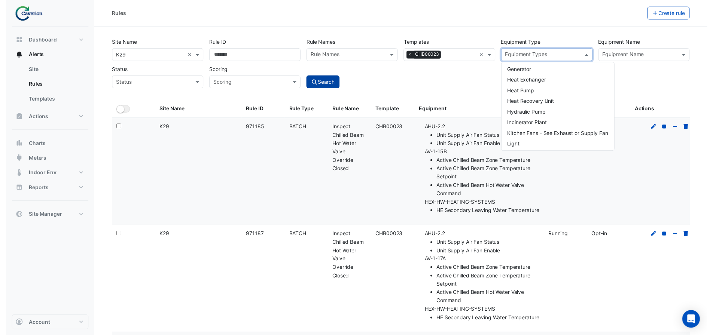
scroll to position [882, 0]
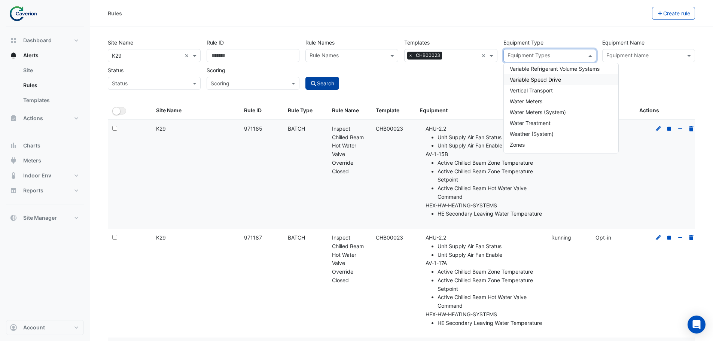
click at [672, 80] on div "Site Name All Sites × K29 × Rule ID Rule Names Rule Names Templates All Templat…" at bounding box center [401, 61] width 593 height 55
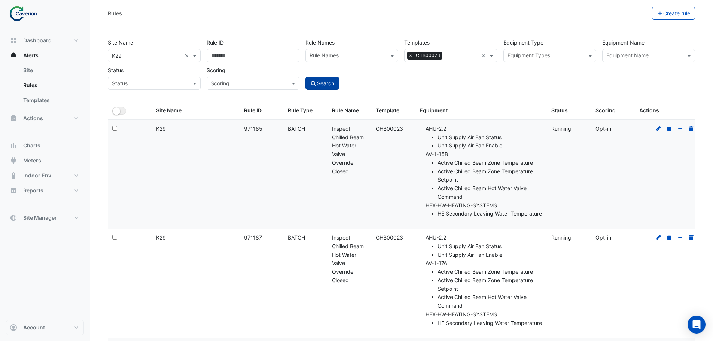
click at [649, 47] on div "Equipment Name Equipment Name" at bounding box center [648, 49] width 99 height 26
click at [640, 55] on input "text" at bounding box center [644, 56] width 76 height 8
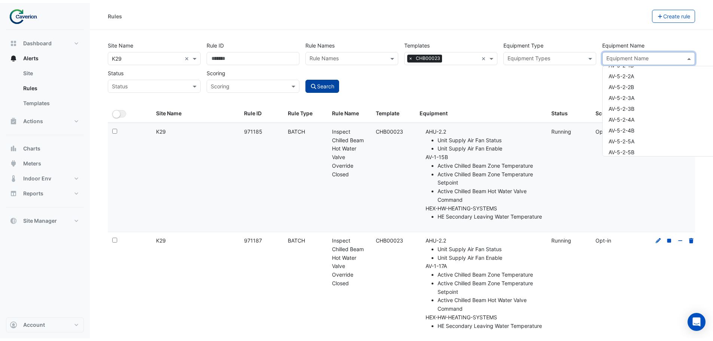
scroll to position [2246, 0]
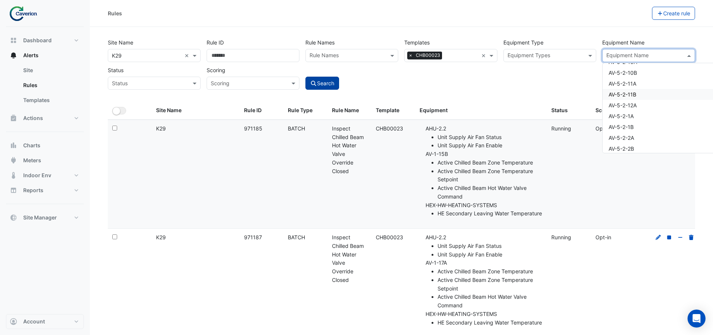
click at [541, 76] on div "Site Name All Sites × K29 × Rule ID Rule Names Rule Names Templates All Templat…" at bounding box center [401, 61] width 593 height 55
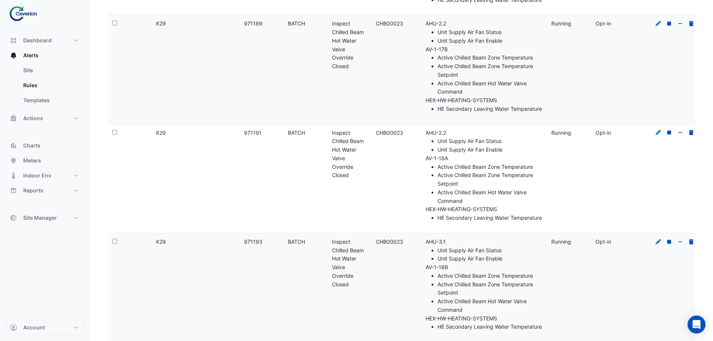
scroll to position [0, 0]
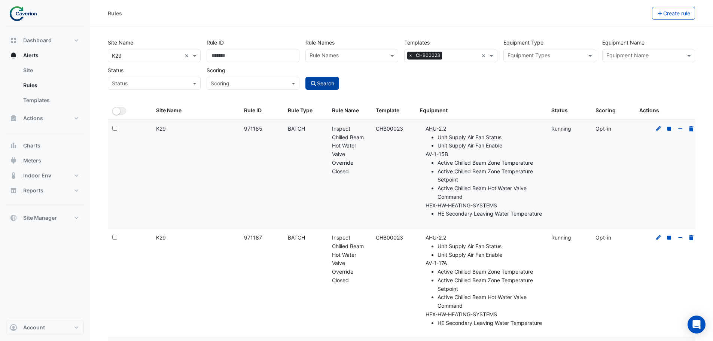
click at [345, 54] on input "text" at bounding box center [348, 56] width 76 height 8
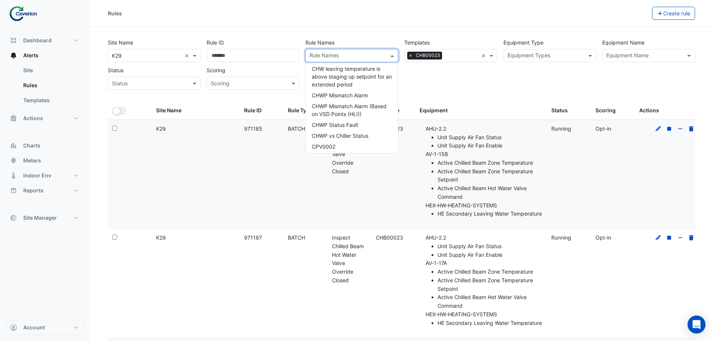
scroll to position [1348, 0]
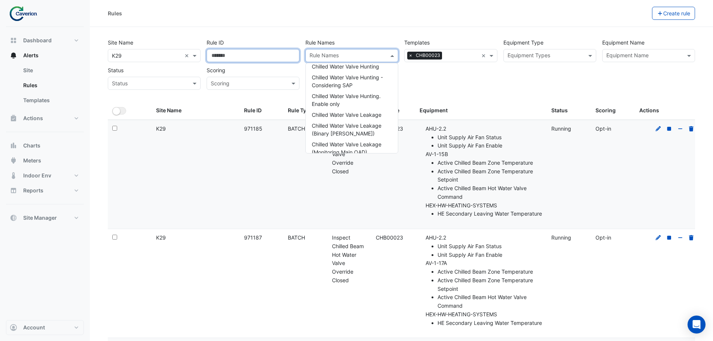
click at [258, 57] on input "Rule ID" at bounding box center [253, 55] width 93 height 13
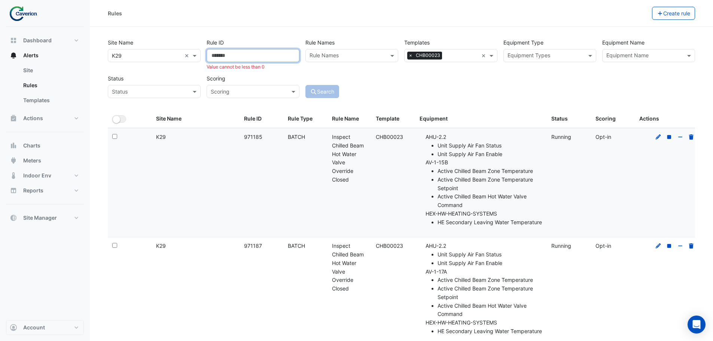
click at [291, 56] on input "**" at bounding box center [253, 55] width 93 height 13
type input "**"
click at [291, 56] on input "**" at bounding box center [253, 55] width 93 height 13
drag, startPoint x: 262, startPoint y: 54, endPoint x: 162, endPoint y: 56, distance: 100.0
click at [162, 56] on div "Site Name All Sites × K29 × Rule ID ** Value cannot be less than 0 Rule Names R…" at bounding box center [401, 66] width 593 height 64
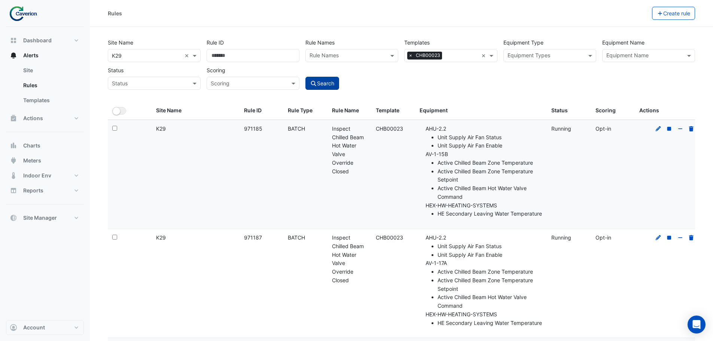
click at [665, 60] on div at bounding box center [643, 57] width 77 height 10
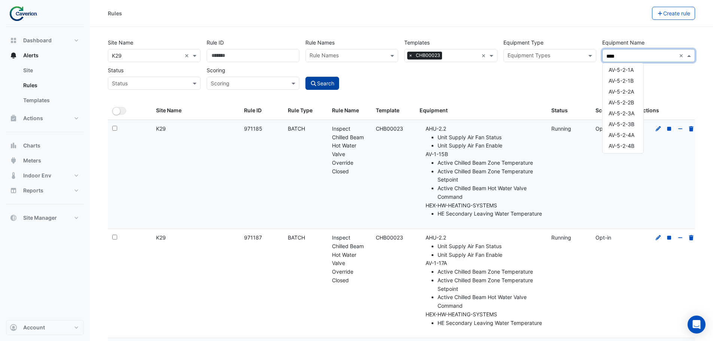
scroll to position [0, 0]
click at [628, 67] on div "AV-5-1-1A" at bounding box center [623, 71] width 41 height 11
click at [627, 82] on span "AV-5-1-1B" at bounding box center [621, 82] width 25 height 6
click at [626, 94] on span "AV-5-1-2A" at bounding box center [621, 93] width 25 height 6
click at [625, 105] on span "AV-5-1-2B" at bounding box center [621, 104] width 25 height 6
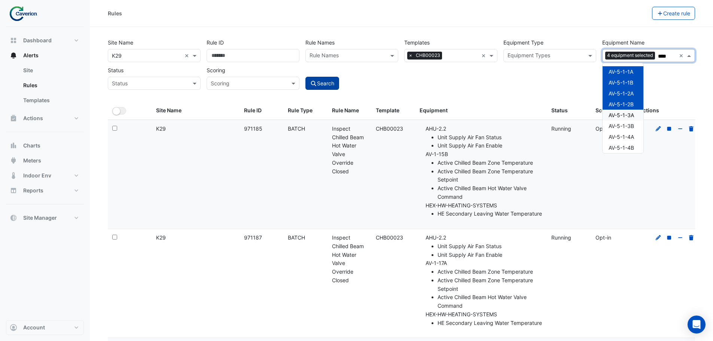
click at [625, 115] on span "AV-5-1-3A" at bounding box center [621, 115] width 25 height 6
click at [623, 126] on span "AV-5-1-3B" at bounding box center [621, 126] width 25 height 6
click at [623, 135] on span "AV-5-1-4A" at bounding box center [621, 137] width 25 height 6
click at [622, 146] on span "AV-5-1-4B" at bounding box center [621, 148] width 25 height 6
type input "****"
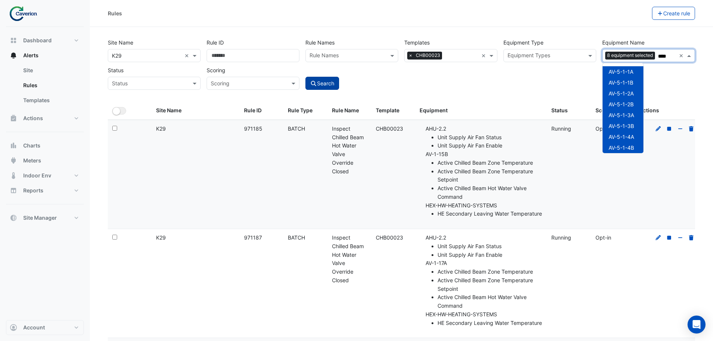
click at [662, 71] on div "Site Name All Sites × K29 × Rule ID Rule Names Rule Names Templates All Templat…" at bounding box center [401, 61] width 593 height 55
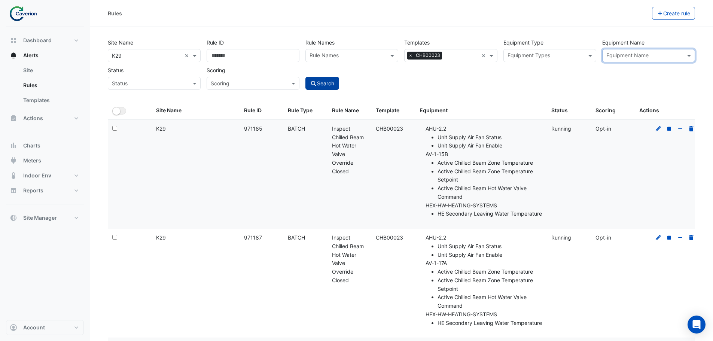
click at [410, 55] on span "×" at bounding box center [410, 55] width 7 height 7
click at [392, 78] on div "Search" at bounding box center [351, 77] width 99 height 26
click at [537, 60] on div at bounding box center [545, 57] width 77 height 10
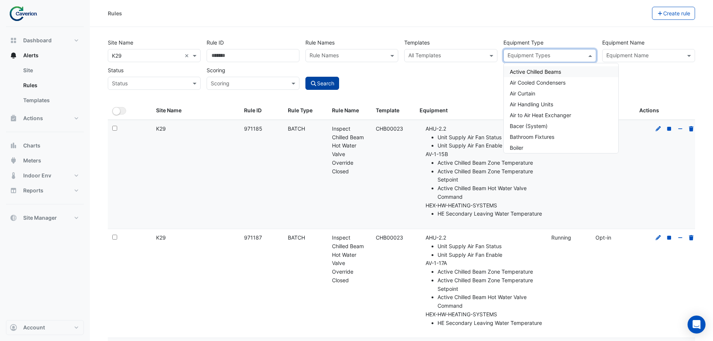
click at [534, 57] on input "text" at bounding box center [546, 56] width 76 height 8
click at [606, 64] on div "Active Chilled Beams Air Cooled Condensers Air Curtain Air Handling Units Air t…" at bounding box center [561, 108] width 115 height 90
click at [613, 52] on div "Equipment Name" at bounding box center [626, 56] width 43 height 10
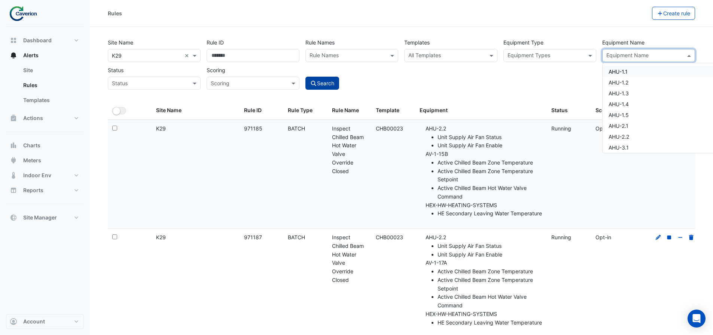
click at [613, 52] on div "Equipment Name" at bounding box center [626, 56] width 43 height 10
click at [544, 78] on div "Site Name All Sites × K29 × Rule ID Rule Names Rule Names Templates All Templat…" at bounding box center [401, 61] width 593 height 55
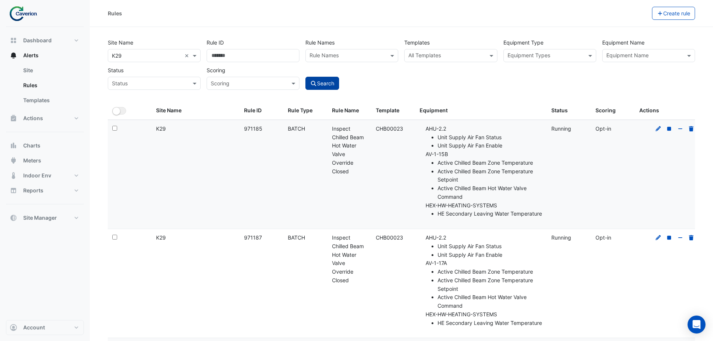
click at [618, 72] on div "Site Name All Sites × K29 × Rule ID Rule Names Rule Names Templates All Templat…" at bounding box center [401, 61] width 593 height 55
click at [648, 50] on div "Equipment Name" at bounding box center [643, 56] width 80 height 12
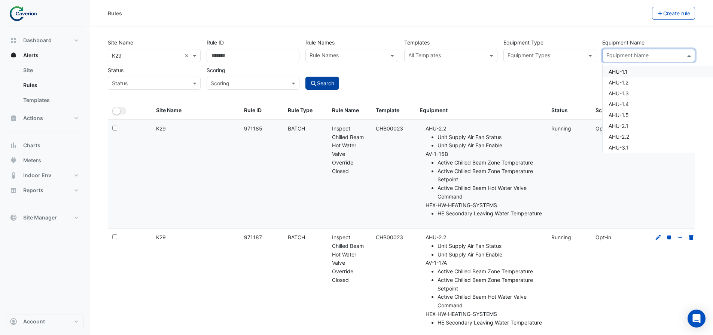
paste input "*********"
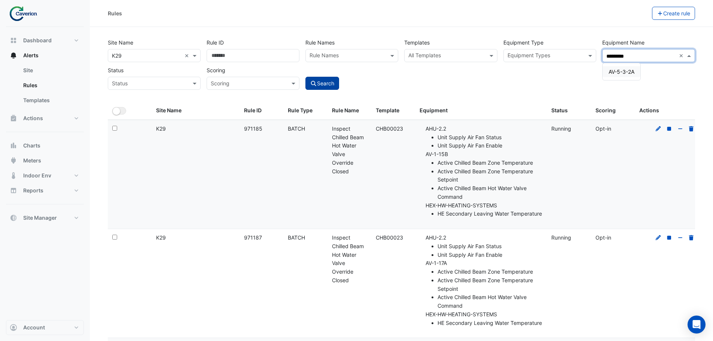
click at [628, 67] on div "AV-5-3-2A" at bounding box center [622, 71] width 38 height 11
type input "*********"
click at [307, 83] on button "Search" at bounding box center [322, 83] width 34 height 13
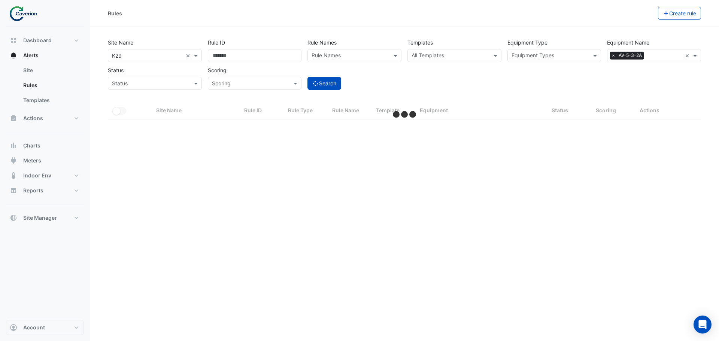
select select "***"
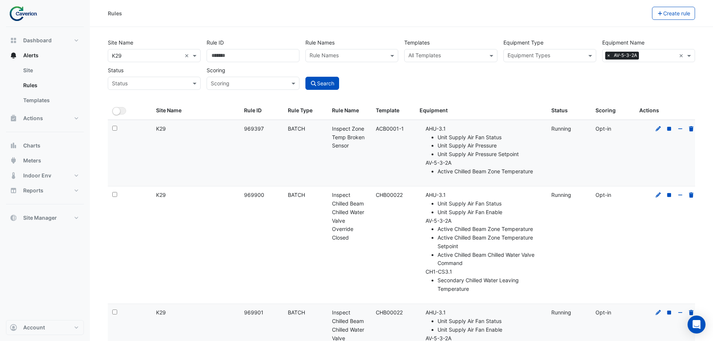
click at [610, 58] on span "×" at bounding box center [608, 55] width 7 height 7
paste input "*********"
click at [628, 70] on span "AV-5-3-2B" at bounding box center [622, 72] width 26 height 6
type input "*********"
click at [323, 79] on button "Search" at bounding box center [322, 83] width 34 height 13
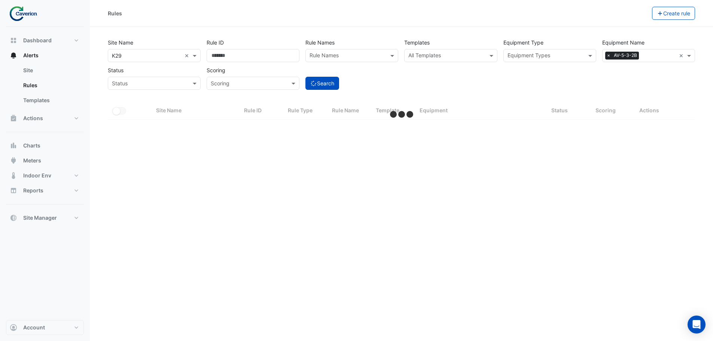
select select "***"
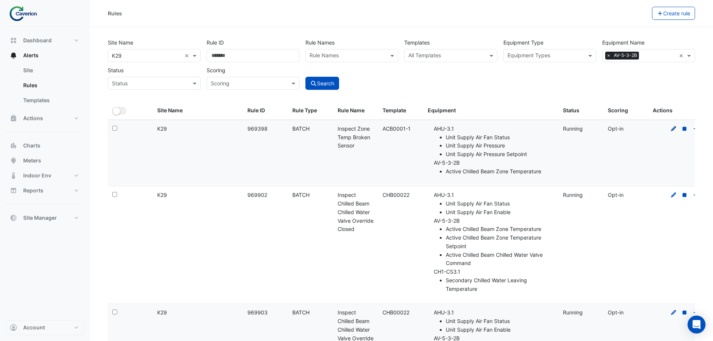
click at [674, 130] on icon at bounding box center [673, 128] width 7 height 5
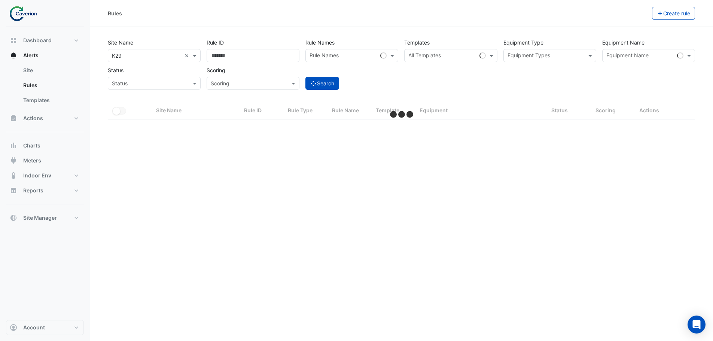
select select "***"
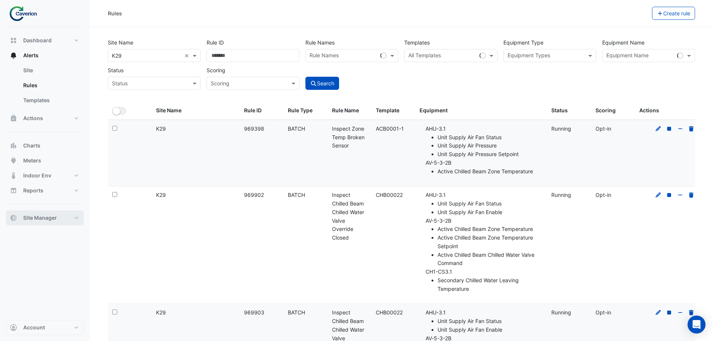
click at [51, 220] on span "Site Manager" at bounding box center [40, 217] width 34 height 7
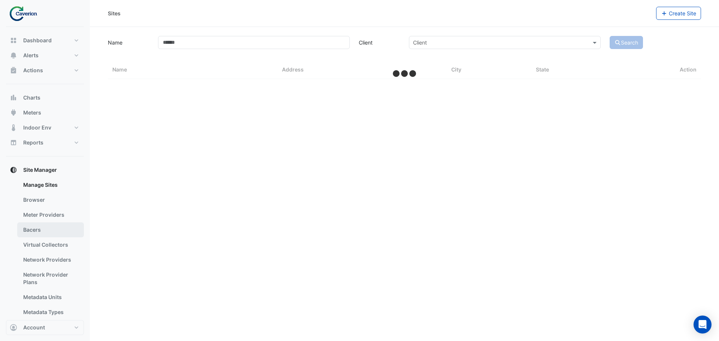
click at [48, 230] on link "Bacers" at bounding box center [50, 229] width 67 height 15
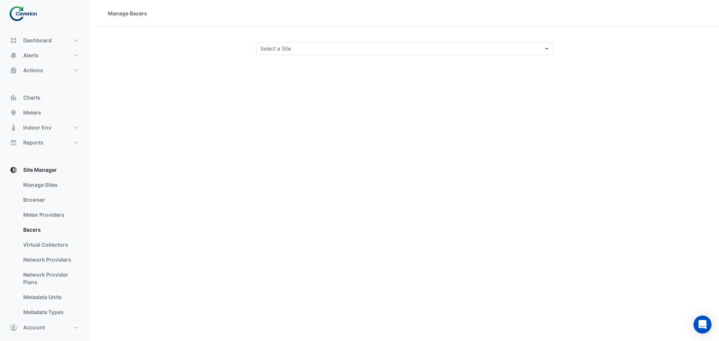
click at [307, 52] on div "Select a Site" at bounding box center [397, 49] width 283 height 8
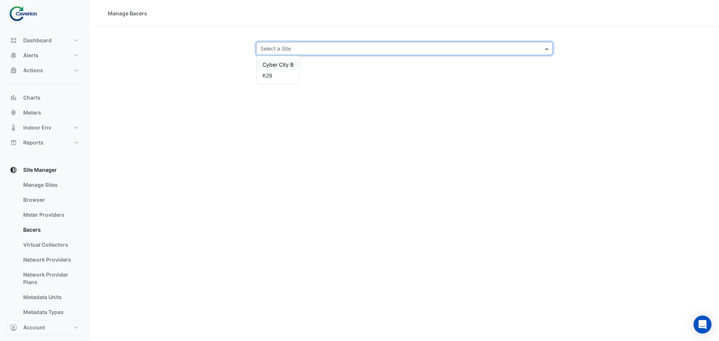
click at [290, 66] on span "Cyber City B" at bounding box center [277, 64] width 31 height 6
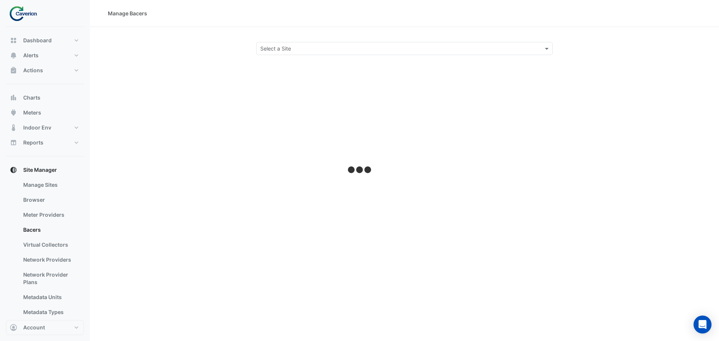
click at [280, 43] on div "Select a Site" at bounding box center [404, 48] width 296 height 13
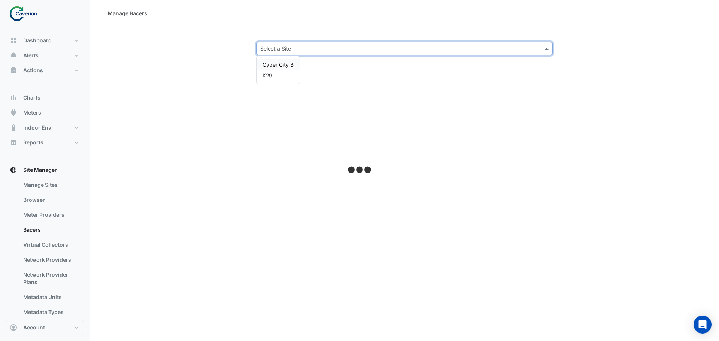
click at [265, 64] on span "Cyber City B" at bounding box center [277, 64] width 31 height 6
click at [276, 48] on input "text" at bounding box center [396, 49] width 273 height 8
click at [264, 80] on div "K29" at bounding box center [277, 75] width 43 height 11
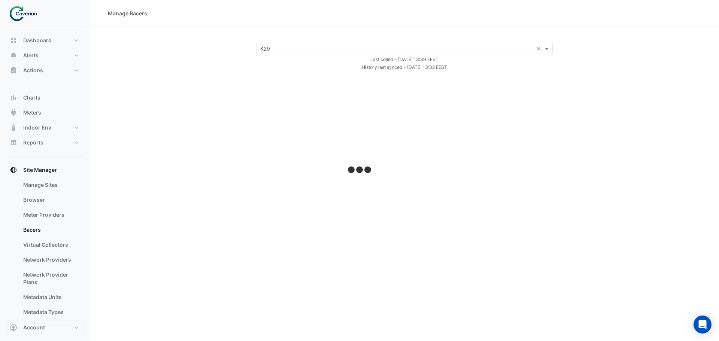
click at [268, 74] on div "Manage Bacers Select a Site × K29 × Last polled - [DATE] 13:39 EEST History las…" at bounding box center [404, 170] width 629 height 341
click at [267, 52] on div "Select a Site × K29 ×" at bounding box center [404, 48] width 296 height 13
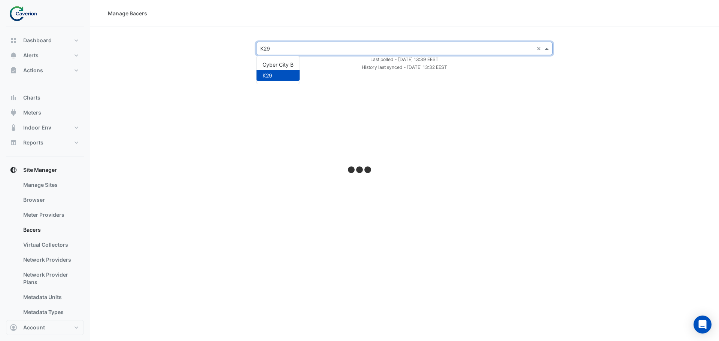
click at [266, 73] on span "K29" at bounding box center [267, 75] width 10 height 6
select select "***"
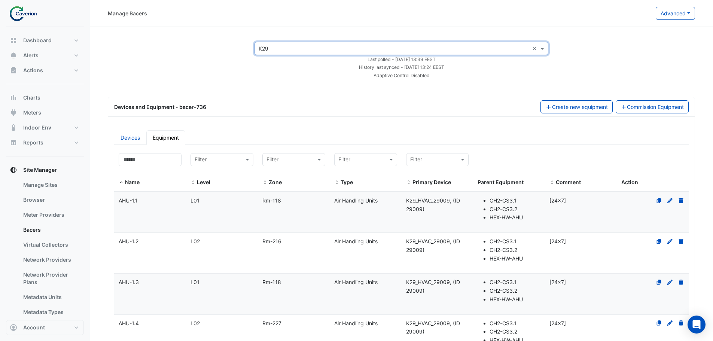
click at [265, 136] on ul "Devices Equipment" at bounding box center [401, 137] width 575 height 15
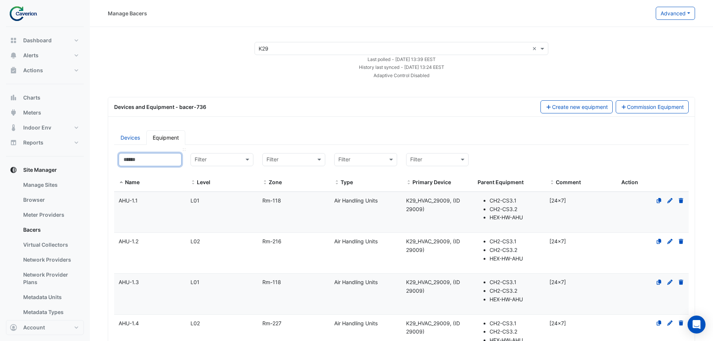
click at [164, 157] on input at bounding box center [150, 159] width 63 height 13
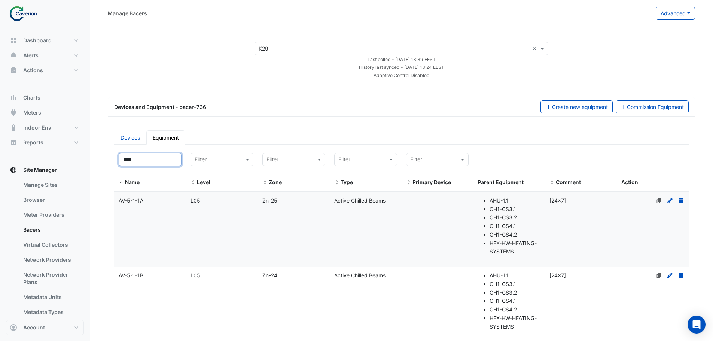
type input "****"
click at [347, 236] on datatable-body-cell "Type Active Chilled Beams" at bounding box center [366, 229] width 72 height 74
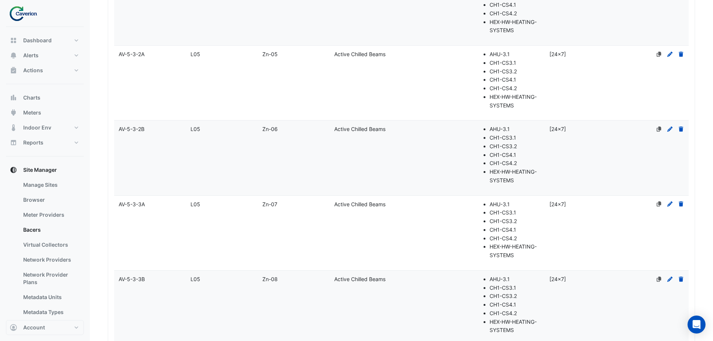
scroll to position [3853, 0]
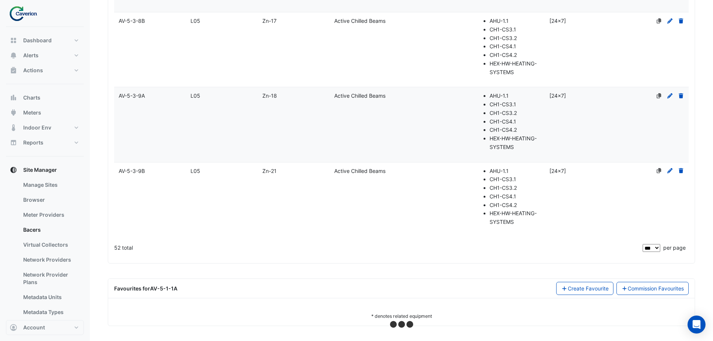
select select "***"
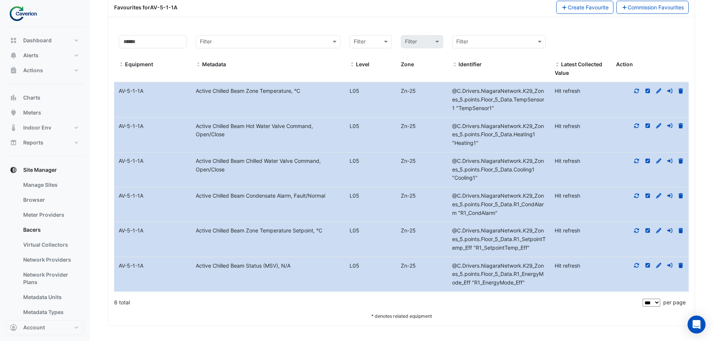
click at [634, 92] on icon at bounding box center [636, 90] width 7 height 5
click at [635, 121] on datatable-body-cell "Action" at bounding box center [650, 135] width 77 height 34
click at [635, 128] on icon at bounding box center [636, 125] width 7 height 5
click at [633, 161] on div at bounding box center [650, 161] width 77 height 9
click at [632, 161] on div at bounding box center [650, 161] width 77 height 9
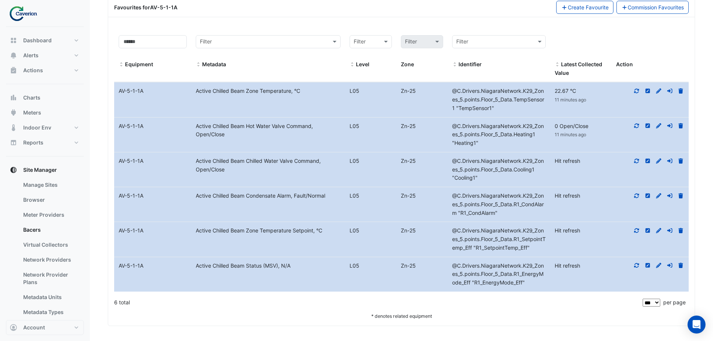
click at [636, 162] on icon at bounding box center [637, 160] width 5 height 4
click at [637, 198] on icon at bounding box center [636, 195] width 7 height 5
click at [636, 232] on icon at bounding box center [636, 230] width 7 height 5
click at [637, 264] on icon at bounding box center [637, 265] width 5 height 4
click at [394, 306] on div "6 total" at bounding box center [377, 302] width 527 height 19
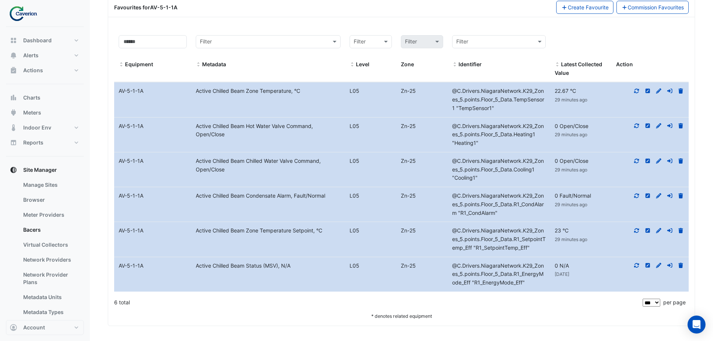
click at [637, 262] on fa-icon at bounding box center [636, 265] width 7 height 6
click at [637, 223] on datatable-body-cell "Action" at bounding box center [650, 239] width 77 height 34
click at [636, 227] on fa-icon at bounding box center [636, 230] width 7 height 6
click at [638, 196] on icon at bounding box center [636, 195] width 7 height 5
click at [637, 155] on datatable-body-cell "Action" at bounding box center [650, 169] width 77 height 34
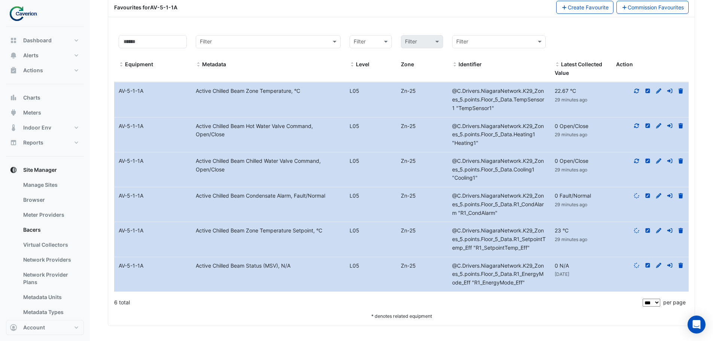
click at [636, 126] on icon at bounding box center [636, 125] width 7 height 5
click at [636, 82] on datatable-body-row "Equipment Name AV-5-1-1A Metadata Active Chilled Beam Zone Temperature, °C Leve…" at bounding box center [401, 99] width 575 height 35
click at [635, 90] on icon at bounding box center [636, 90] width 7 height 5
click at [636, 124] on icon at bounding box center [636, 125] width 7 height 5
click at [634, 153] on datatable-body-cell "Action" at bounding box center [650, 169] width 77 height 34
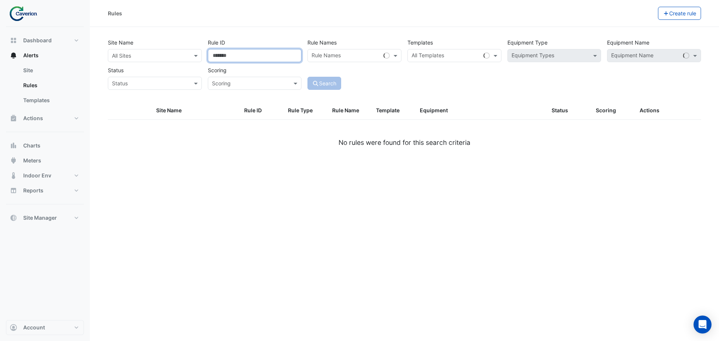
click at [261, 57] on input "Rule ID" at bounding box center [255, 55] width 94 height 13
click at [292, 34] on section "Site Name All Sites Rule ID Rule Names Rule Names Templates All Templates Equip…" at bounding box center [404, 96] width 629 height 139
click at [390, 34] on section "Site Name All Sites Rule ID Rule Names Rule Names Templates All Templates Equip…" at bounding box center [404, 96] width 629 height 139
click at [443, 31] on section "Site Name All Sites Rule ID Rule Names Rule Names Templates All Templates Equip…" at bounding box center [404, 96] width 629 height 139
click at [438, 49] on div "Templates All Templates" at bounding box center [454, 49] width 100 height 26
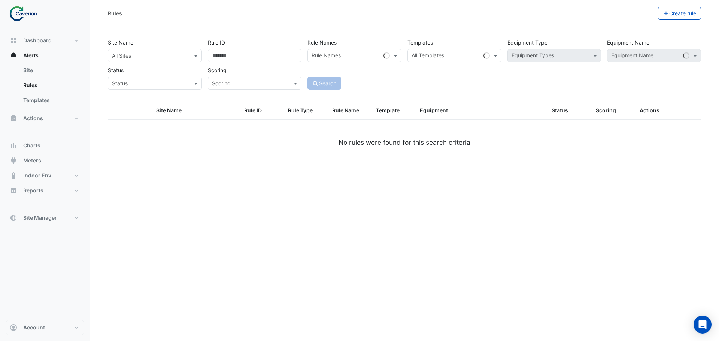
click at [591, 29] on section "Site Name All Sites Rule ID Rule Names Rule Names Templates All Templates Equip…" at bounding box center [404, 96] width 629 height 139
click at [156, 59] on div "All Sites" at bounding box center [148, 56] width 81 height 8
click at [133, 82] on div "K29" at bounding box center [129, 82] width 43 height 11
click at [633, 56] on input "text" at bounding box center [645, 56] width 69 height 8
paste input "*********"
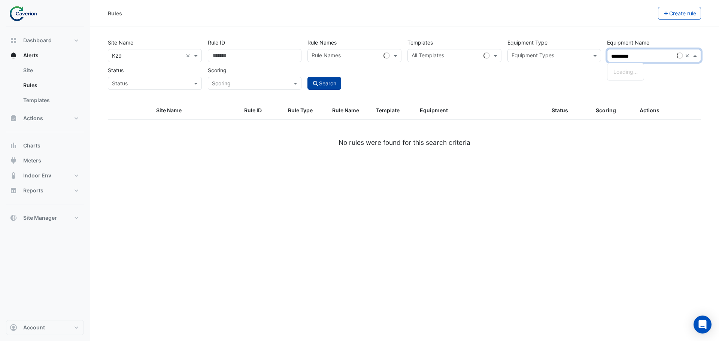
type input "*********"
click at [319, 82] on icon "submit" at bounding box center [315, 83] width 7 height 5
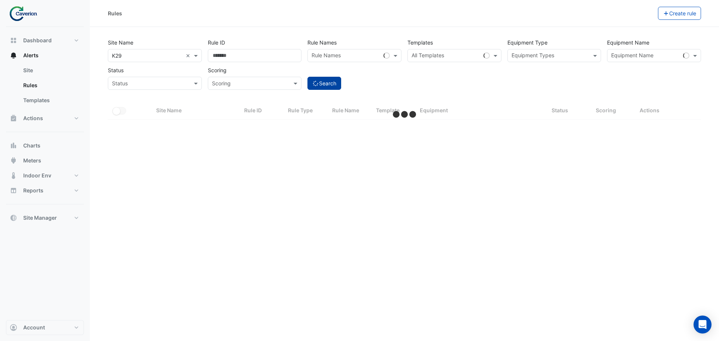
select select "***"
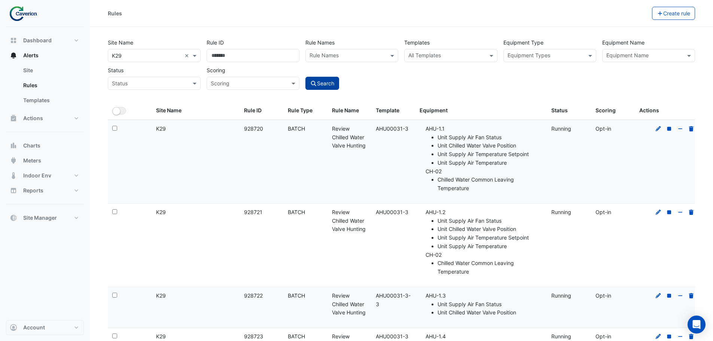
click at [620, 54] on input "text" at bounding box center [644, 56] width 76 height 8
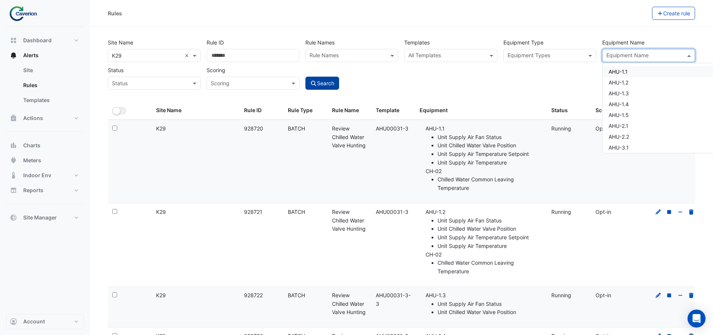
click at [625, 54] on input "text" at bounding box center [644, 56] width 76 height 8
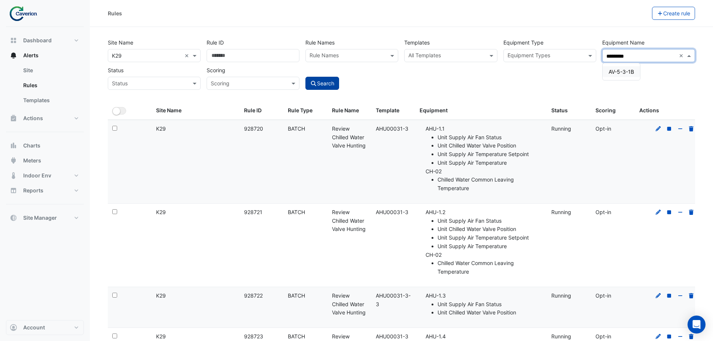
click at [619, 73] on span "AV-5-3-1B" at bounding box center [621, 72] width 25 height 6
type input "*********"
click at [329, 82] on button "Search" at bounding box center [322, 83] width 34 height 13
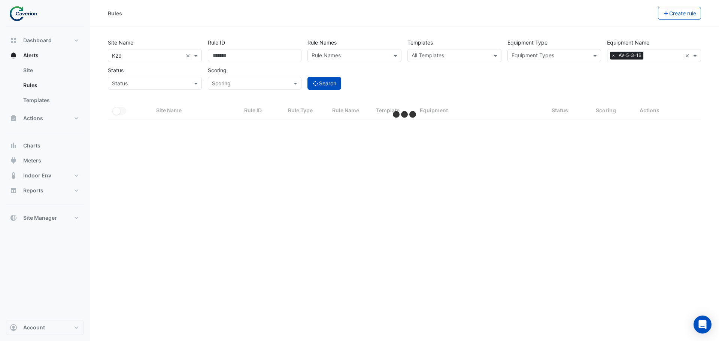
select select "***"
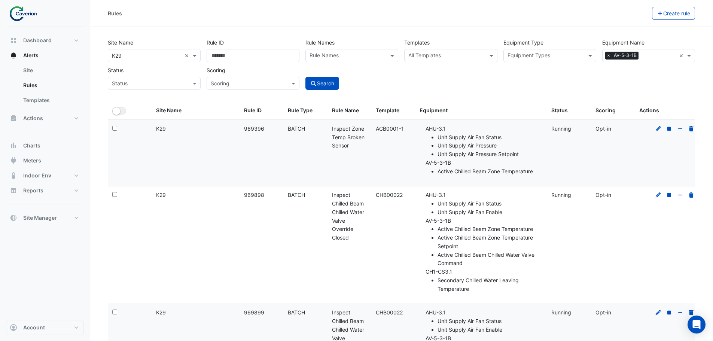
click at [608, 54] on span "×" at bounding box center [608, 55] width 7 height 7
click at [610, 54] on input "text" at bounding box center [644, 56] width 76 height 8
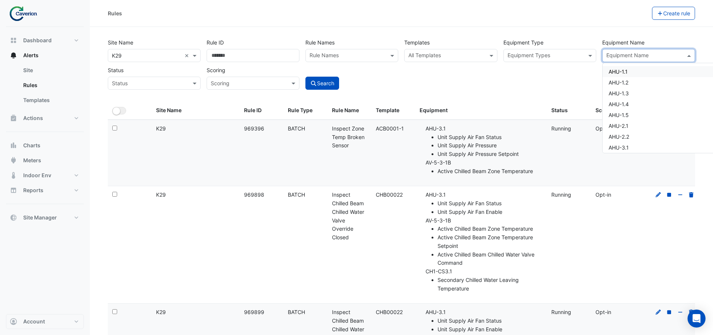
paste input "*********"
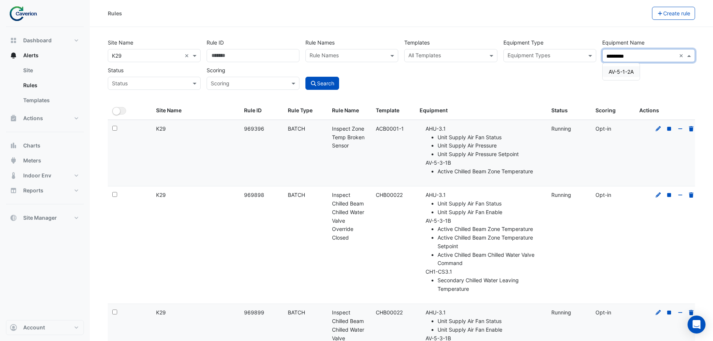
click at [635, 73] on div "AV-5-1-2A" at bounding box center [621, 71] width 37 height 11
type input "*********"
click at [672, 77] on div "Site Name All Sites × K29 × Rule ID Rule Names Rule Names Templates All Templat…" at bounding box center [401, 61] width 593 height 55
click at [321, 77] on button "Search" at bounding box center [322, 83] width 34 height 13
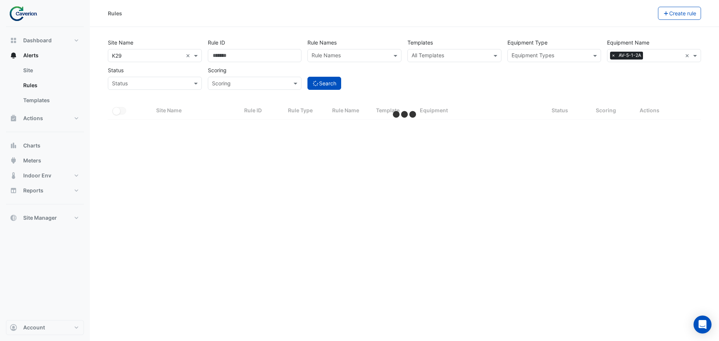
select select "***"
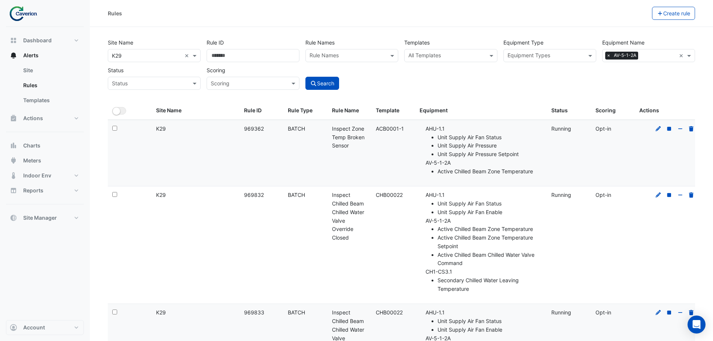
drag, startPoint x: 474, startPoint y: 77, endPoint x: 166, endPoint y: 89, distance: 308.7
click at [474, 77] on div "Site Name All Sites × K29 × Rule ID Rule Names Rule Names Templates All Templat…" at bounding box center [401, 61] width 593 height 55
click at [609, 56] on span "×" at bounding box center [608, 55] width 7 height 7
paste input "*********"
click at [630, 75] on div "AV-5-3-2B" at bounding box center [622, 71] width 38 height 11
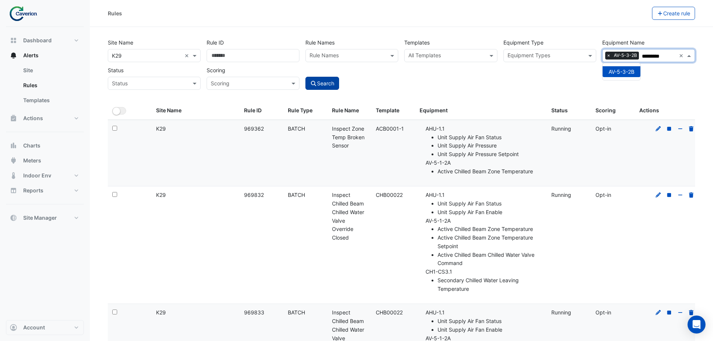
type input "*********"
click at [318, 85] on button "Search" at bounding box center [322, 83] width 34 height 13
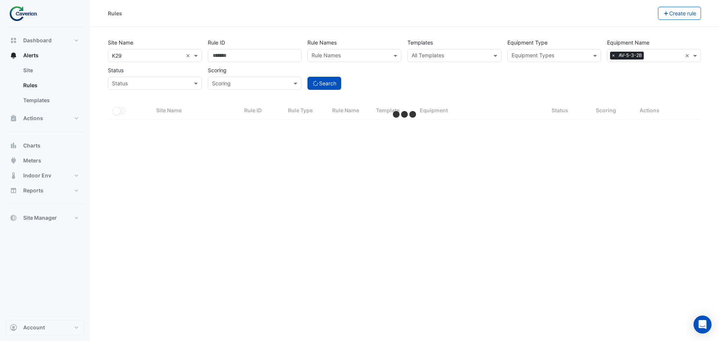
select select "***"
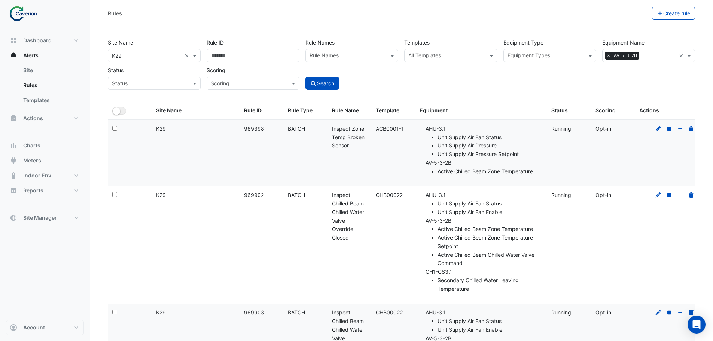
click at [607, 55] on span "×" at bounding box center [608, 55] width 7 height 7
click at [624, 50] on div "Equipment Name" at bounding box center [648, 55] width 93 height 13
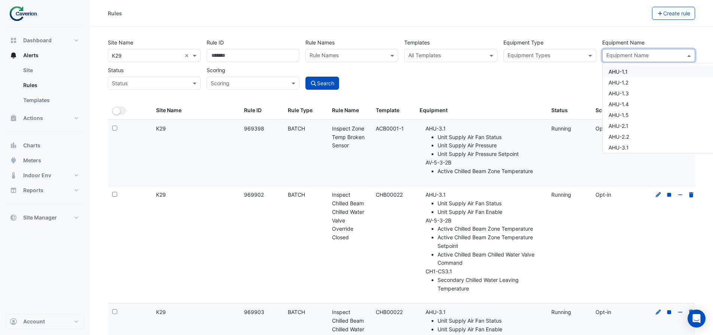
click at [624, 51] on div "Equipment Name" at bounding box center [643, 56] width 80 height 12
paste input "*********"
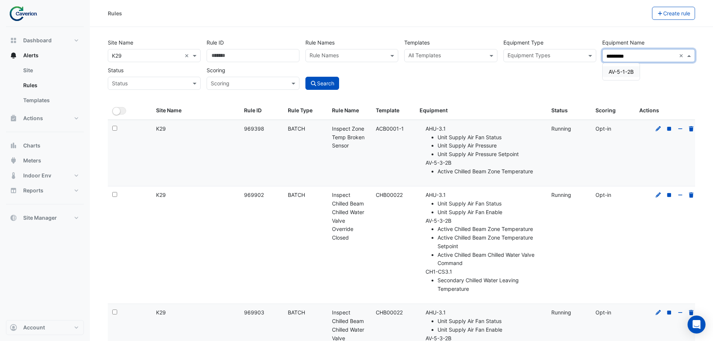
click at [624, 70] on span "AV-5-1-2B" at bounding box center [621, 72] width 25 height 6
type input "*********"
click at [335, 81] on button "Search" at bounding box center [322, 83] width 34 height 13
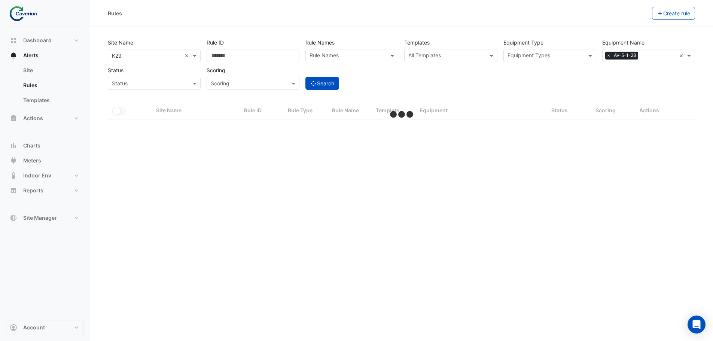
select select "***"
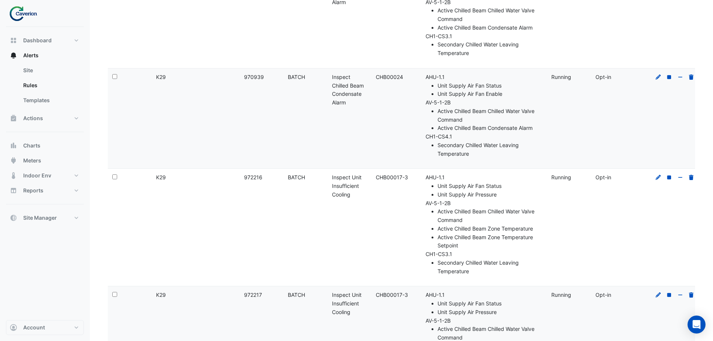
scroll to position [1007, 0]
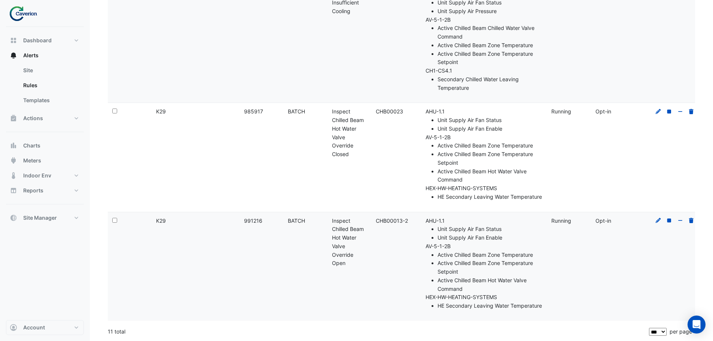
click at [192, 222] on datatable-body-cell "Site Name: K29" at bounding box center [196, 266] width 88 height 109
drag, startPoint x: 205, startPoint y: 219, endPoint x: 518, endPoint y: 293, distance: 321.5
click at [518, 293] on div "Select: Site Name: K29 Rule ID: 991216 Rule Type: BATCH Rule Name: Inspect Chil…" at bounding box center [404, 266] width 593 height 109
click at [518, 302] on li "HE Secondary Leaving Water Temperature" at bounding box center [490, 306] width 105 height 9
click at [656, 109] on icon at bounding box center [658, 111] width 7 height 5
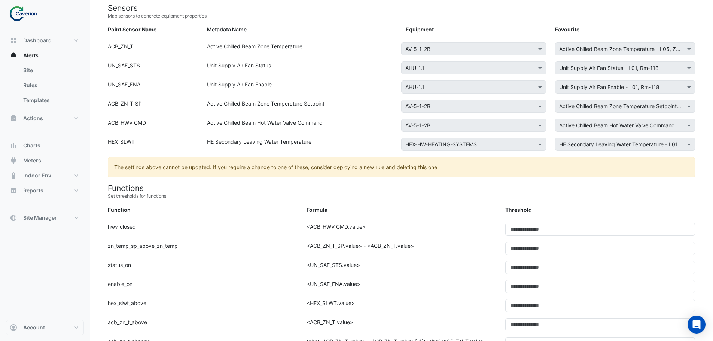
scroll to position [112, 0]
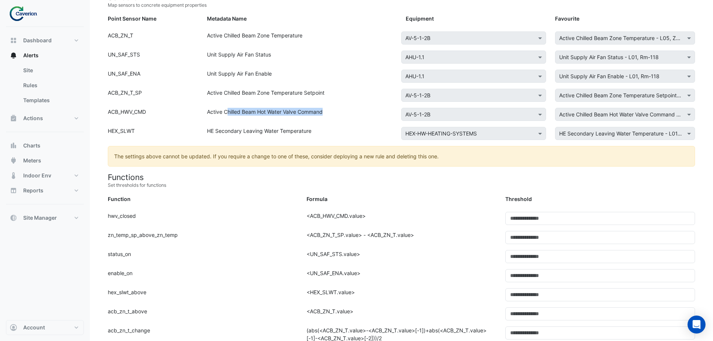
drag, startPoint x: 243, startPoint y: 115, endPoint x: 366, endPoint y: 108, distance: 123.8
click at [366, 108] on div "Active Chilled Beam Hot Water Valve Command" at bounding box center [302, 116] width 199 height 16
drag, startPoint x: 366, startPoint y: 108, endPoint x: 337, endPoint y: 105, distance: 28.9
click at [338, 107] on form "Rule Type Batch Sensors Map sensors to concrete equipment properties Point Sens…" at bounding box center [401, 326] width 587 height 727
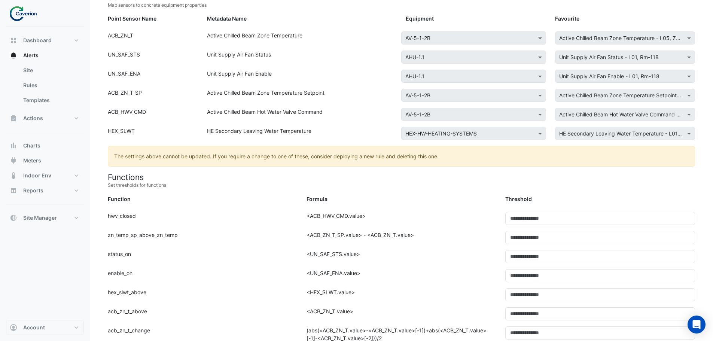
click at [270, 87] on div "Point Sensor Name: UN_SAF_ENA Metadata Name: Unit Supply Air Fan Enable Equipme…" at bounding box center [401, 79] width 596 height 19
drag, startPoint x: 255, startPoint y: 60, endPoint x: 317, endPoint y: 53, distance: 62.9
click at [307, 53] on div "Unit Supply Air Fan Status" at bounding box center [302, 59] width 199 height 16
click at [319, 54] on div "Unit Supply Air Fan Status" at bounding box center [302, 59] width 199 height 16
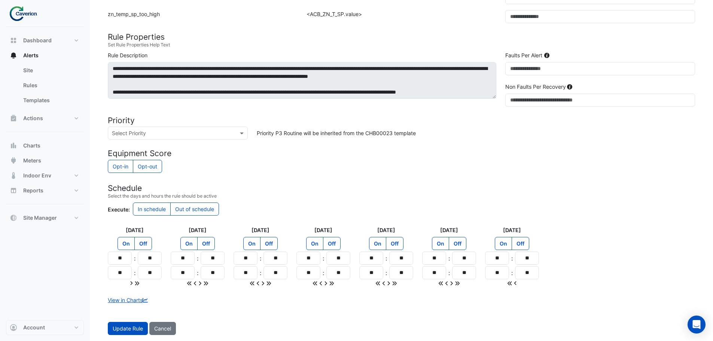
scroll to position [0, 0]
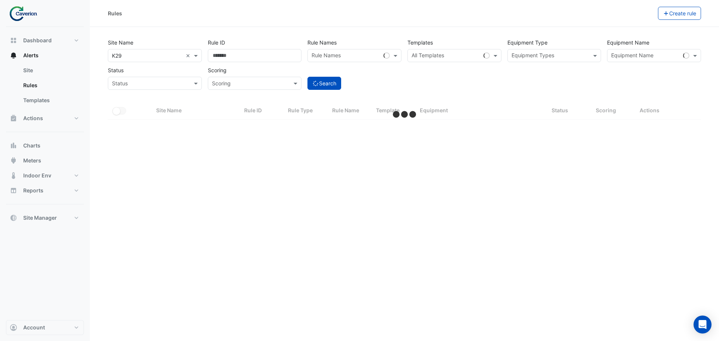
select select "***"
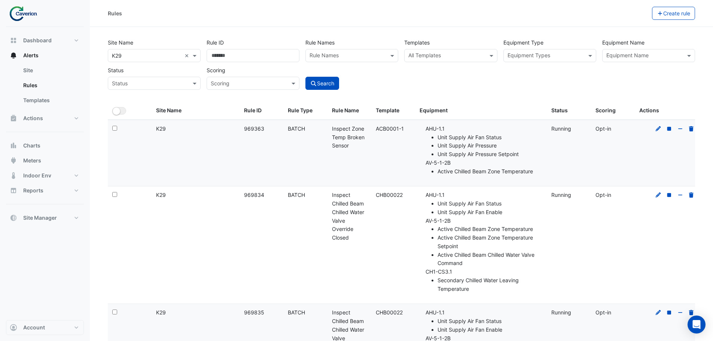
scroll to position [1007, 0]
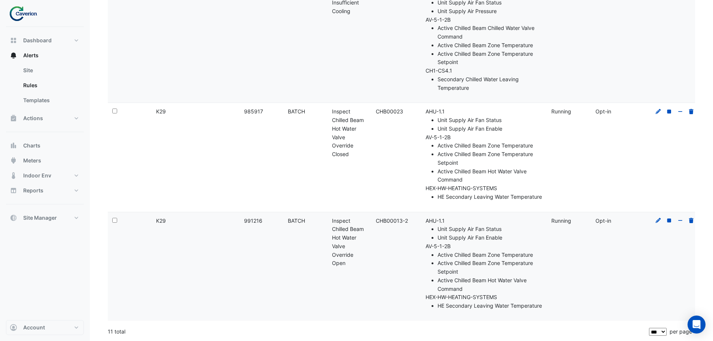
click at [466, 167] on li "Active Chilled Beam Hot Water Valve Command" at bounding box center [490, 175] width 105 height 17
click at [654, 107] on div at bounding box center [675, 111] width 43 height 9
click at [657, 109] on icon at bounding box center [658, 111] width 7 height 5
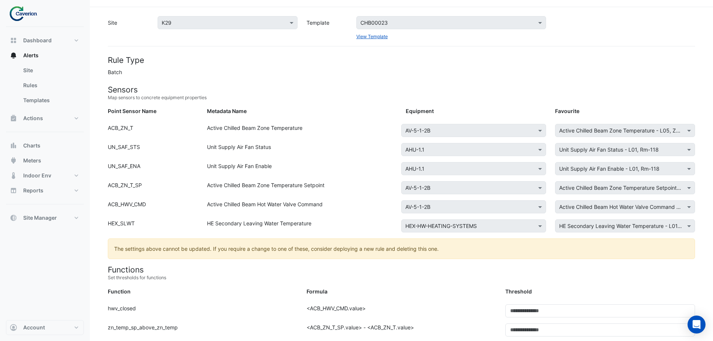
scroll to position [18, 0]
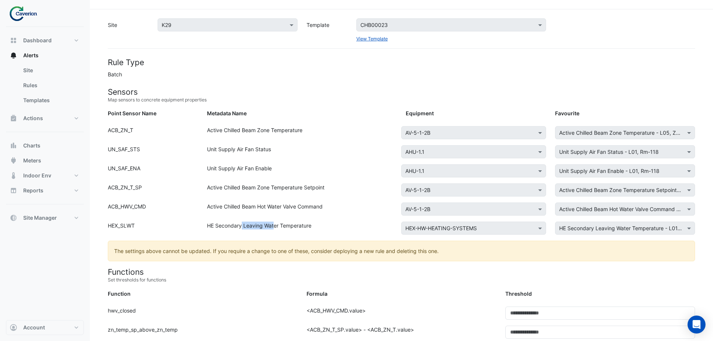
drag, startPoint x: 242, startPoint y: 225, endPoint x: 301, endPoint y: 218, distance: 59.2
drag, startPoint x: 227, startPoint y: 209, endPoint x: 286, endPoint y: 203, distance: 59.9
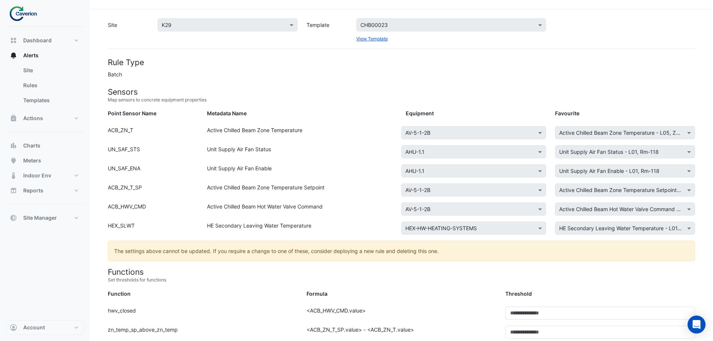
click at [287, 203] on div "Active Chilled Beam Hot Water Valve Command" at bounding box center [302, 211] width 199 height 16
drag, startPoint x: 241, startPoint y: 183, endPoint x: 329, endPoint y: 191, distance: 88.3
click at [329, 191] on div "Active Chilled Beam Zone Temperature Setpoint" at bounding box center [302, 191] width 199 height 16
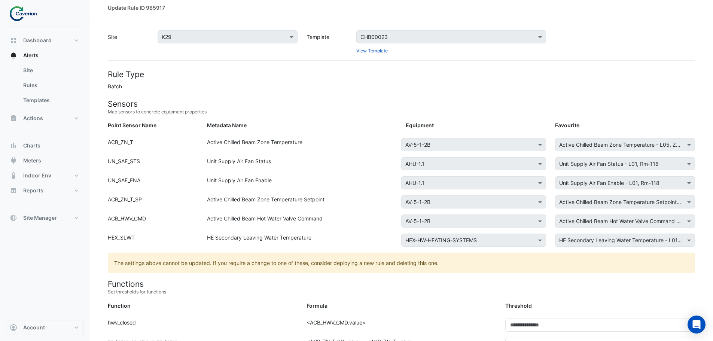
scroll to position [0, 0]
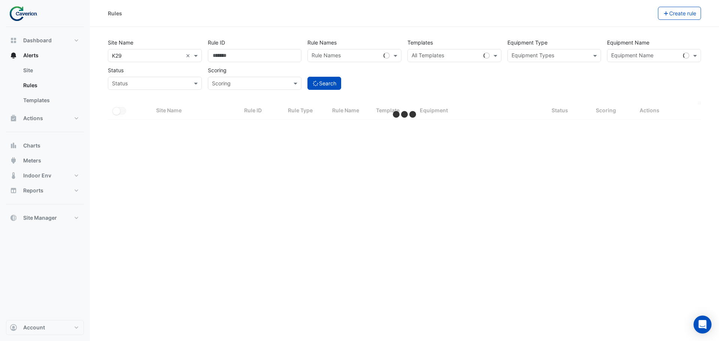
select select "***"
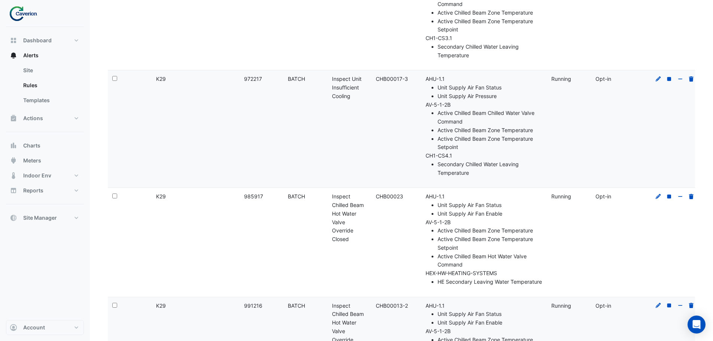
scroll to position [894, 0]
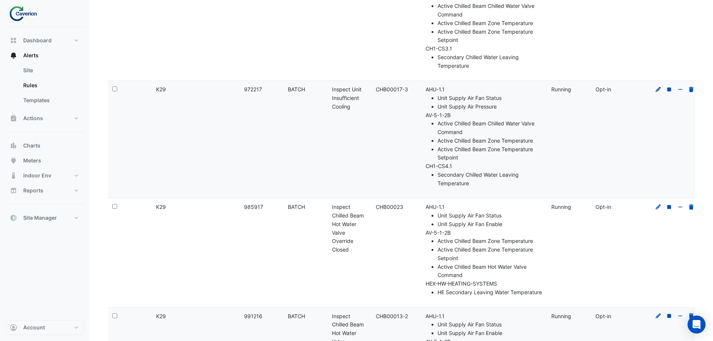
click at [658, 90] on icon at bounding box center [658, 89] width 5 height 5
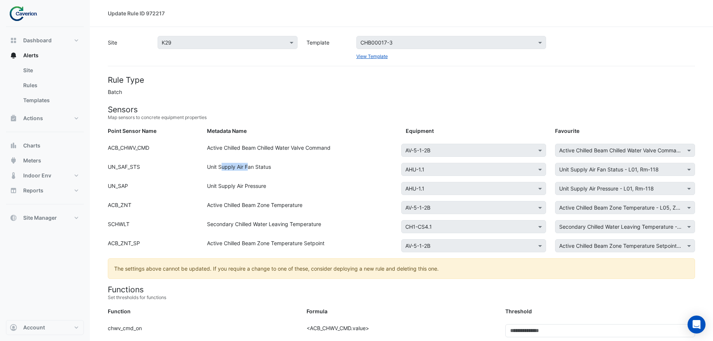
drag, startPoint x: 223, startPoint y: 172, endPoint x: 262, endPoint y: 162, distance: 40.8
click at [256, 163] on div "Unit Supply Air Fan Status" at bounding box center [302, 171] width 199 height 16
click at [262, 162] on div "Point Sensor Name: ACB_CHWV_CMD Metadata Name: Active Chilled Beam Chilled Wate…" at bounding box center [401, 153] width 596 height 19
click at [253, 166] on div "Unit Supply Air Fan Status" at bounding box center [302, 171] width 199 height 16
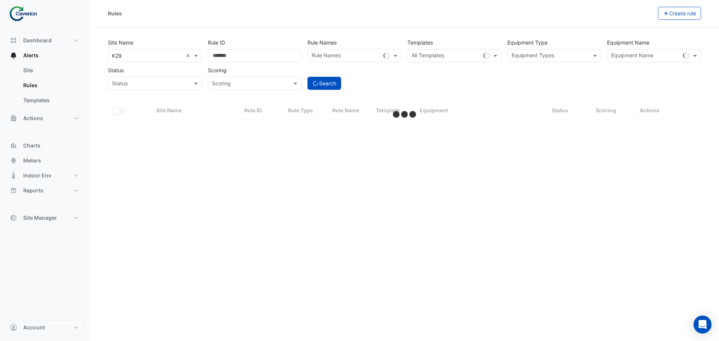
select select "***"
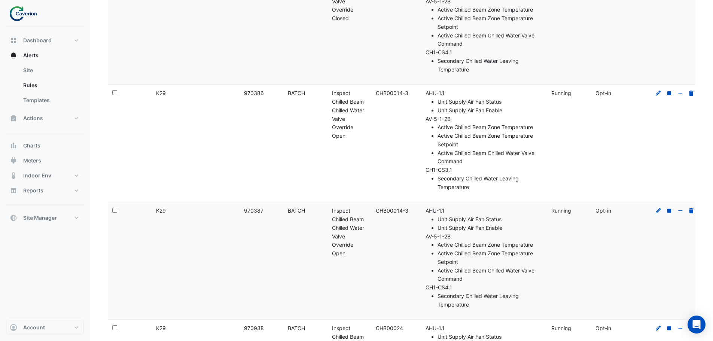
scroll to position [333, 0]
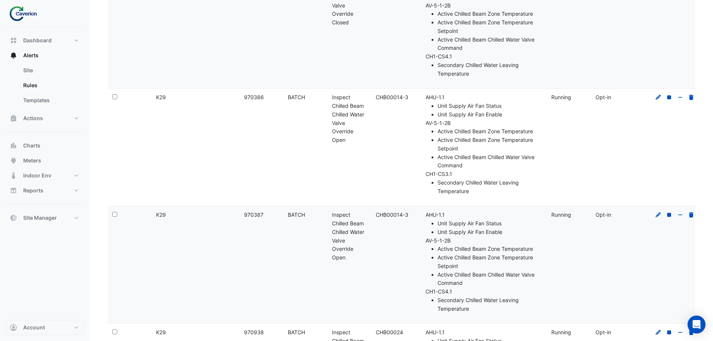
click at [346, 217] on div "Rule Name: Inspect Chilled Beam Chilled Water Valve Override Open" at bounding box center [349, 236] width 35 height 51
click at [489, 205] on datatable-body-cell "Equipment: AHU-1.1 Unit Supply Air Fan Status Unit Supply Air Fan Enable AV-5-1…" at bounding box center [481, 147] width 132 height 117
click at [524, 207] on datatable-body-cell "Equipment: AHU-1.1 Unit Supply Air Fan Status Unit Supply Air Fan Enable AV-5-1…" at bounding box center [481, 264] width 132 height 117
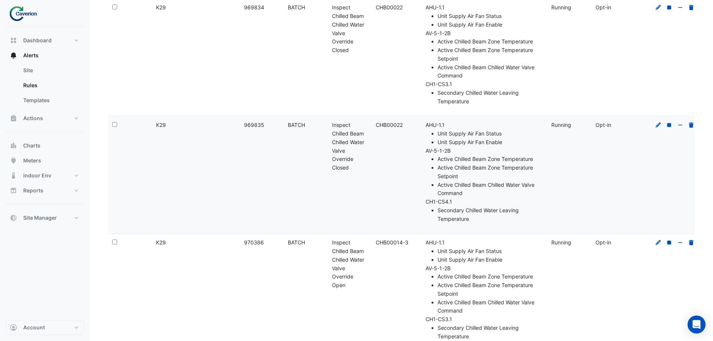
scroll to position [108, 0]
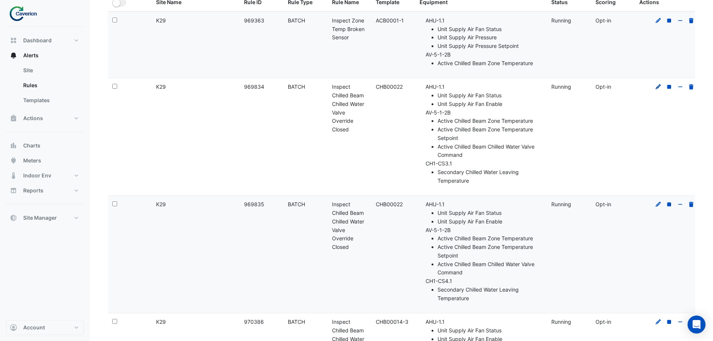
click at [656, 86] on icon at bounding box center [658, 86] width 7 height 5
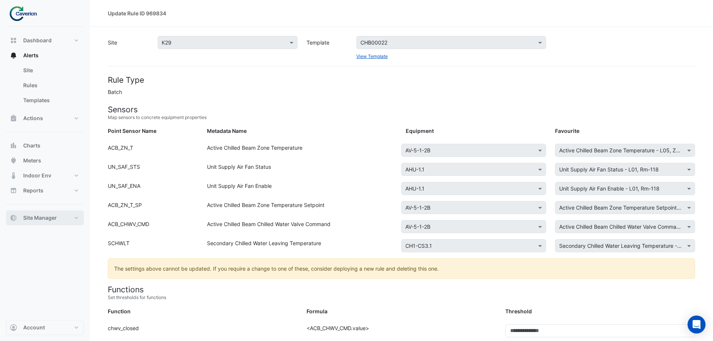
click at [43, 218] on span "Site Manager" at bounding box center [40, 217] width 34 height 7
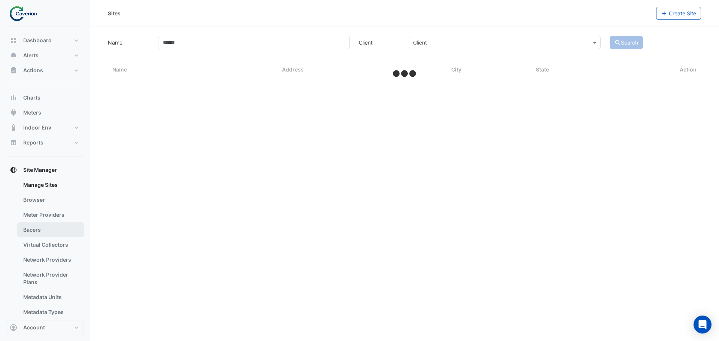
click at [42, 224] on link "Bacers" at bounding box center [50, 229] width 67 height 15
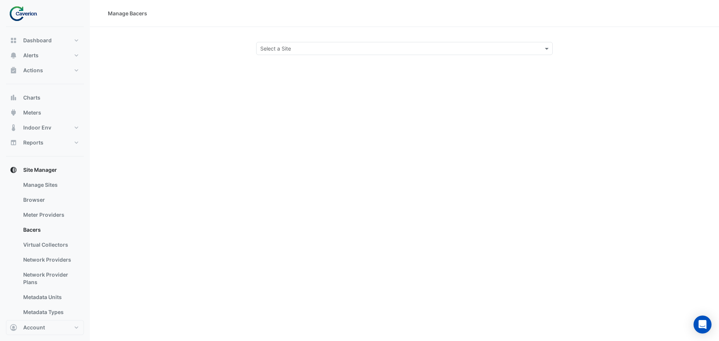
click at [295, 54] on div "Select a Site" at bounding box center [404, 48] width 296 height 13
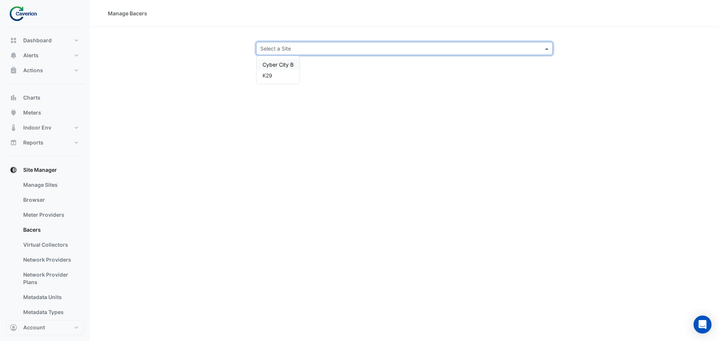
click at [280, 68] on div "Cyber City B" at bounding box center [277, 64] width 43 height 11
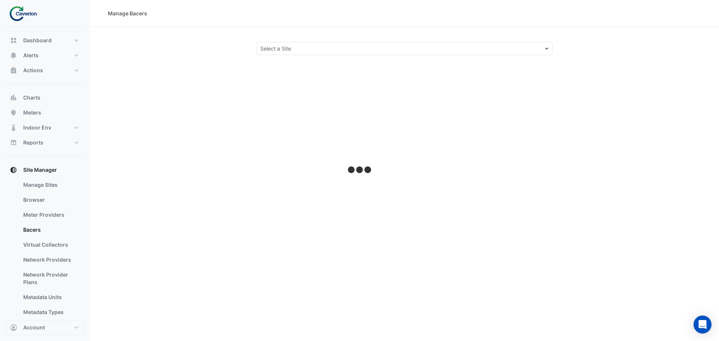
click at [280, 49] on input "text" at bounding box center [396, 49] width 273 height 8
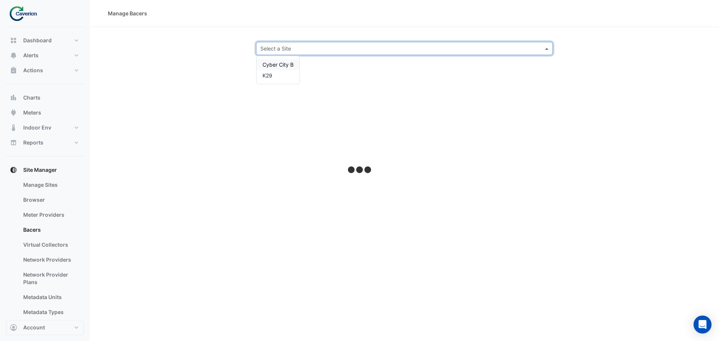
click at [276, 70] on div "K29" at bounding box center [277, 75] width 43 height 11
select select "***"
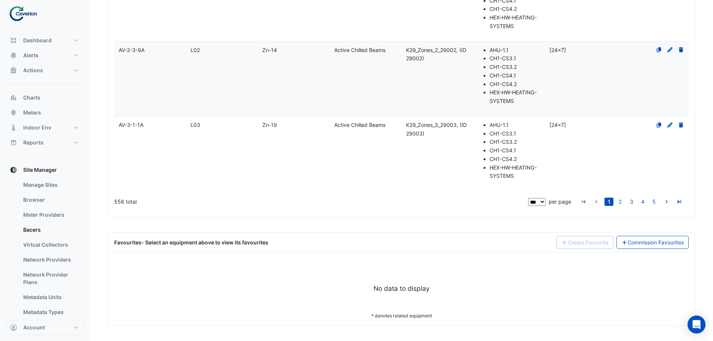
scroll to position [6757, 0]
click at [153, 130] on datatable-body-cell "Name AV-3-1-1A" at bounding box center [150, 153] width 72 height 74
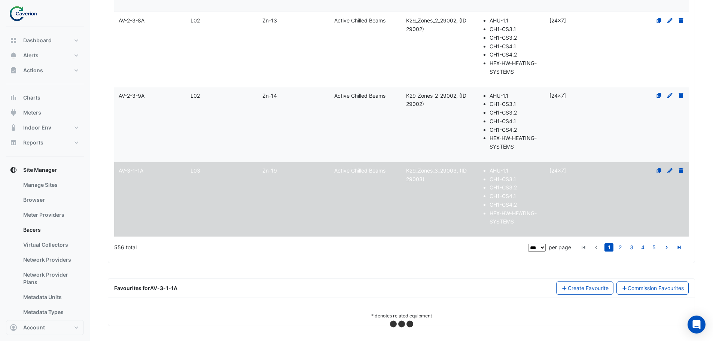
scroll to position [6711, 0]
select select "***"
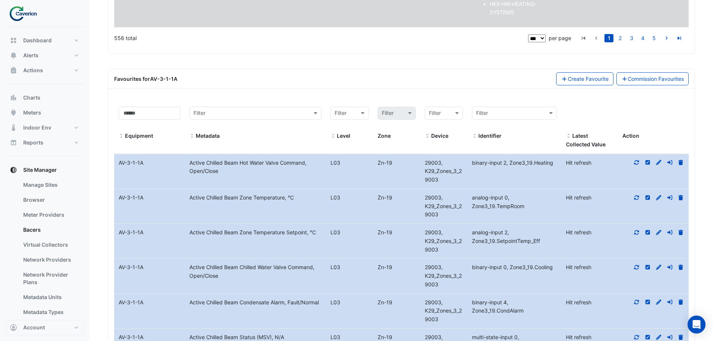
scroll to position [6992, 0]
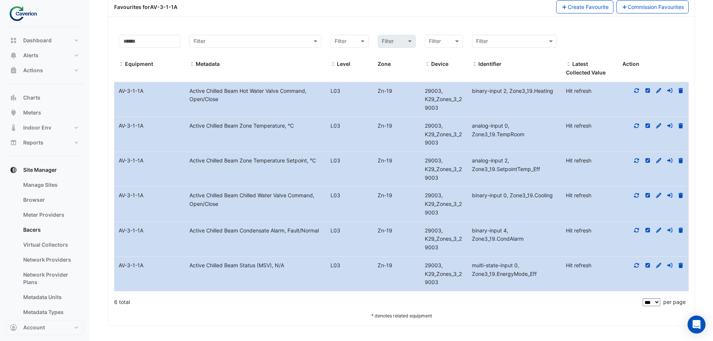
click at [632, 265] on div at bounding box center [653, 265] width 71 height 9
click at [635, 267] on icon at bounding box center [637, 265] width 5 height 4
click at [633, 234] on div at bounding box center [653, 230] width 71 height 9
click at [636, 232] on icon at bounding box center [636, 230] width 7 height 5
click at [637, 195] on icon at bounding box center [636, 195] width 7 height 5
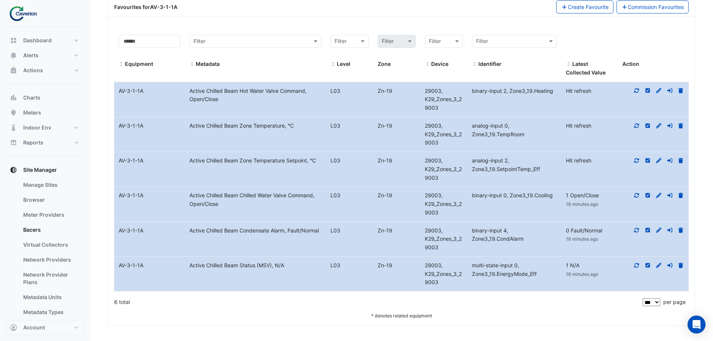
click at [637, 159] on icon at bounding box center [636, 160] width 7 height 5
click at [637, 133] on datatable-body-cell "Action" at bounding box center [653, 134] width 71 height 34
click at [637, 125] on icon at bounding box center [636, 125] width 7 height 5
click at [641, 89] on div at bounding box center [653, 91] width 71 height 9
click at [635, 92] on icon at bounding box center [637, 90] width 5 height 4
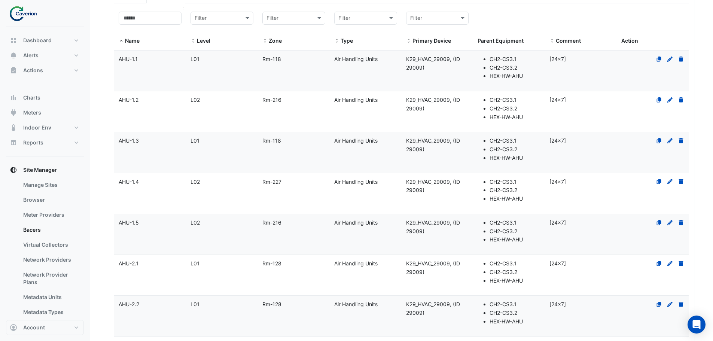
scroll to position [0, 0]
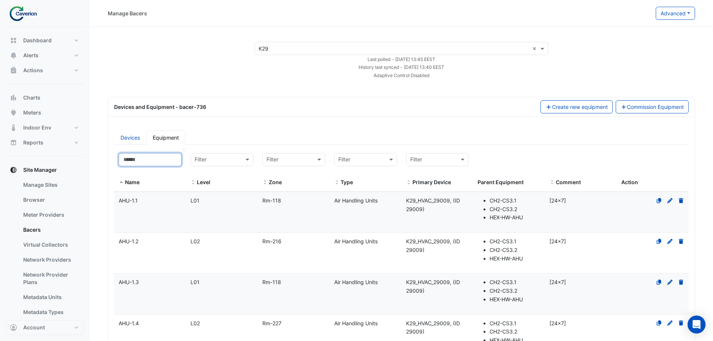
click at [151, 159] on input at bounding box center [150, 159] width 63 height 13
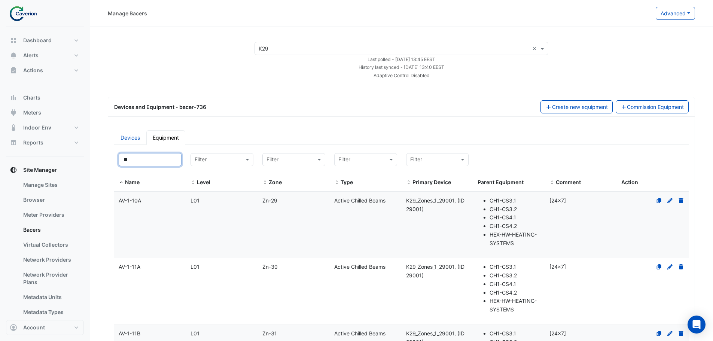
type input "**"
click at [259, 201] on div "Zn-29" at bounding box center [294, 201] width 72 height 9
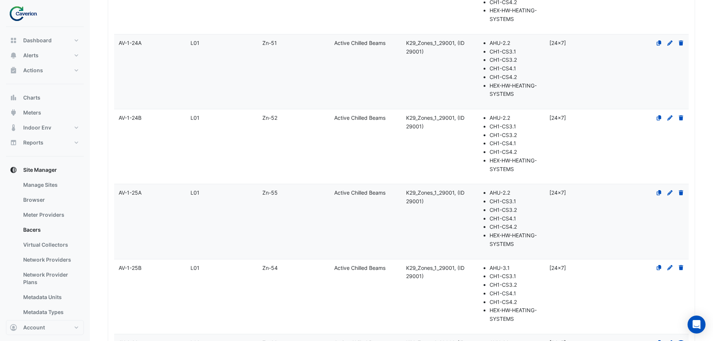
select select "***"
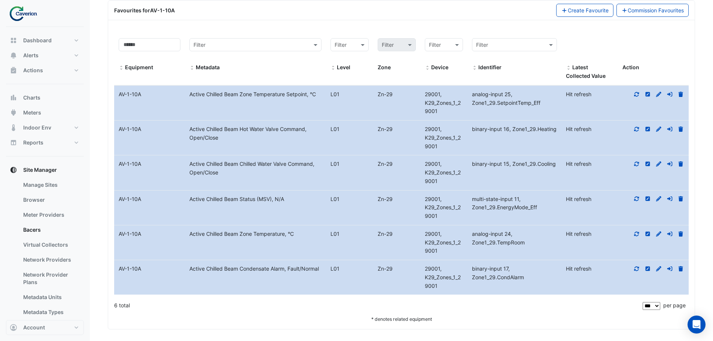
scroll to position [7647, 0]
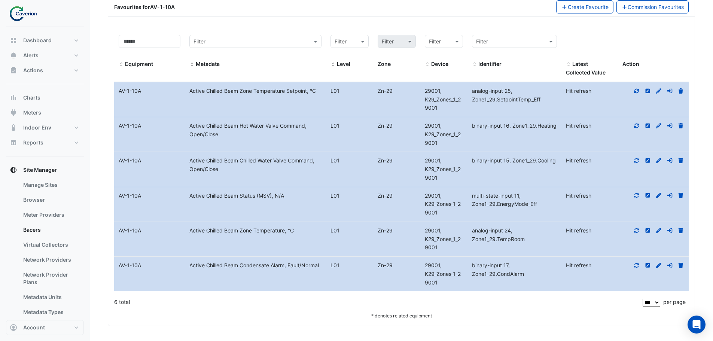
click at [638, 92] on icon at bounding box center [636, 90] width 7 height 5
click at [636, 125] on icon at bounding box center [636, 125] width 7 height 5
click at [634, 156] on datatable-body-cell "Action" at bounding box center [653, 169] width 71 height 34
click at [634, 163] on icon at bounding box center [636, 160] width 7 height 5
click at [635, 208] on datatable-body-cell "Action" at bounding box center [653, 204] width 71 height 34
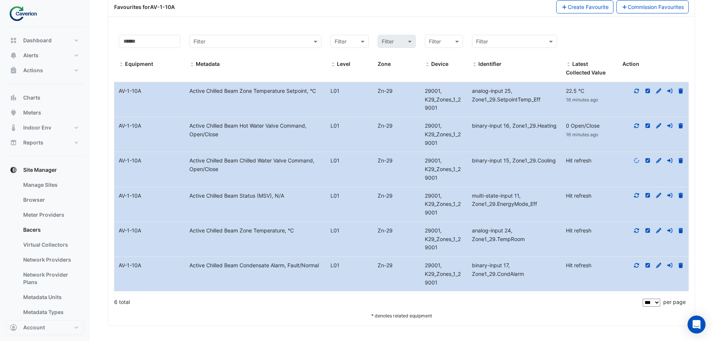
click at [636, 198] on icon at bounding box center [636, 195] width 7 height 5
click at [638, 219] on datatable-body-cell "Action" at bounding box center [653, 204] width 71 height 34
click at [636, 235] on datatable-body-cell "Action" at bounding box center [653, 239] width 71 height 34
click at [638, 226] on div at bounding box center [653, 230] width 71 height 9
click at [637, 228] on icon at bounding box center [636, 230] width 7 height 5
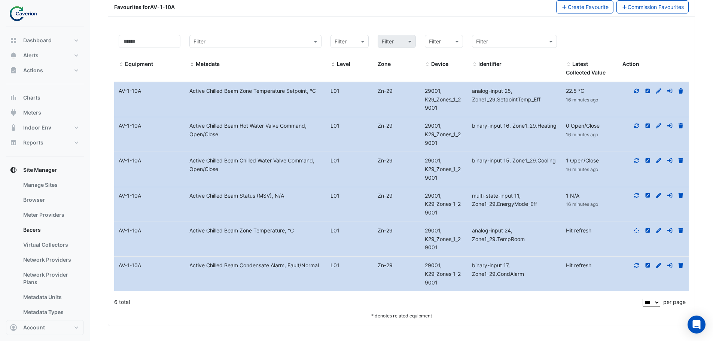
click at [637, 268] on icon at bounding box center [636, 265] width 7 height 5
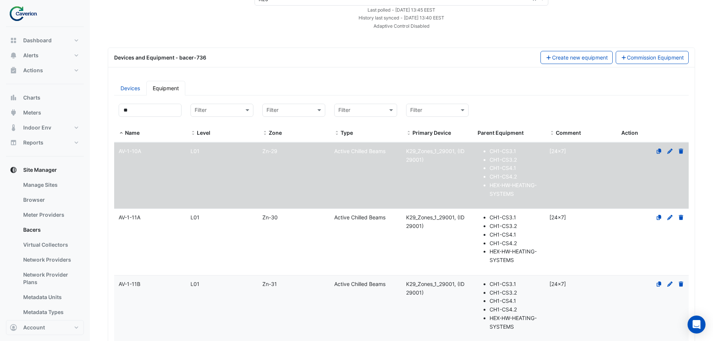
scroll to position [0, 0]
